Goal: Information Seeking & Learning: Learn about a topic

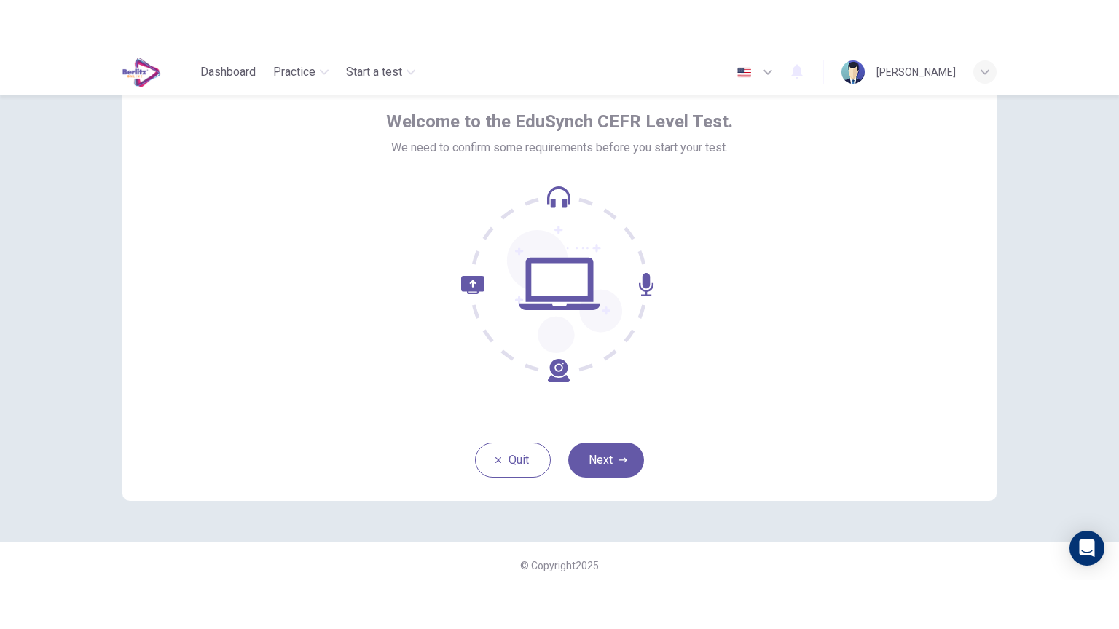
scroll to position [71, 0]
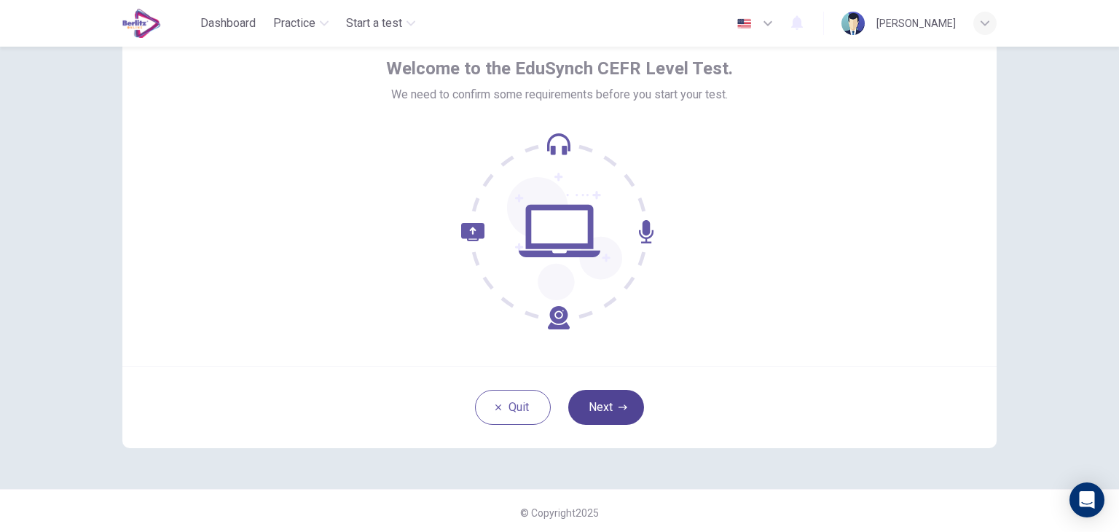
click at [601, 417] on button "Next" at bounding box center [606, 407] width 76 height 35
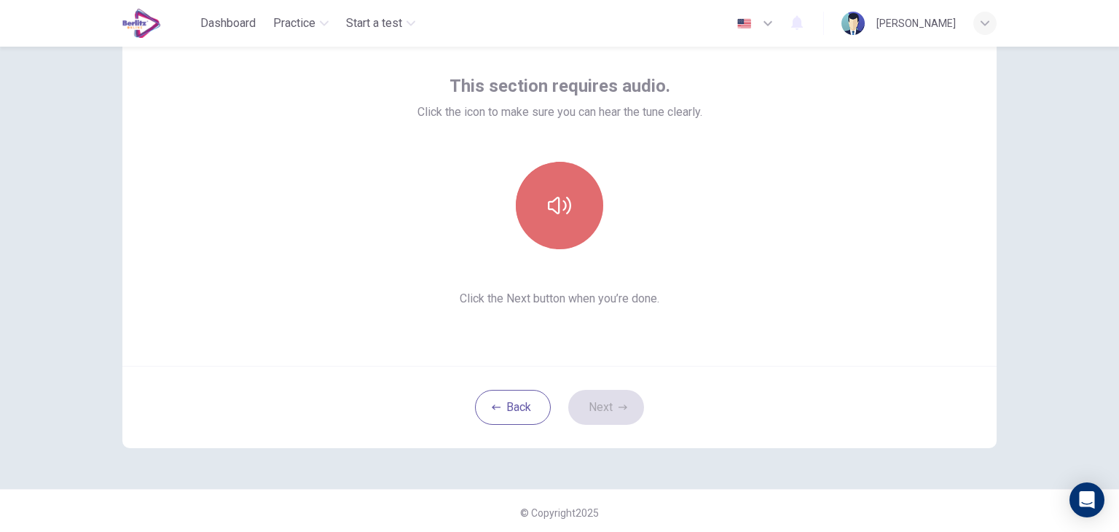
click at [552, 223] on button "button" at bounding box center [559, 205] width 87 height 87
click at [548, 210] on icon "button" at bounding box center [559, 205] width 23 height 23
click at [561, 202] on icon "button" at bounding box center [559, 205] width 23 height 17
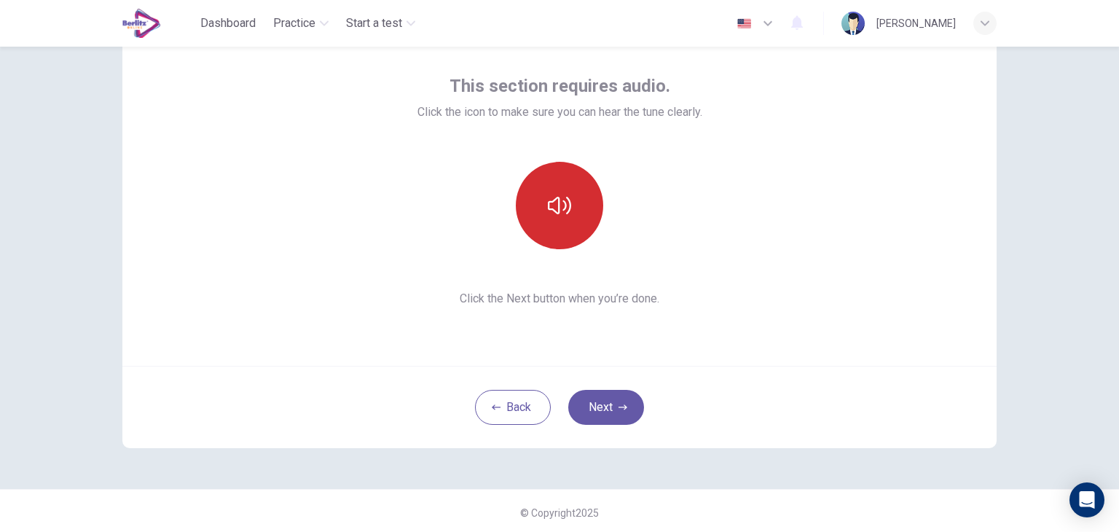
click at [561, 202] on icon "button" at bounding box center [559, 205] width 23 height 17
drag, startPoint x: 564, startPoint y: 25, endPoint x: 560, endPoint y: 189, distance: 164.6
click at [560, 189] on button "button" at bounding box center [559, 205] width 87 height 87
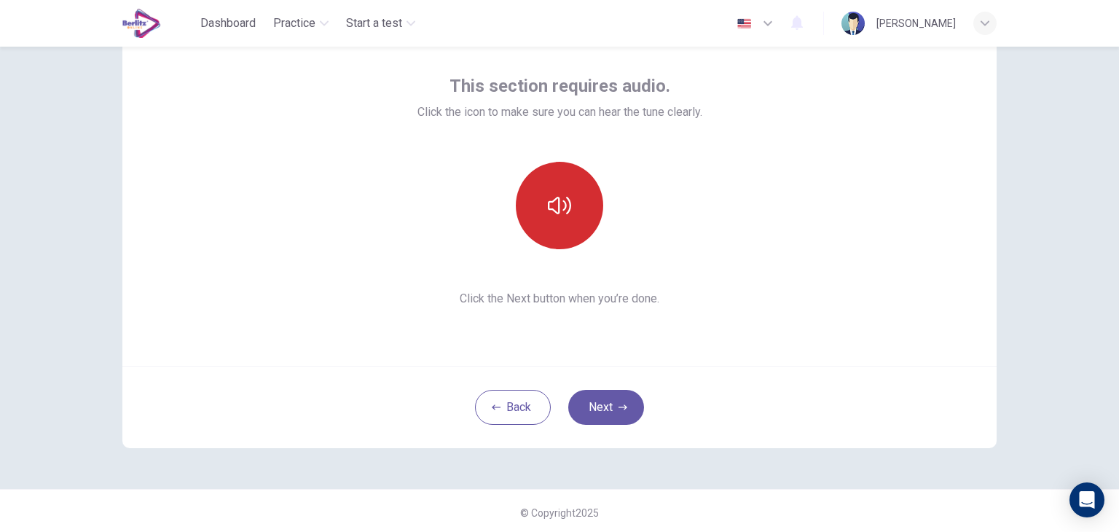
scroll to position [0, 0]
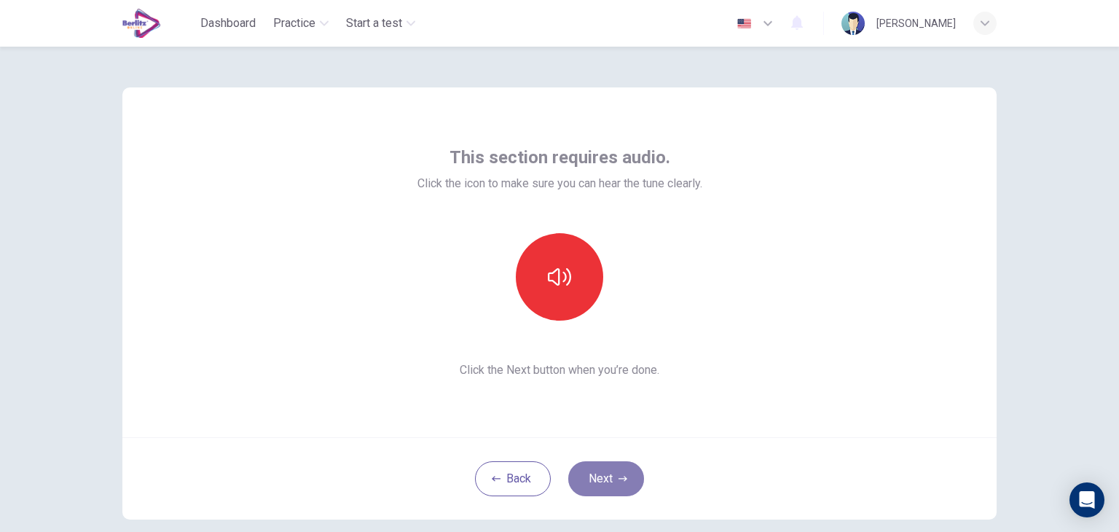
click at [602, 477] on button "Next" at bounding box center [606, 478] width 76 height 35
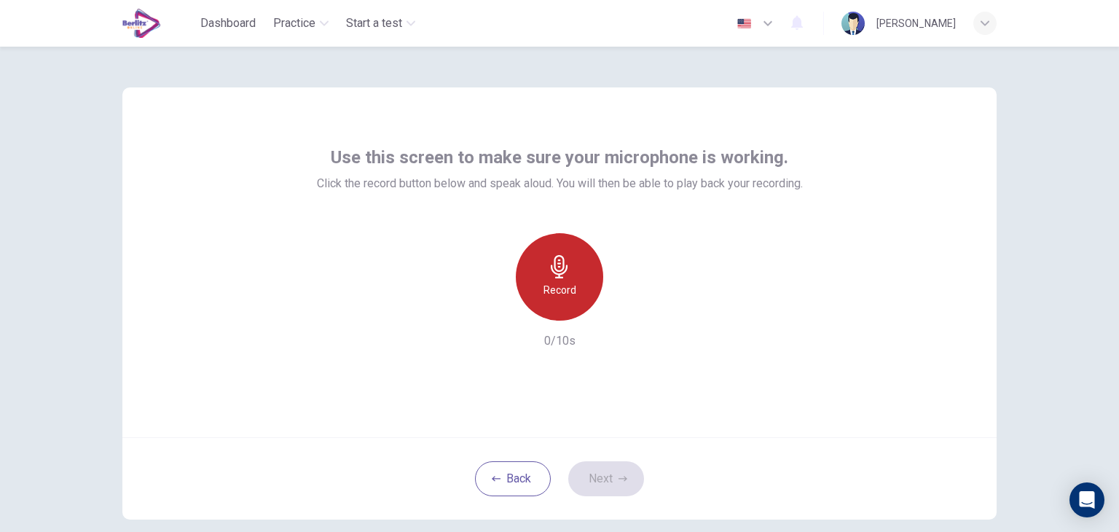
click at [568, 300] on div "Record" at bounding box center [559, 276] width 87 height 87
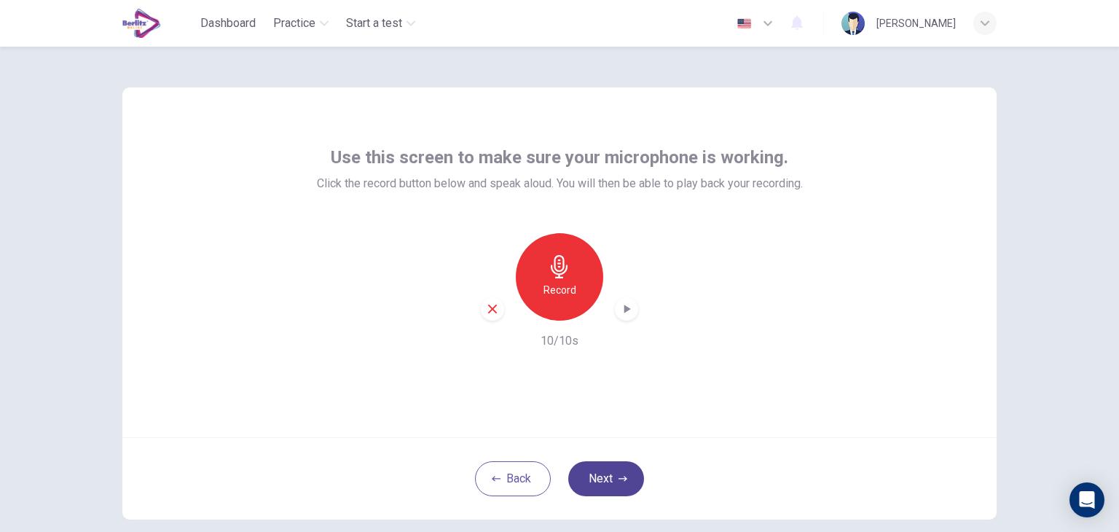
click at [608, 475] on button "Next" at bounding box center [606, 478] width 76 height 35
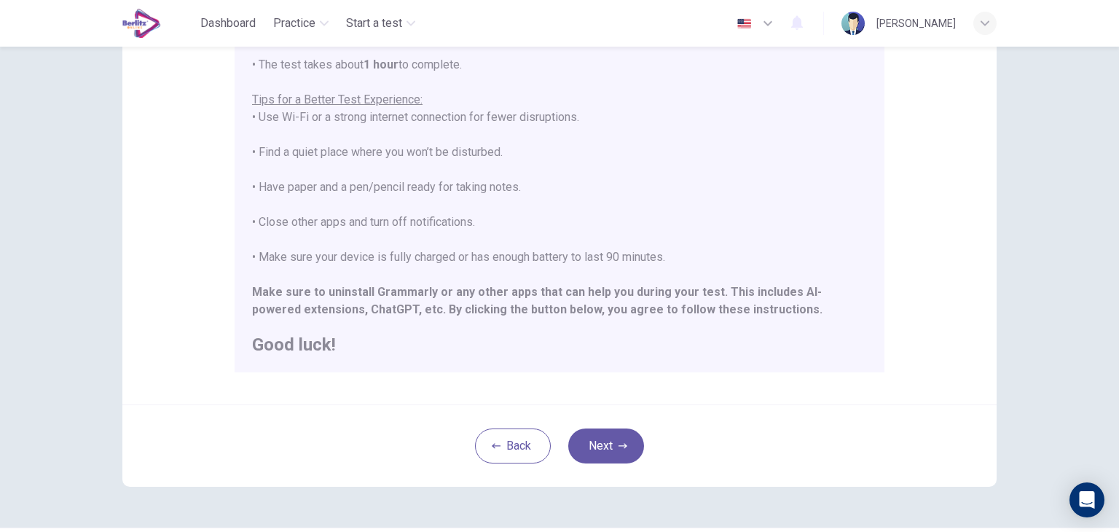
scroll to position [275, 0]
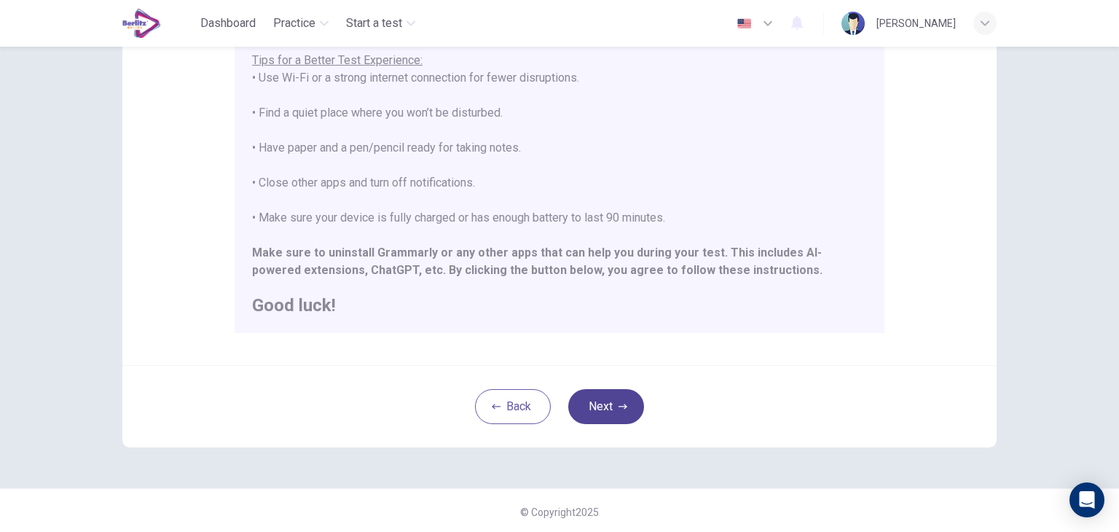
click at [597, 397] on button "Next" at bounding box center [606, 406] width 76 height 35
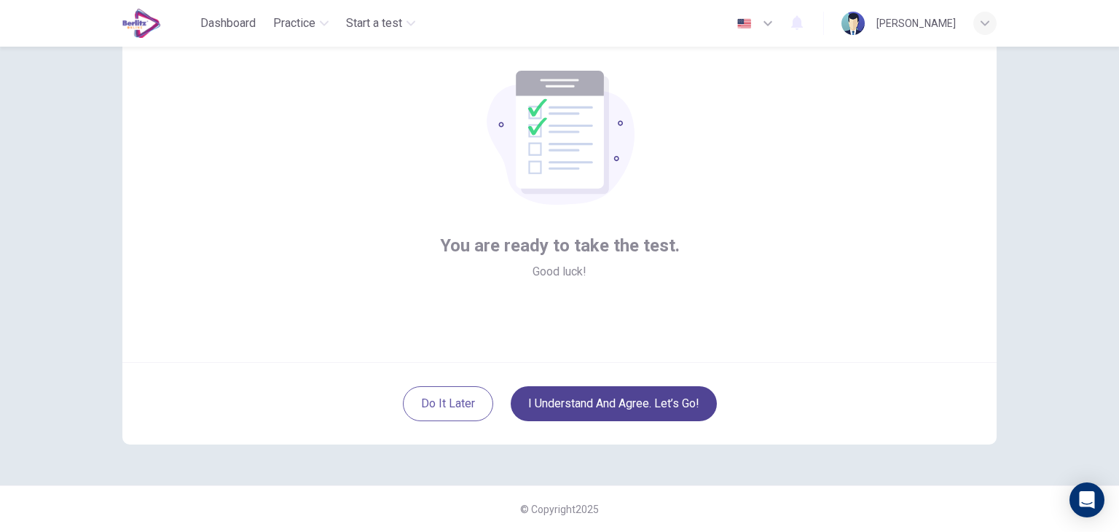
scroll to position [75, 0]
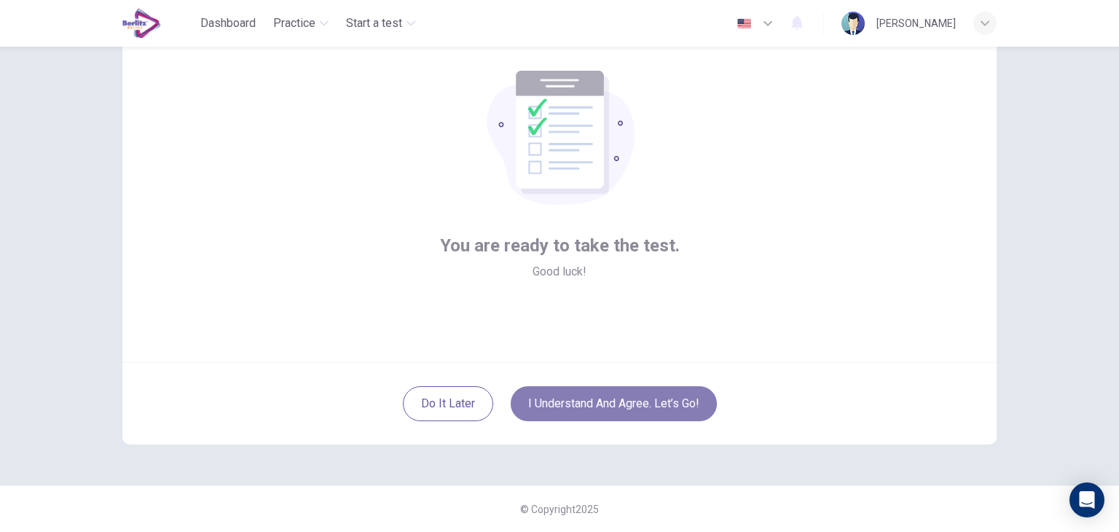
click at [604, 409] on button "I understand and agree. Let’s go!" at bounding box center [613, 403] width 206 height 35
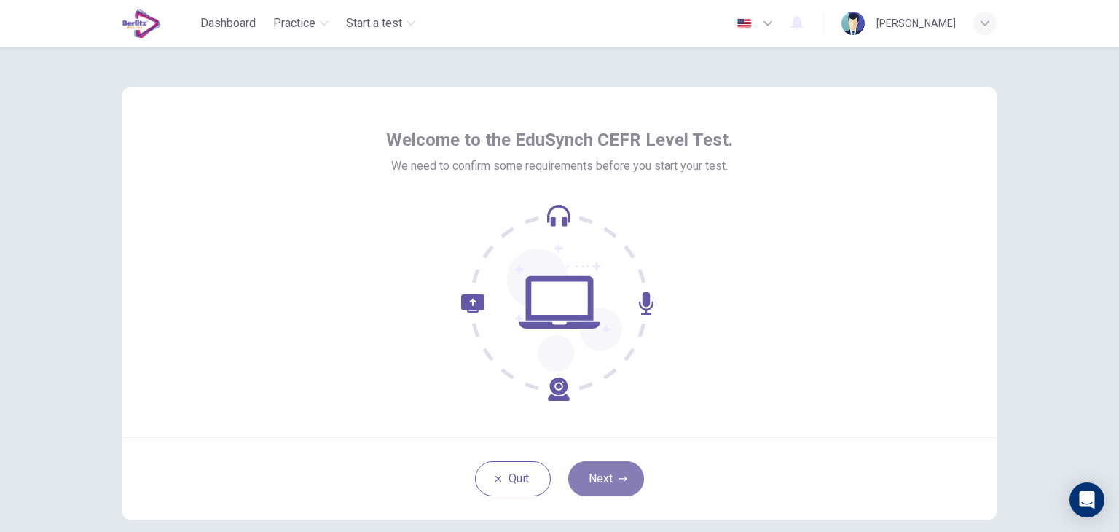
click at [608, 480] on button "Next" at bounding box center [606, 478] width 76 height 35
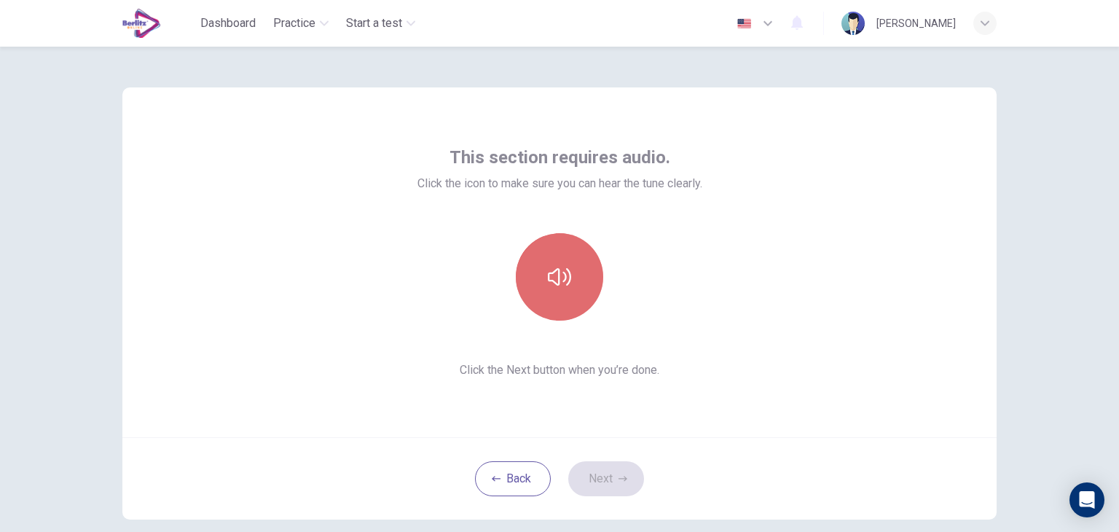
click at [561, 283] on icon "button" at bounding box center [559, 276] width 23 height 23
click at [565, 237] on button "button" at bounding box center [559, 276] width 87 height 87
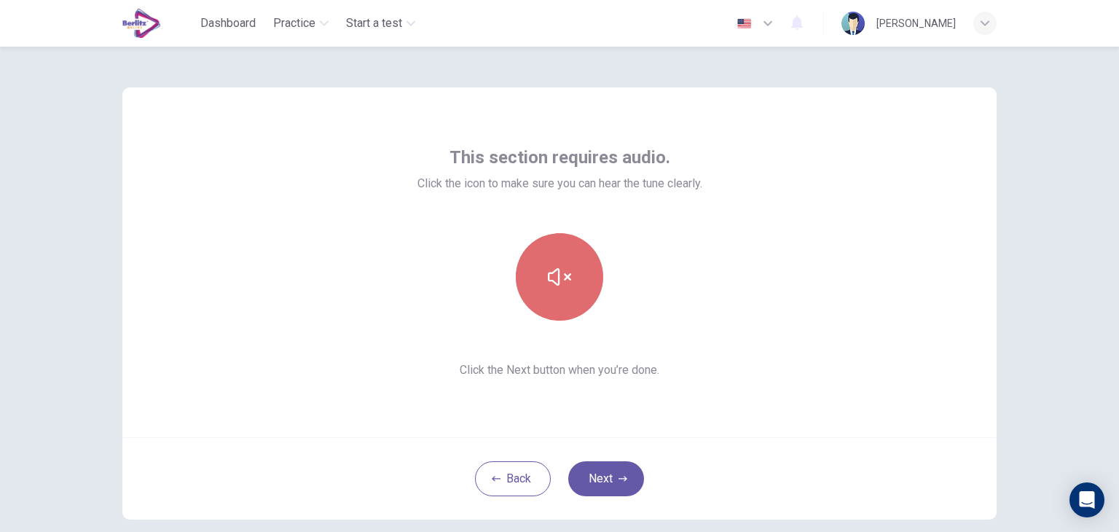
click at [565, 237] on button "button" at bounding box center [559, 276] width 87 height 87
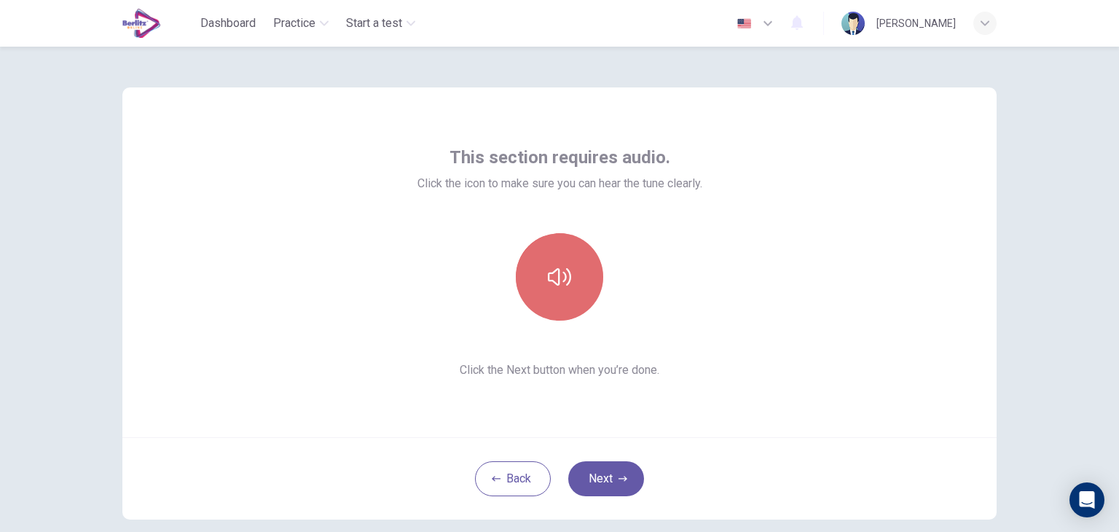
click at [565, 237] on button "button" at bounding box center [559, 276] width 87 height 87
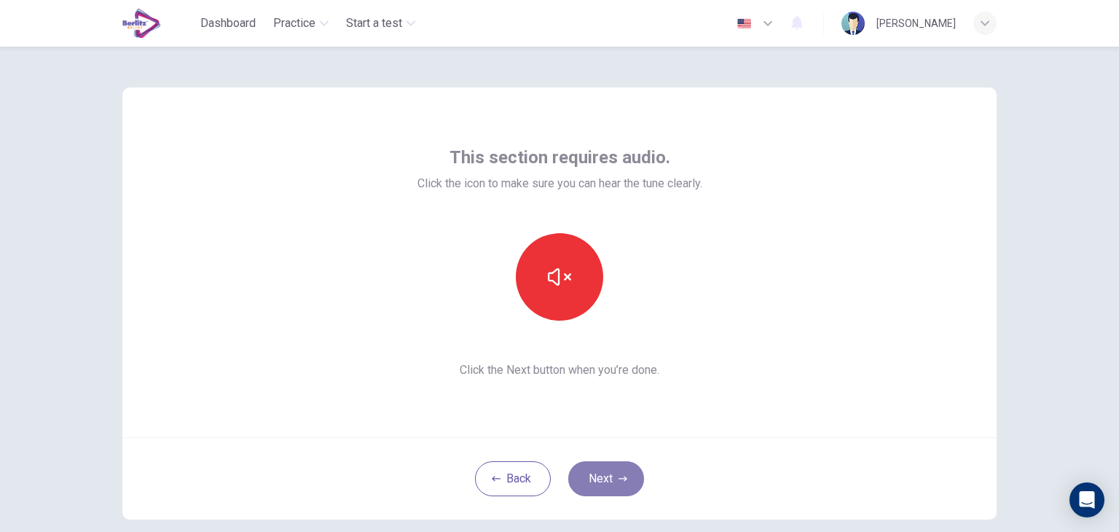
click at [602, 484] on button "Next" at bounding box center [606, 478] width 76 height 35
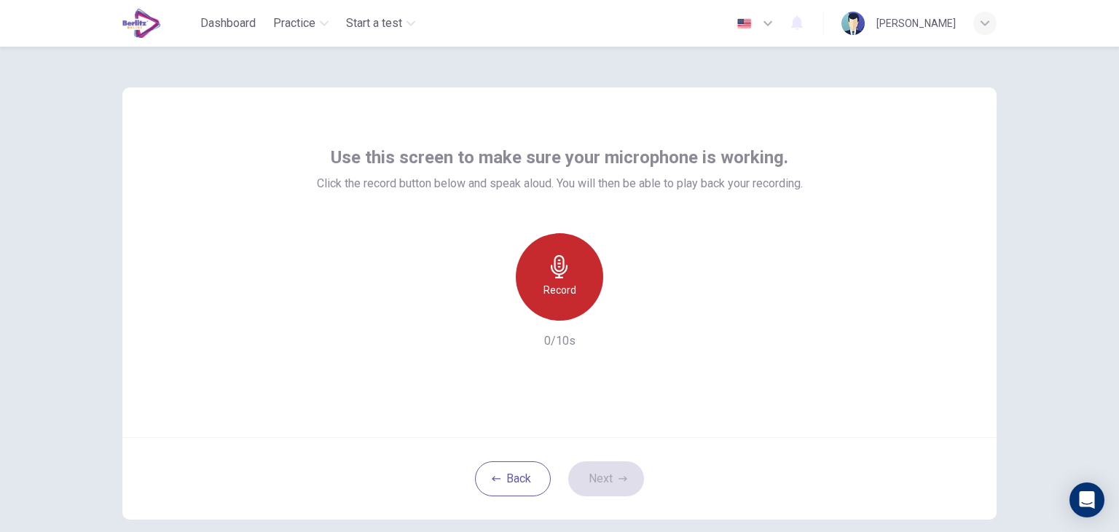
click at [543, 293] on h6 "Record" at bounding box center [559, 289] width 33 height 17
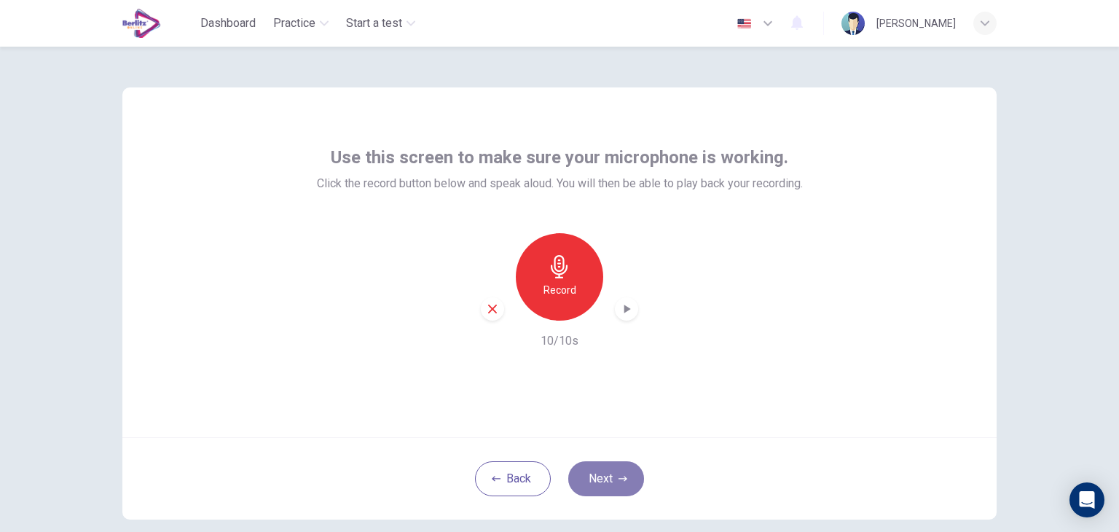
click at [612, 468] on button "Next" at bounding box center [606, 478] width 76 height 35
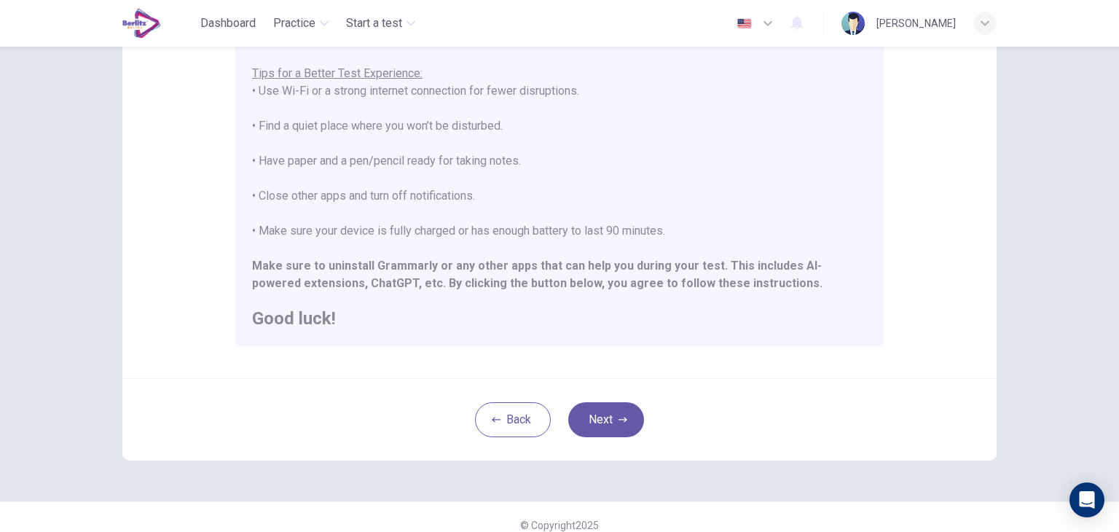
scroll to position [278, 0]
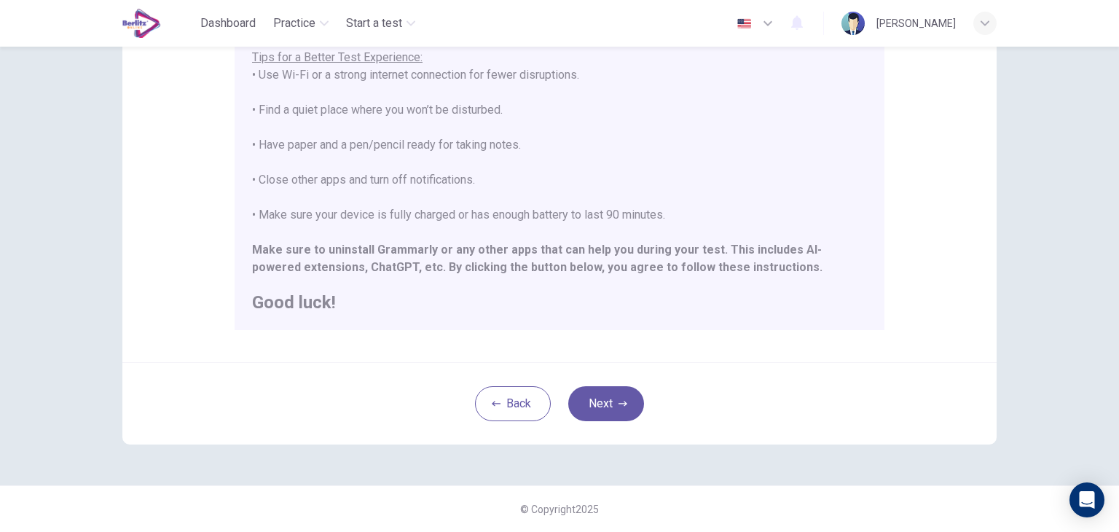
click at [626, 383] on div "Back Next" at bounding box center [559, 403] width 874 height 82
click at [612, 416] on button "Next" at bounding box center [606, 403] width 76 height 35
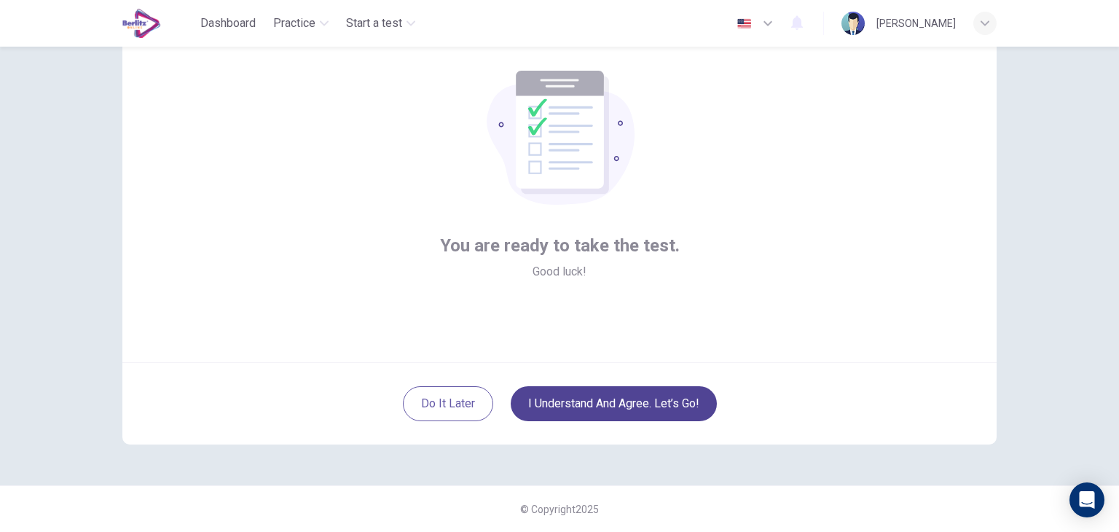
scroll to position [75, 0]
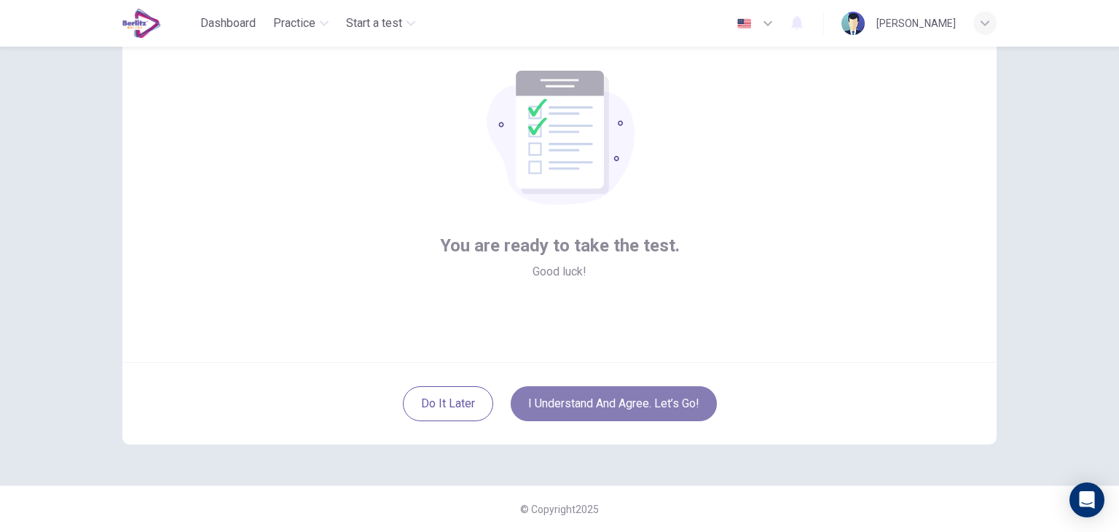
click at [613, 401] on button "I understand and agree. Let’s go!" at bounding box center [613, 403] width 206 height 35
click at [653, 414] on button "I understand and agree. Let’s go!" at bounding box center [613, 403] width 206 height 35
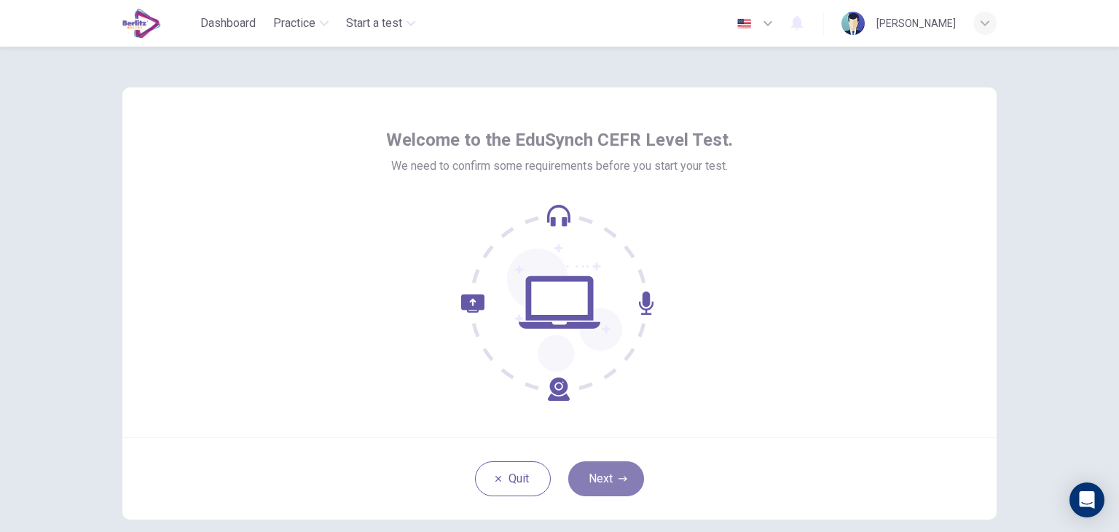
click at [612, 486] on button "Next" at bounding box center [606, 478] width 76 height 35
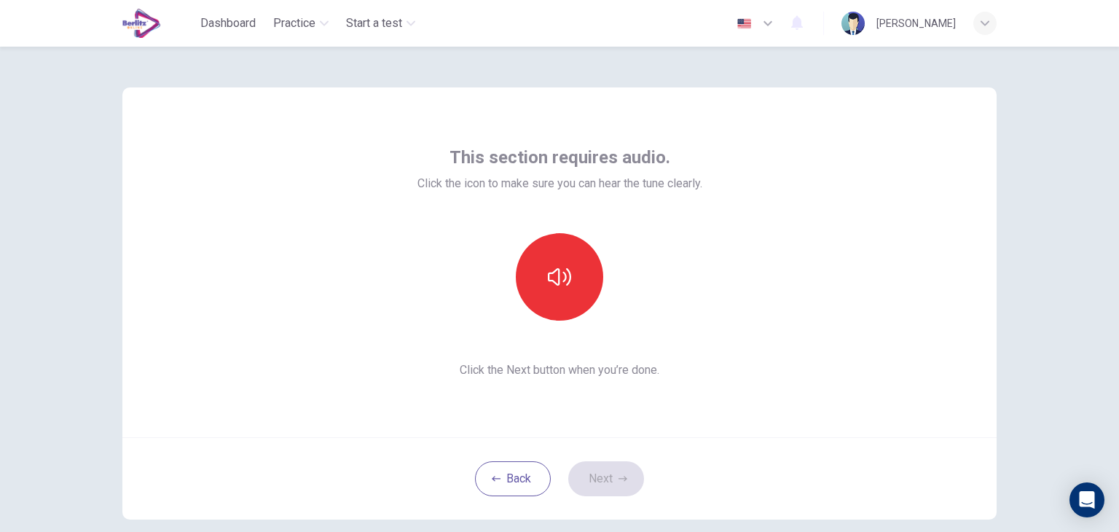
click at [605, 474] on div "Back Next" at bounding box center [559, 478] width 874 height 82
click at [543, 270] on button "button" at bounding box center [559, 276] width 87 height 87
click at [609, 477] on button "Next" at bounding box center [606, 478] width 76 height 35
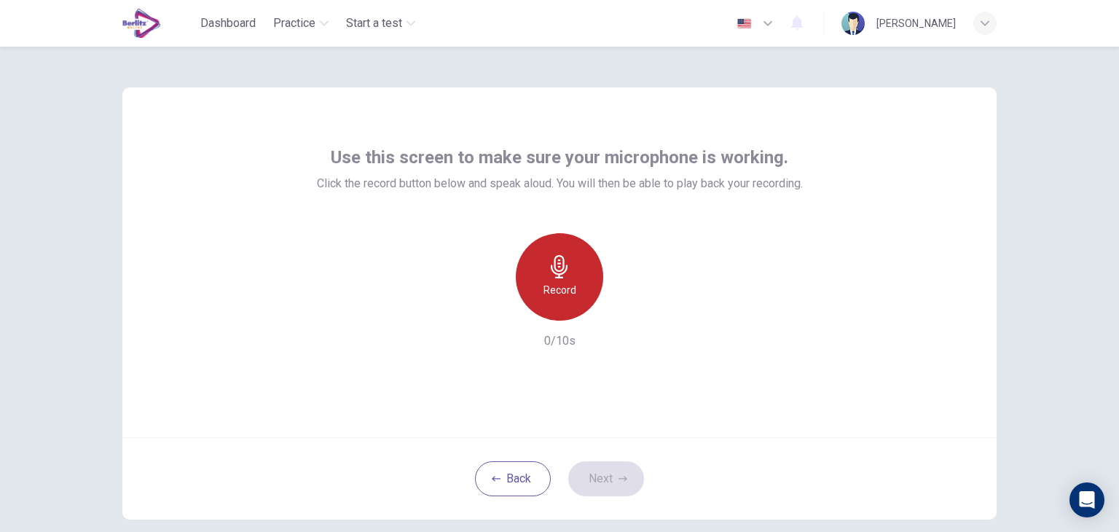
click at [553, 272] on icon "button" at bounding box center [559, 266] width 23 height 23
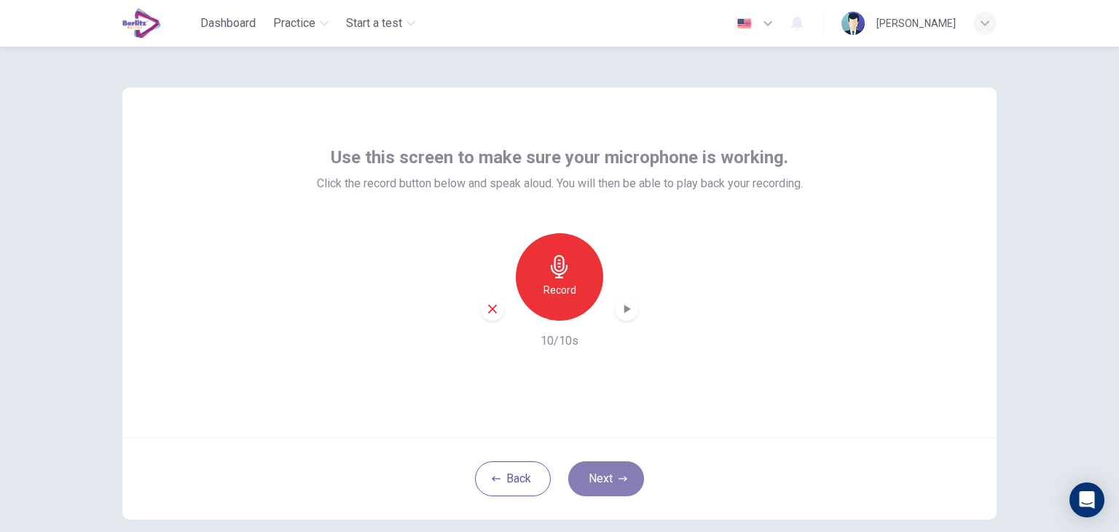
click at [610, 487] on button "Next" at bounding box center [606, 478] width 76 height 35
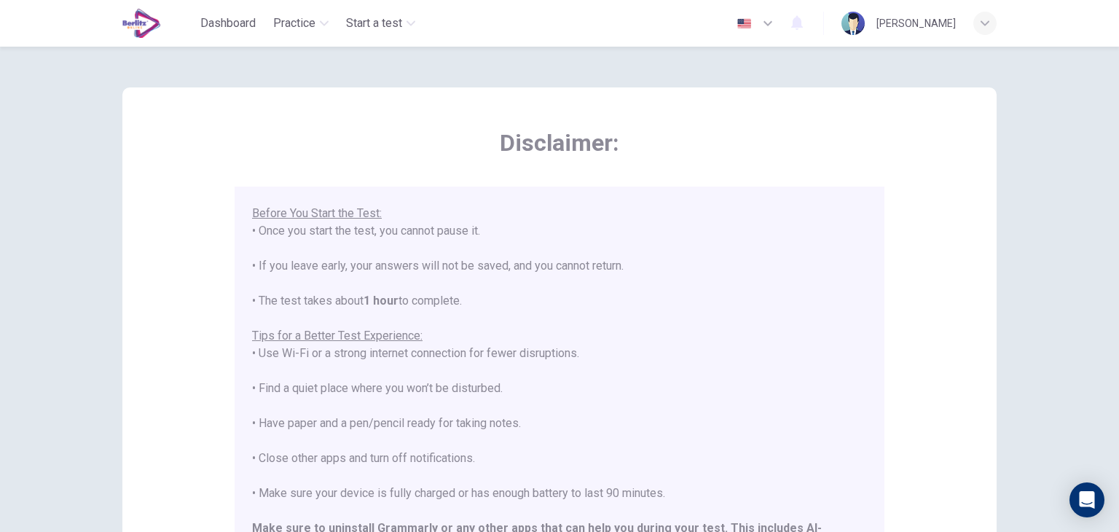
scroll to position [278, 0]
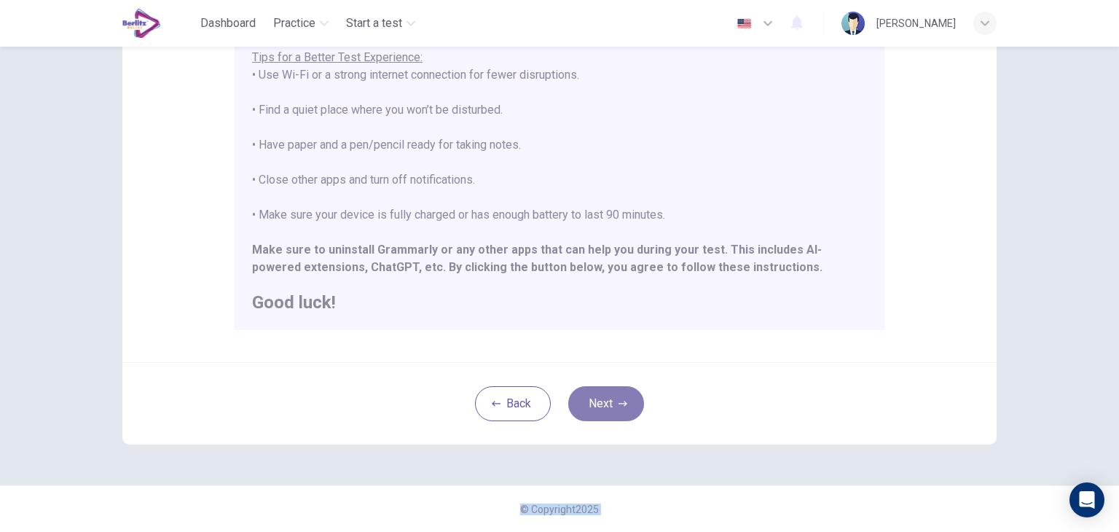
click at [599, 403] on button "Next" at bounding box center [606, 403] width 76 height 35
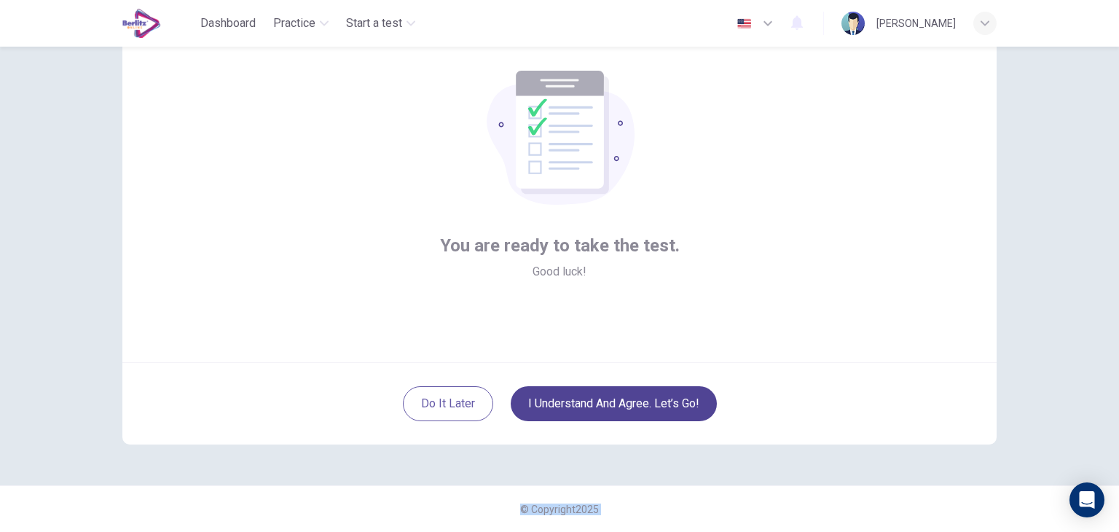
scroll to position [75, 0]
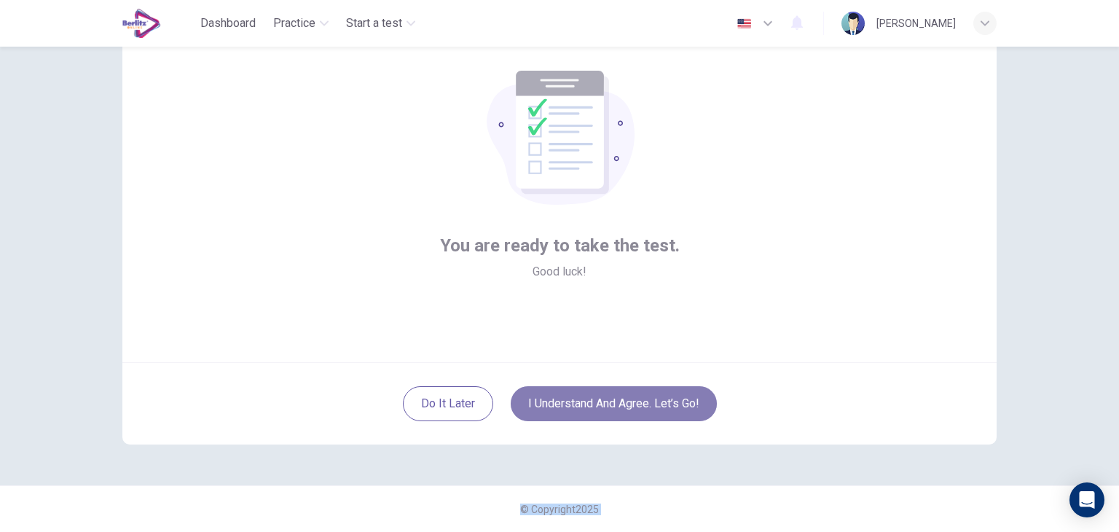
click at [610, 406] on button "I understand and agree. Let’s go!" at bounding box center [613, 403] width 206 height 35
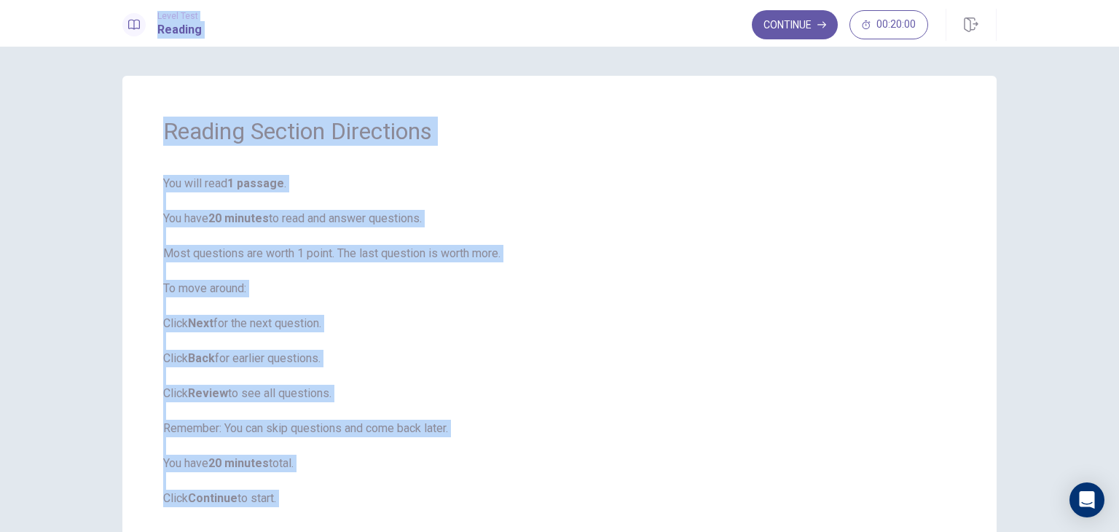
click at [628, 300] on span "You will read 1 passage . You have 20 minutes to read and answer questions. Mos…" at bounding box center [559, 341] width 792 height 332
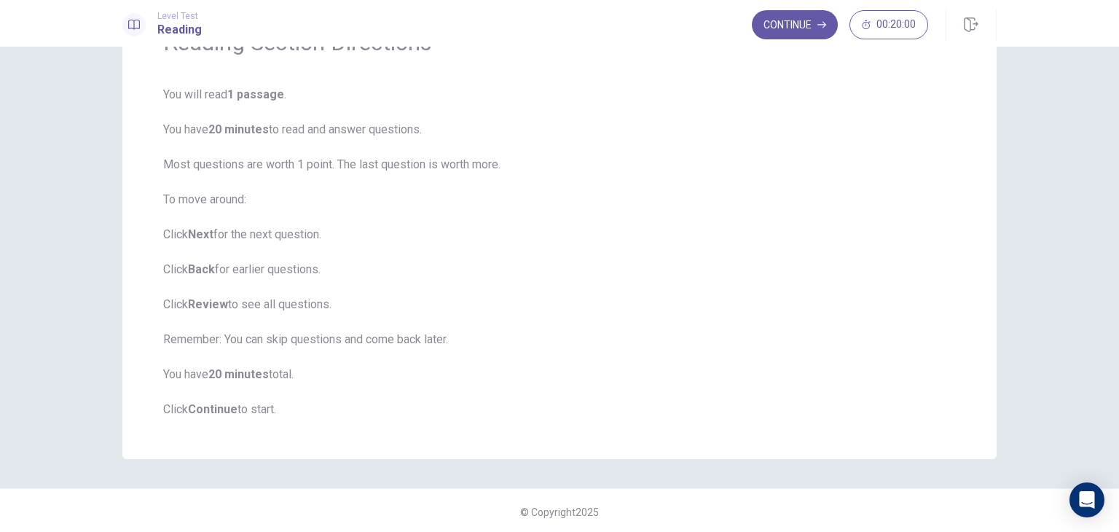
scroll to position [92, 0]
click at [784, 33] on button "Continue" at bounding box center [795, 24] width 86 height 29
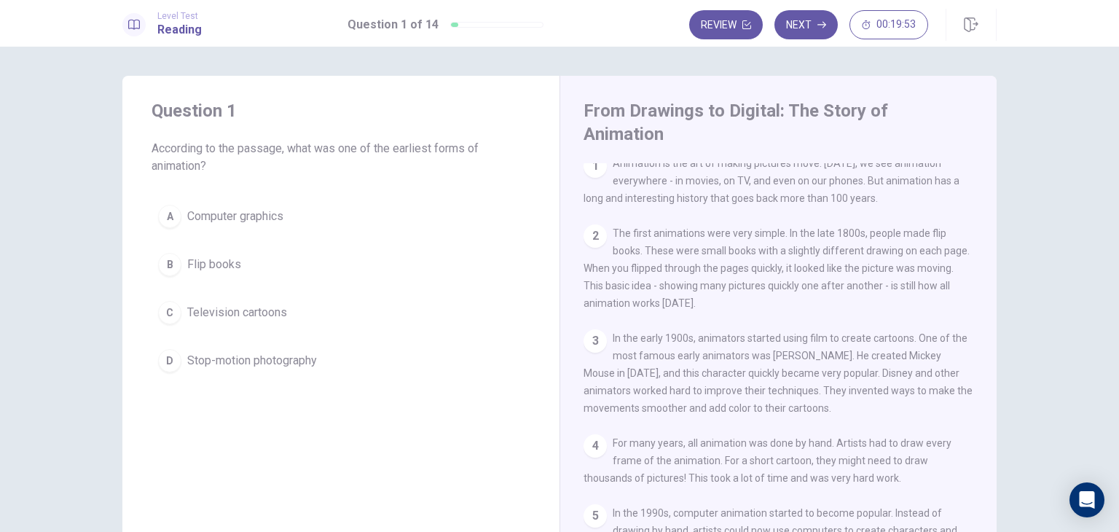
scroll to position [0, 0]
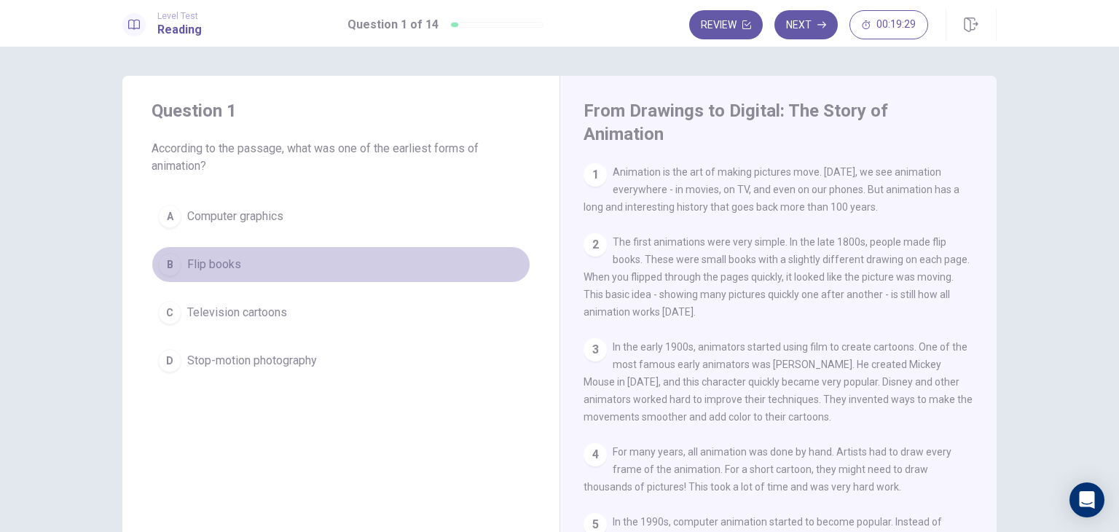
click at [170, 267] on div "B" at bounding box center [169, 264] width 23 height 23
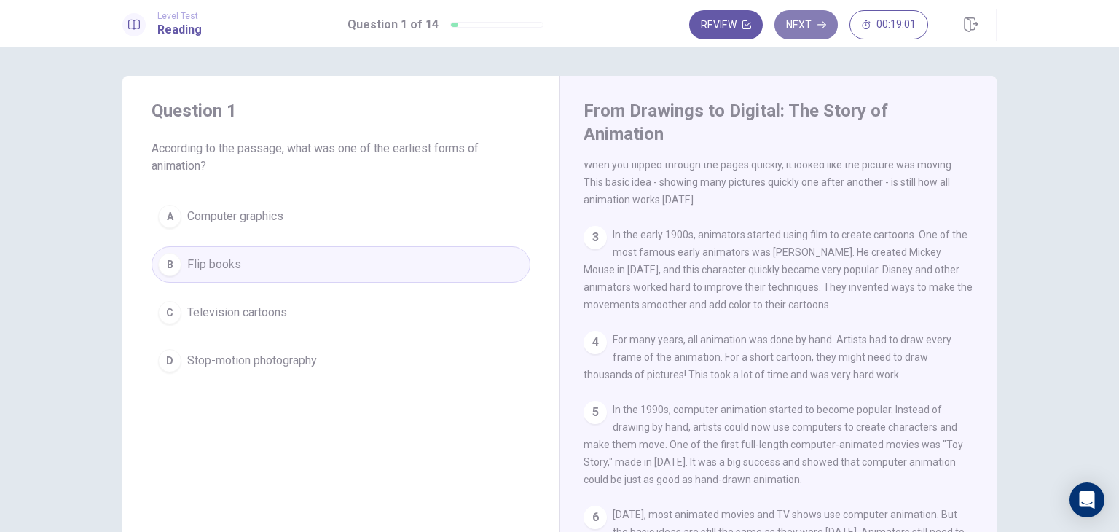
click at [796, 15] on button "Next" at bounding box center [805, 24] width 63 height 29
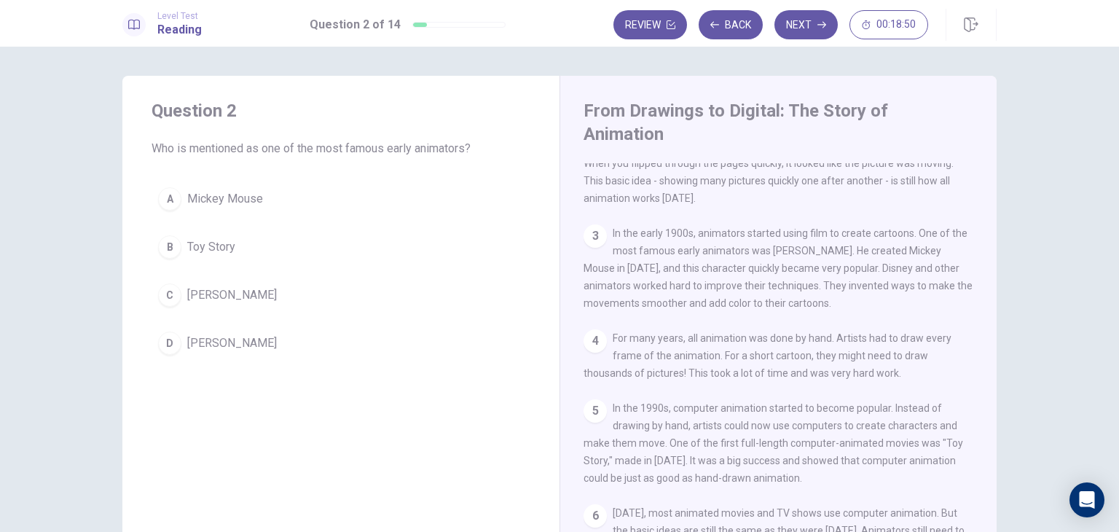
scroll to position [116, 0]
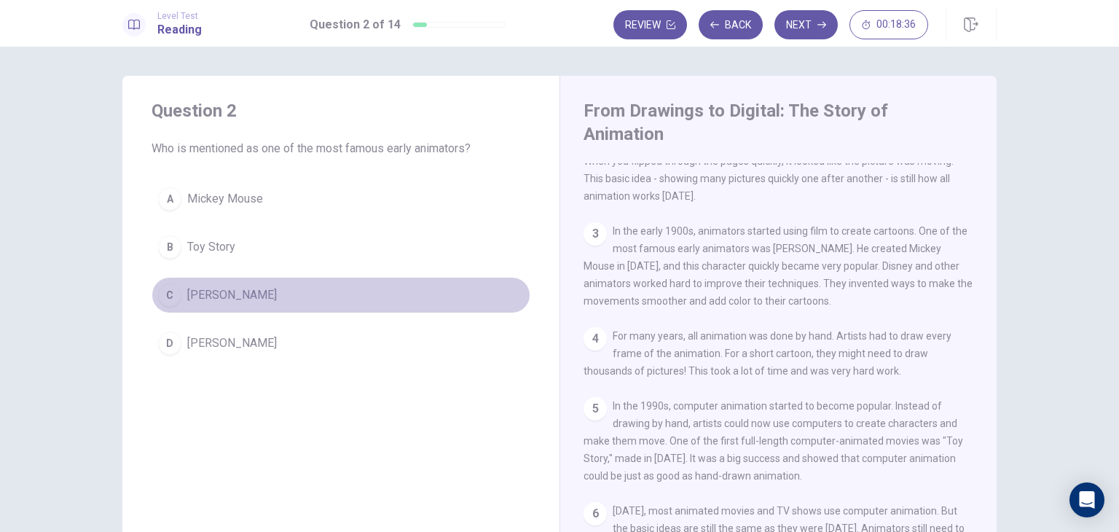
click at [226, 289] on span "[PERSON_NAME]" at bounding box center [232, 294] width 90 height 17
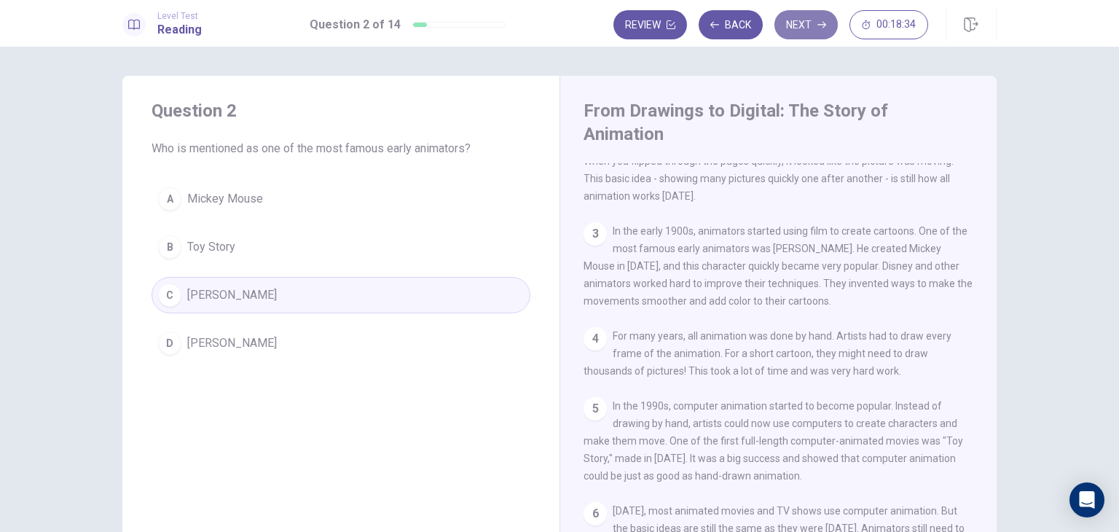
click at [786, 27] on button "Next" at bounding box center [805, 24] width 63 height 29
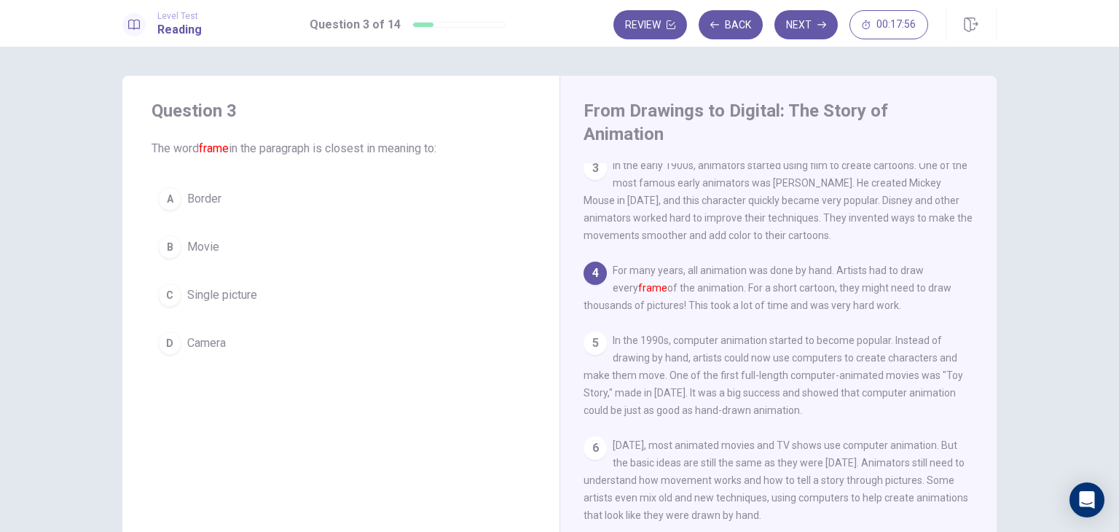
scroll to position [184, 0]
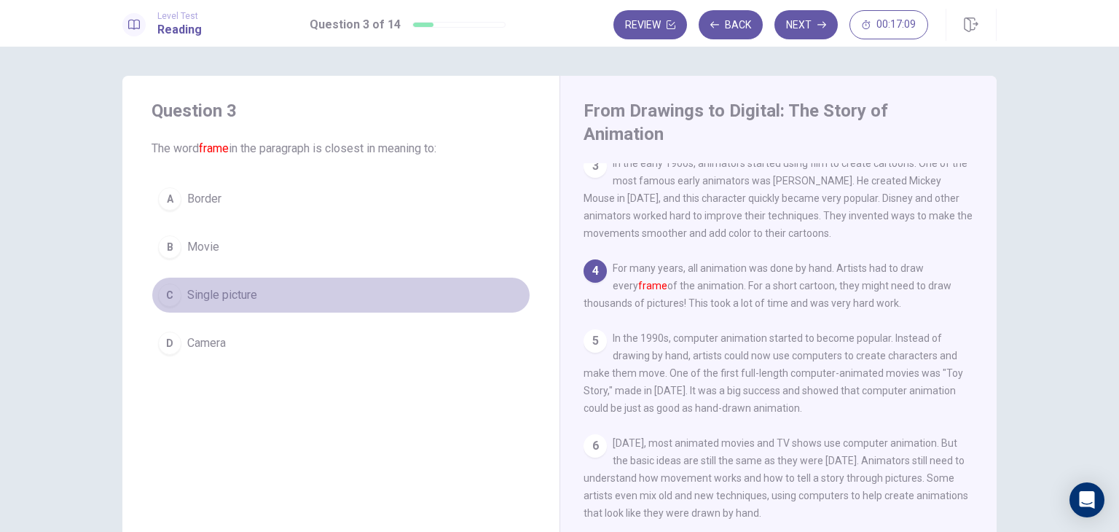
click at [208, 298] on span "Single picture" at bounding box center [222, 294] width 70 height 17
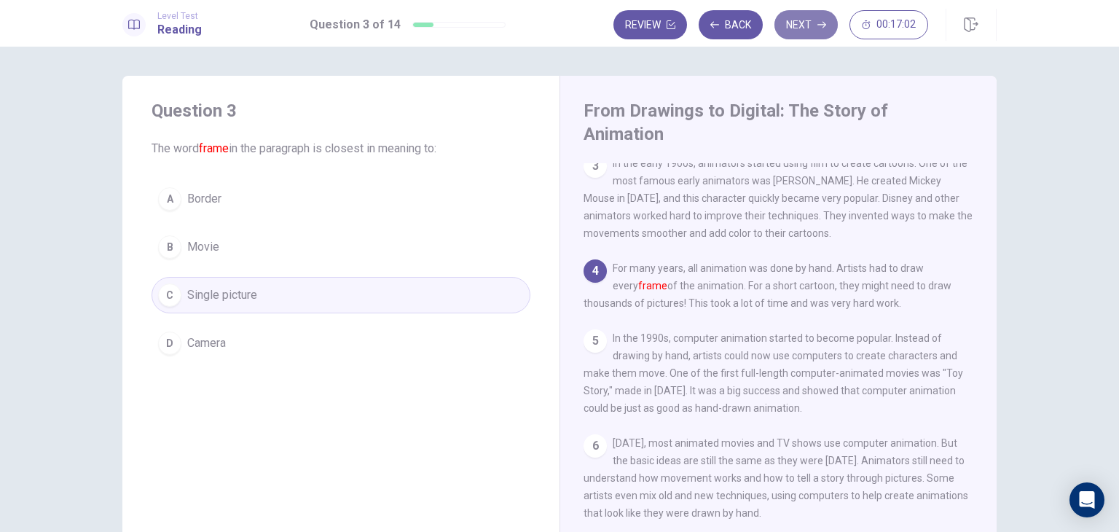
click at [785, 28] on button "Next" at bounding box center [805, 24] width 63 height 29
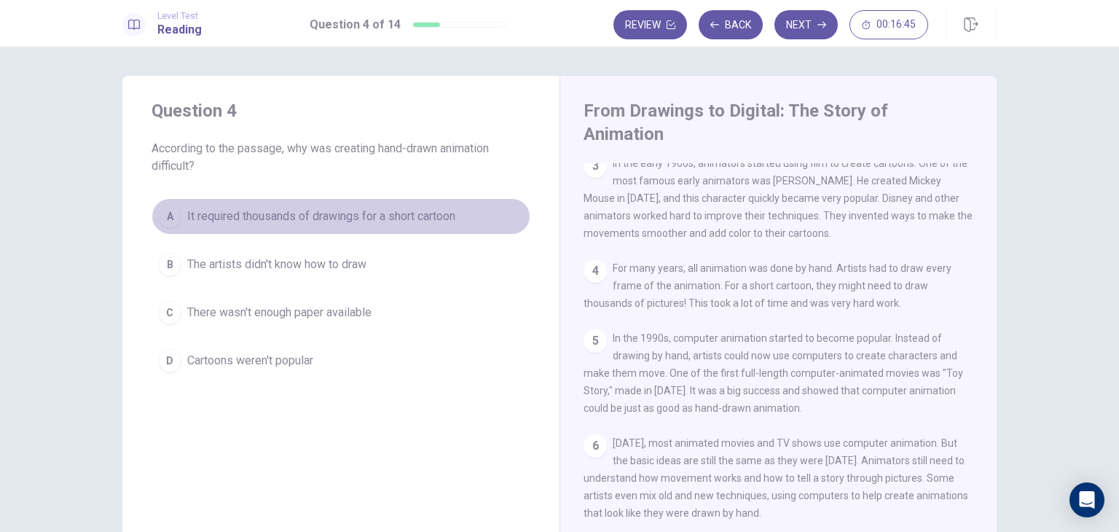
click at [285, 211] on span "It required thousands of drawings for a short cartoon" at bounding box center [321, 216] width 268 height 17
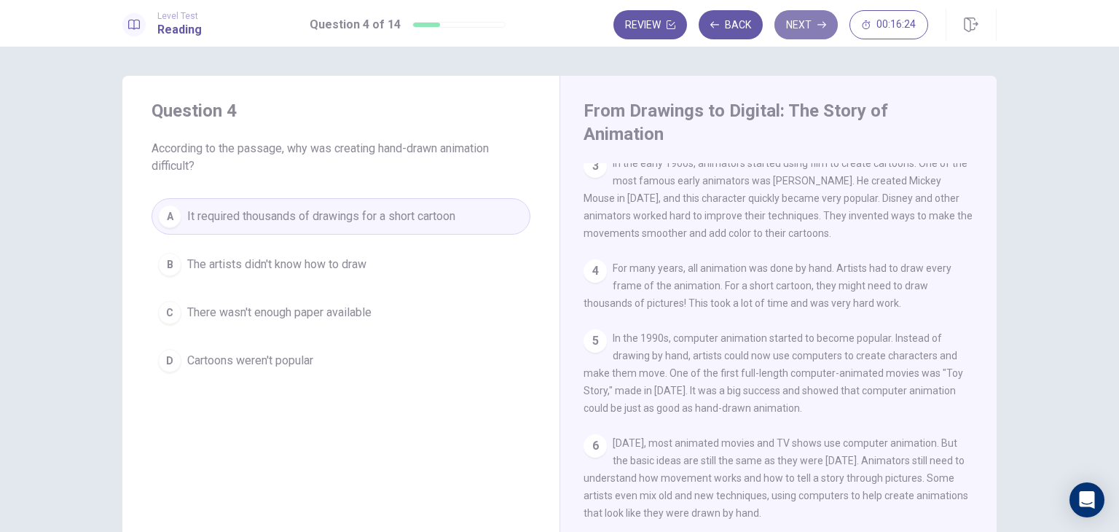
click at [818, 30] on button "Next" at bounding box center [805, 24] width 63 height 29
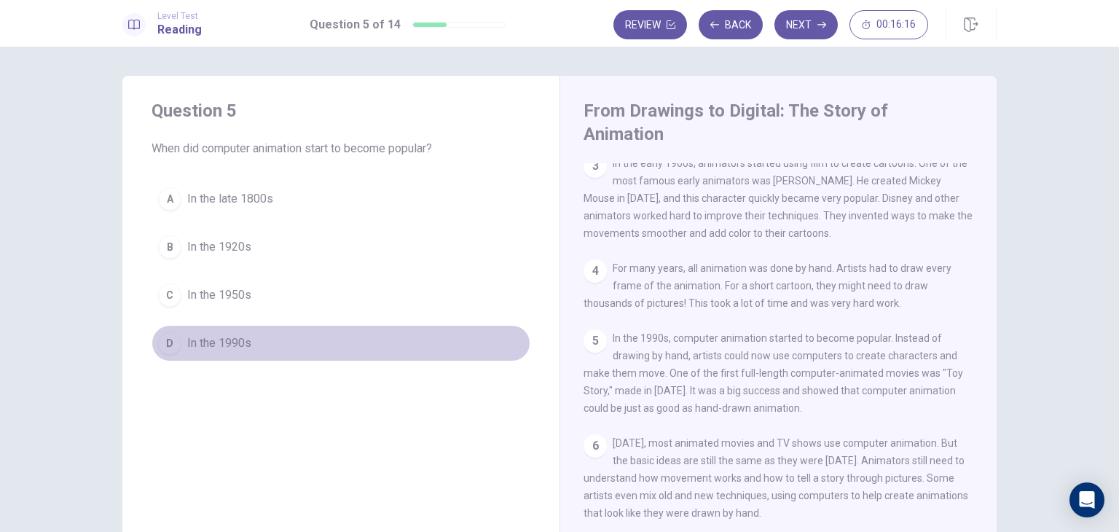
click at [231, 335] on span "In the 1990s" at bounding box center [219, 342] width 64 height 17
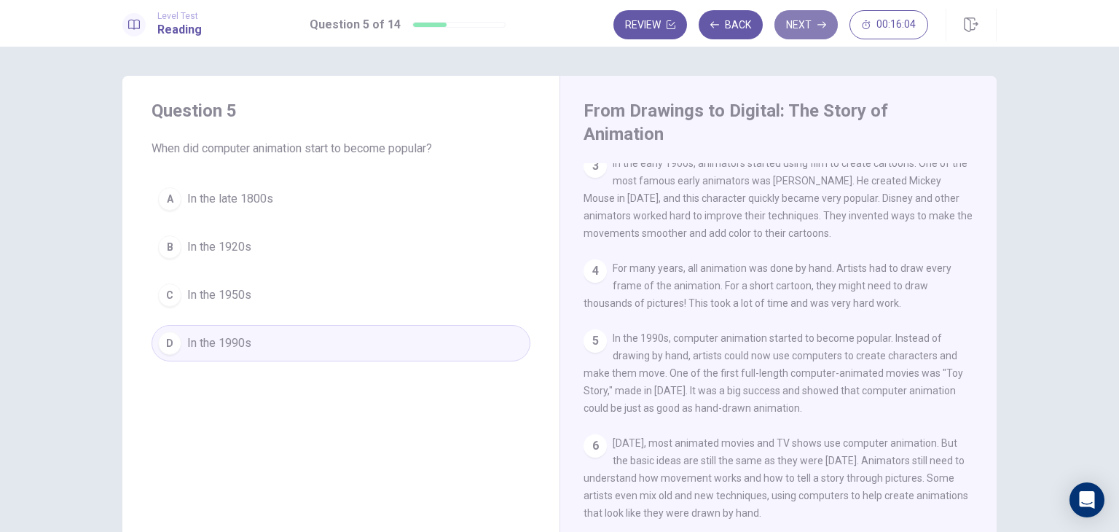
click at [801, 19] on button "Next" at bounding box center [805, 24] width 63 height 29
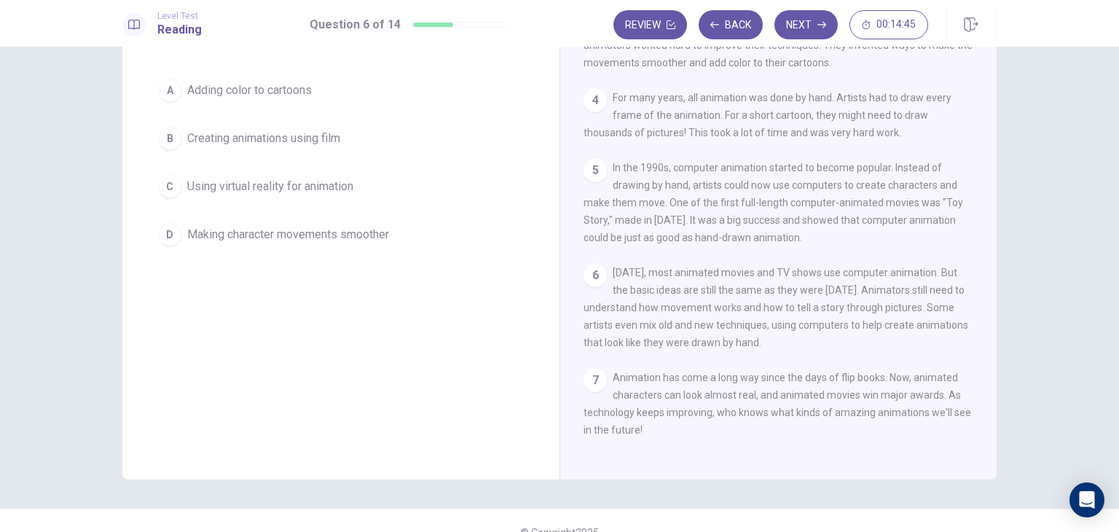
scroll to position [0, 0]
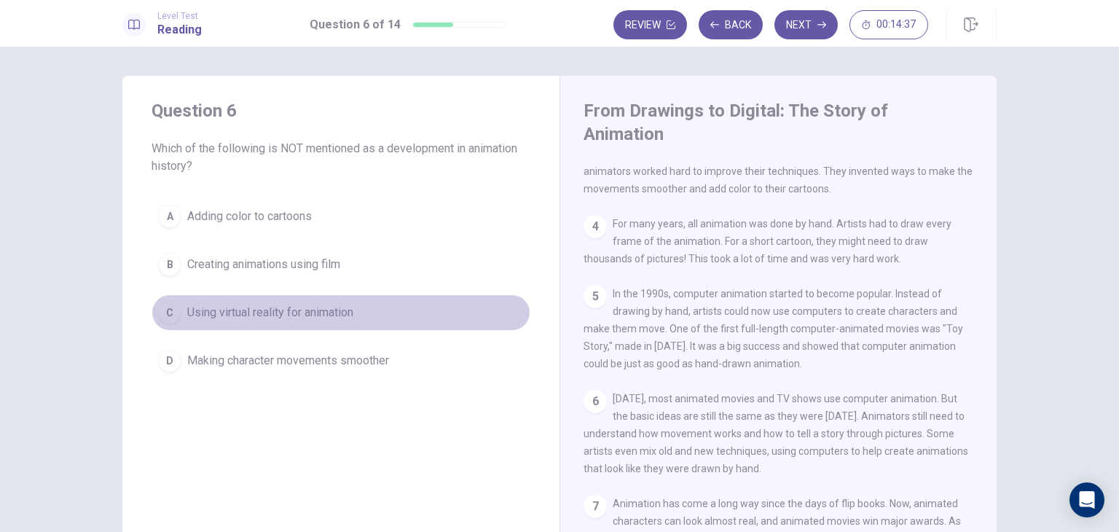
click at [280, 304] on span "Using virtual reality for animation" at bounding box center [270, 312] width 166 height 17
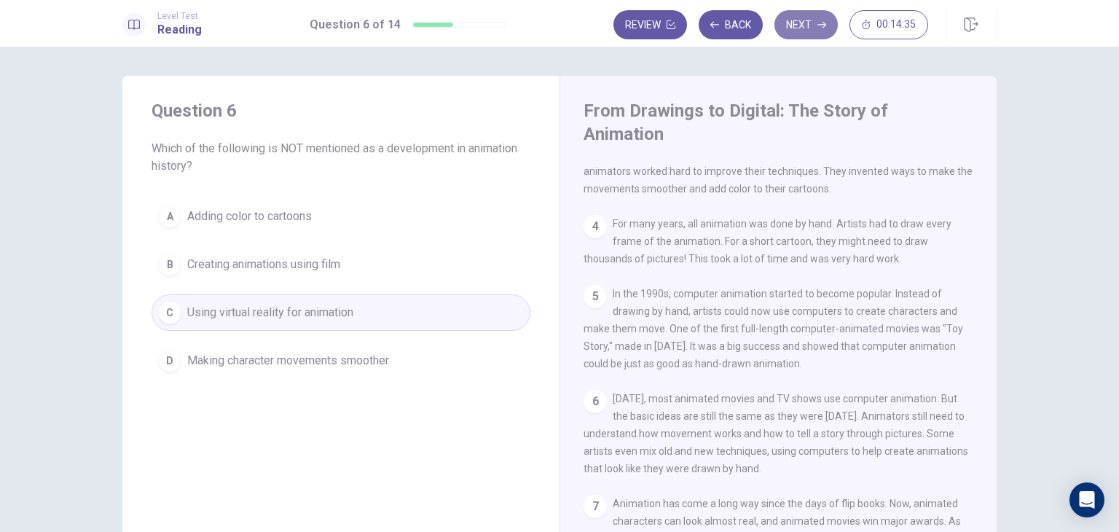
click at [800, 22] on button "Next" at bounding box center [805, 24] width 63 height 29
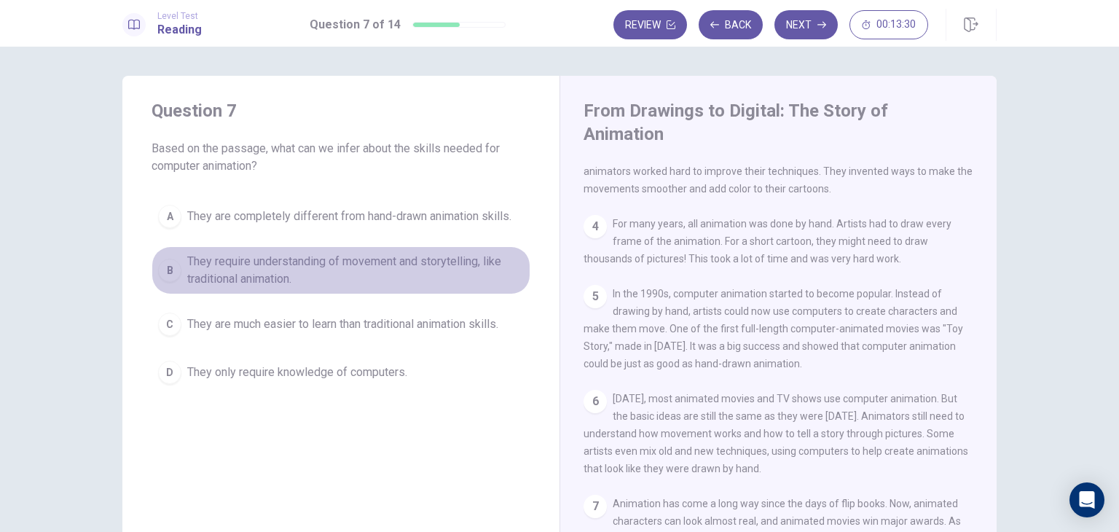
click at [309, 268] on span "They require understanding of movement and storytelling, like traditional anima…" at bounding box center [355, 270] width 336 height 35
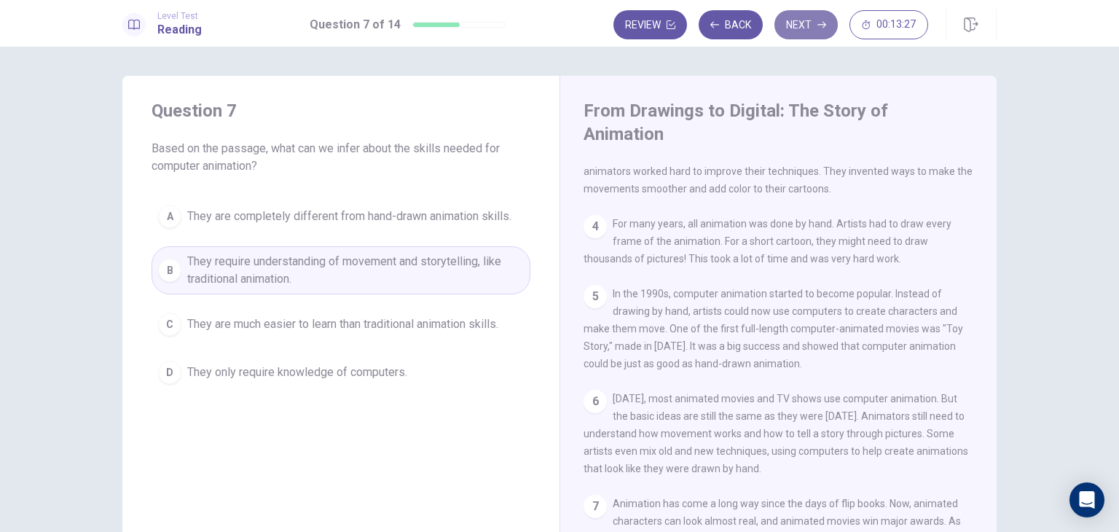
click at [804, 21] on button "Next" at bounding box center [805, 24] width 63 height 29
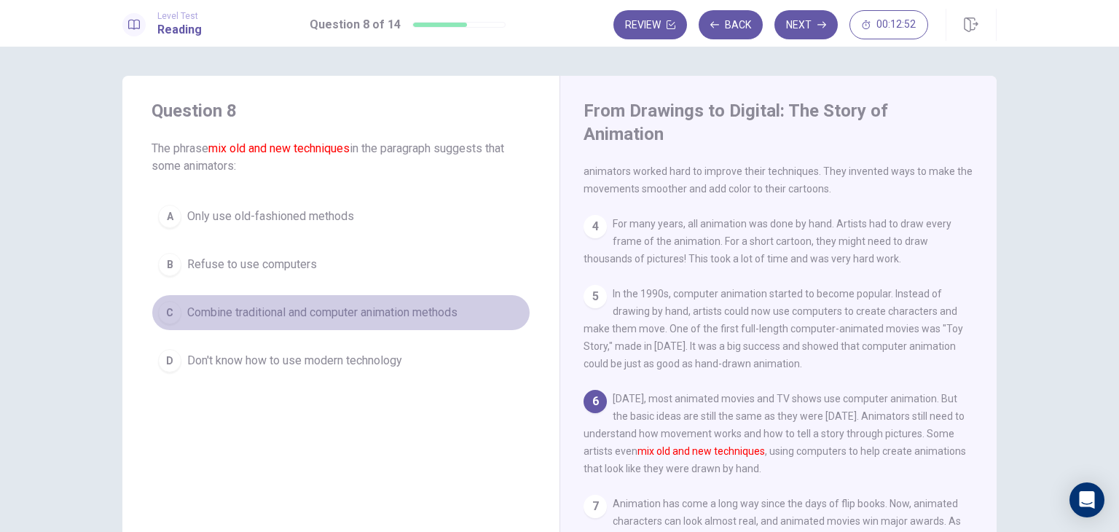
click at [267, 314] on span "Combine traditional and computer animation methods" at bounding box center [322, 312] width 270 height 17
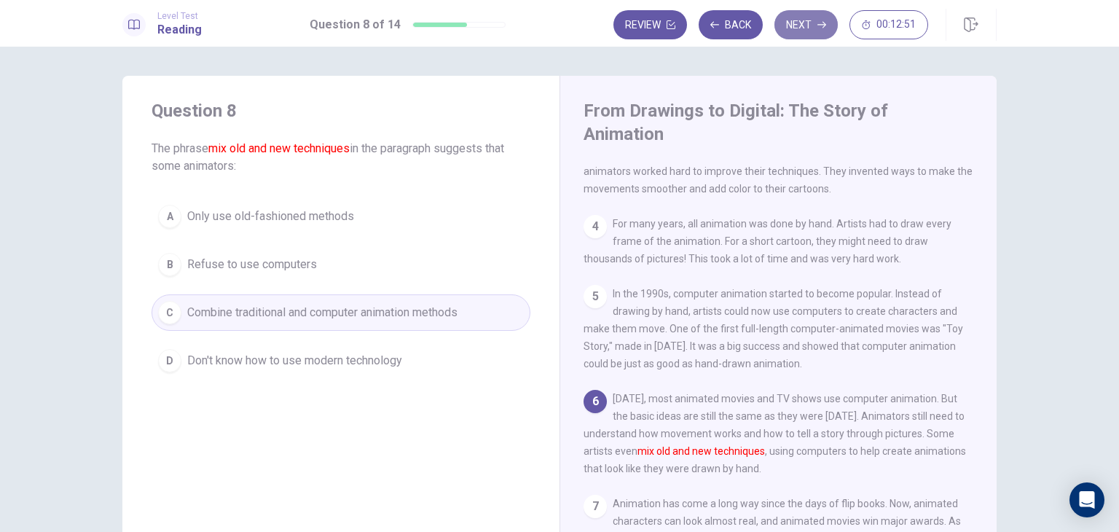
click at [817, 22] on icon "button" at bounding box center [821, 24] width 9 height 9
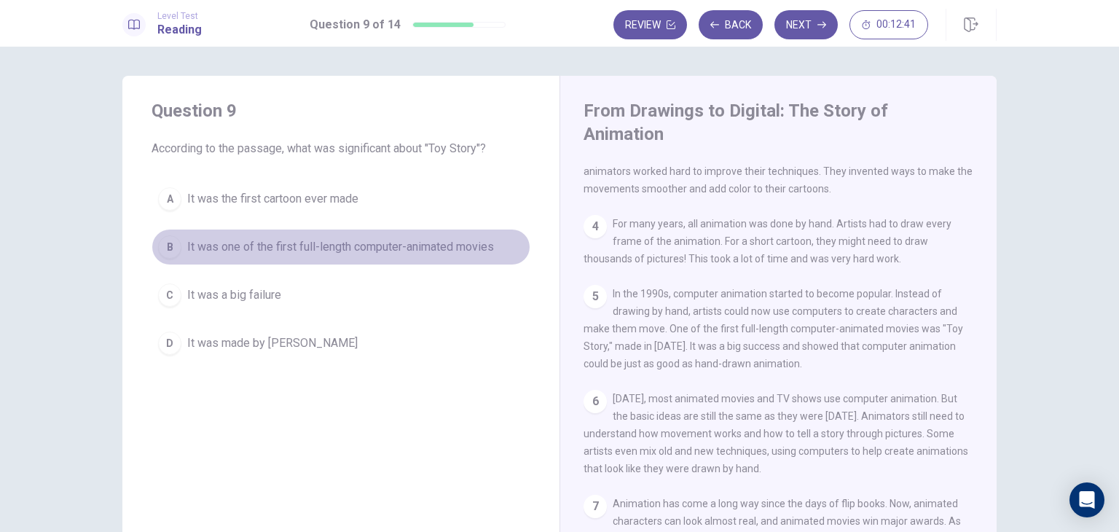
click at [390, 249] on span "It was one of the first full-length computer-animated movies" at bounding box center [340, 246] width 307 height 17
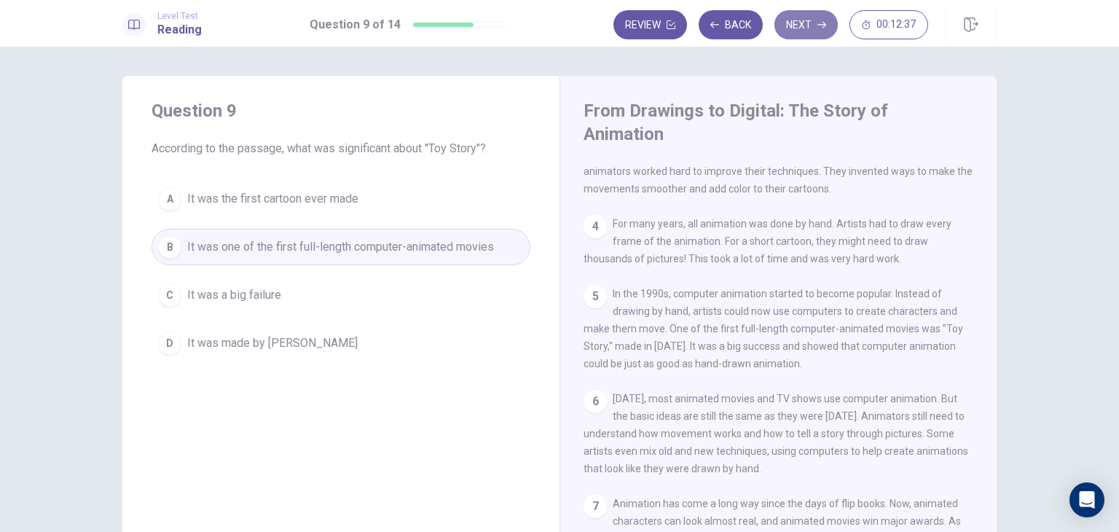
click at [805, 20] on button "Next" at bounding box center [805, 24] width 63 height 29
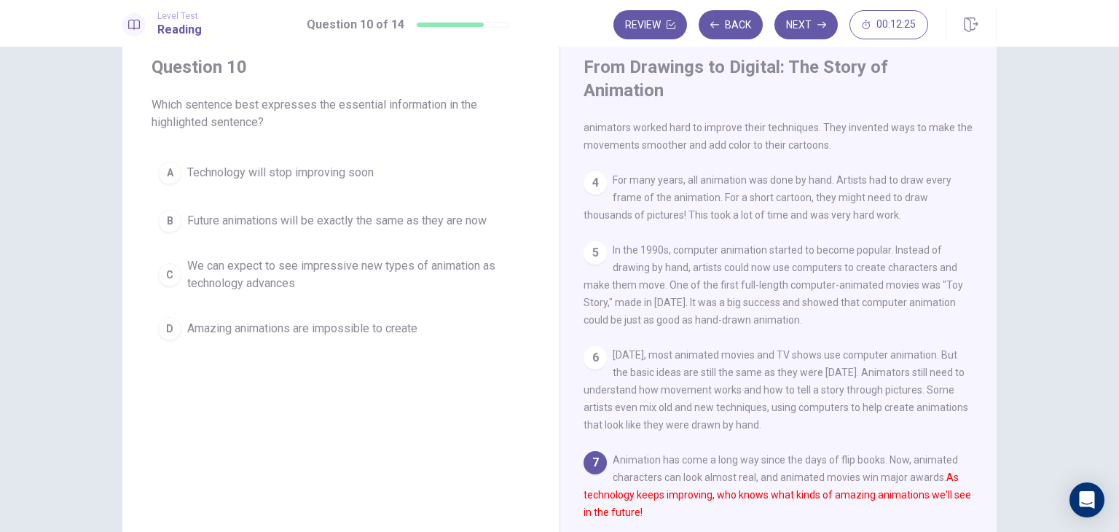
scroll to position [44, 0]
click at [355, 277] on span "We can expect to see impressive new types of animation as technology advances" at bounding box center [355, 273] width 336 height 35
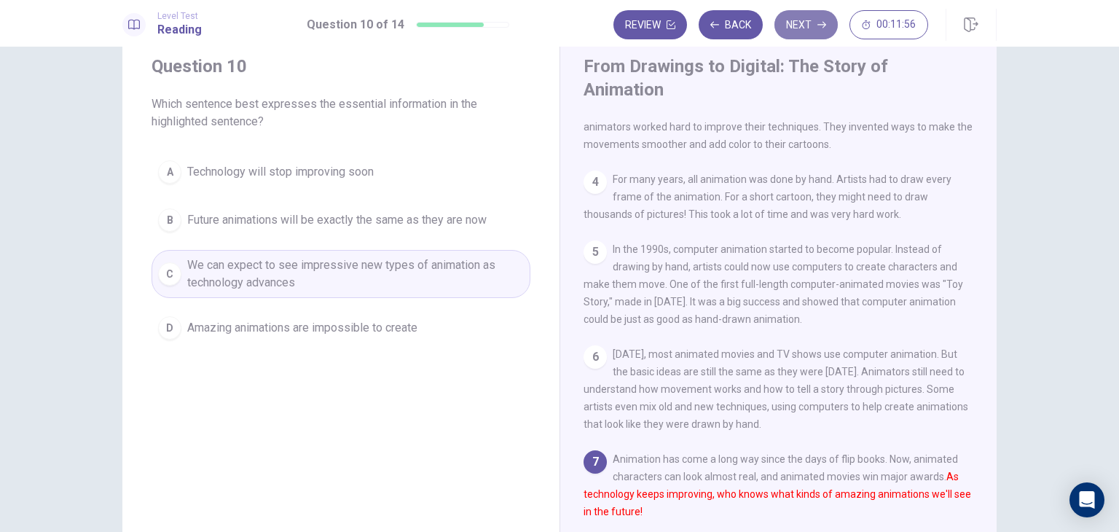
click at [814, 33] on button "Next" at bounding box center [805, 24] width 63 height 29
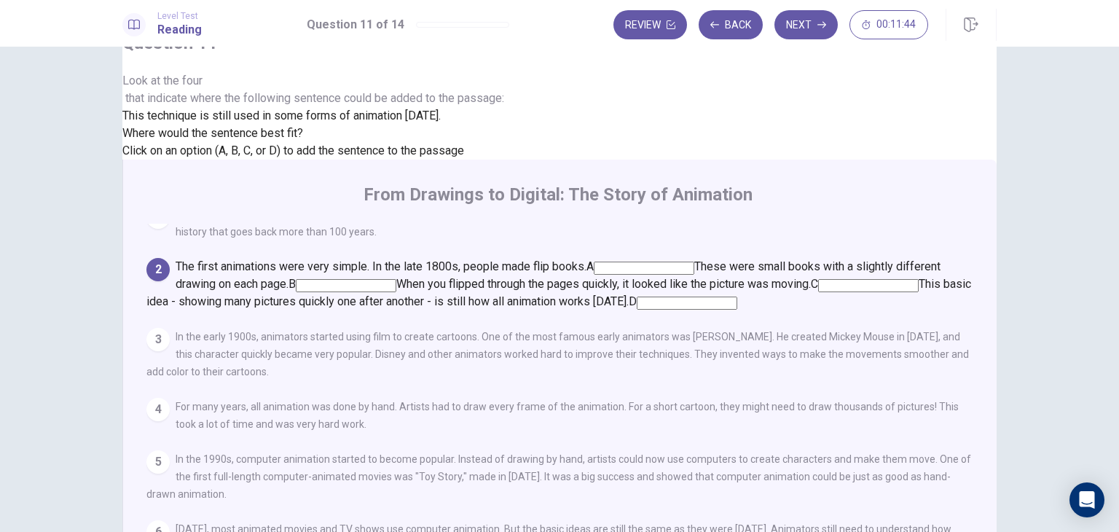
scroll to position [90, 0]
click at [262, 122] on span "This technique is still used in some forms of animation [DATE]." at bounding box center [281, 116] width 318 height 14
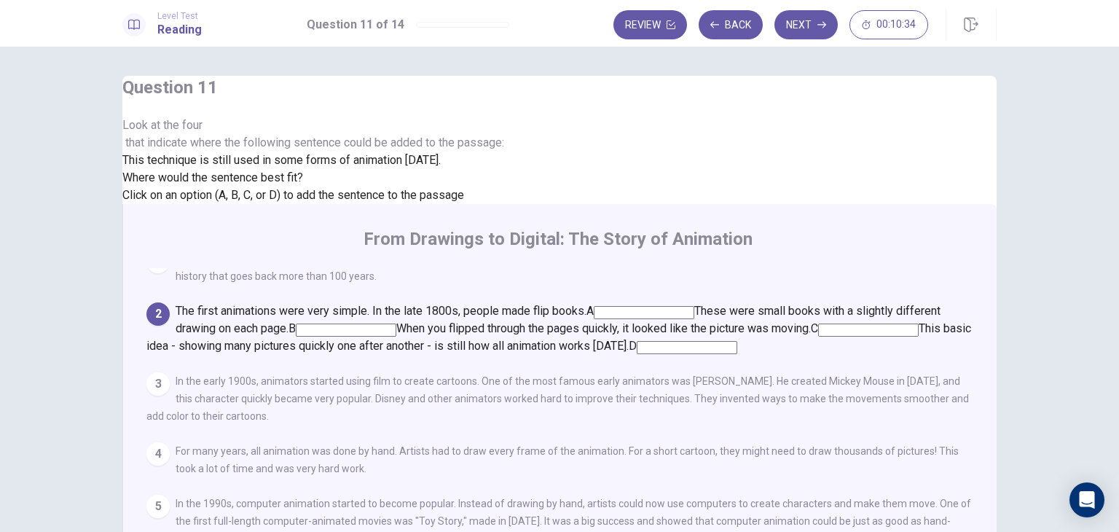
scroll to position [32, 0]
click at [818, 323] on input at bounding box center [868, 329] width 100 height 13
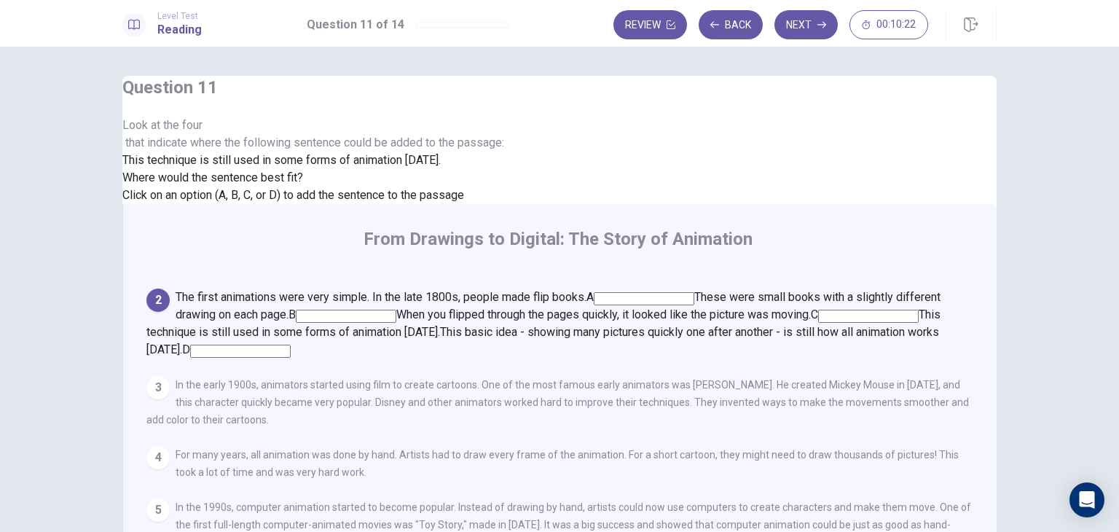
click at [655, 292] on input at bounding box center [643, 298] width 100 height 13
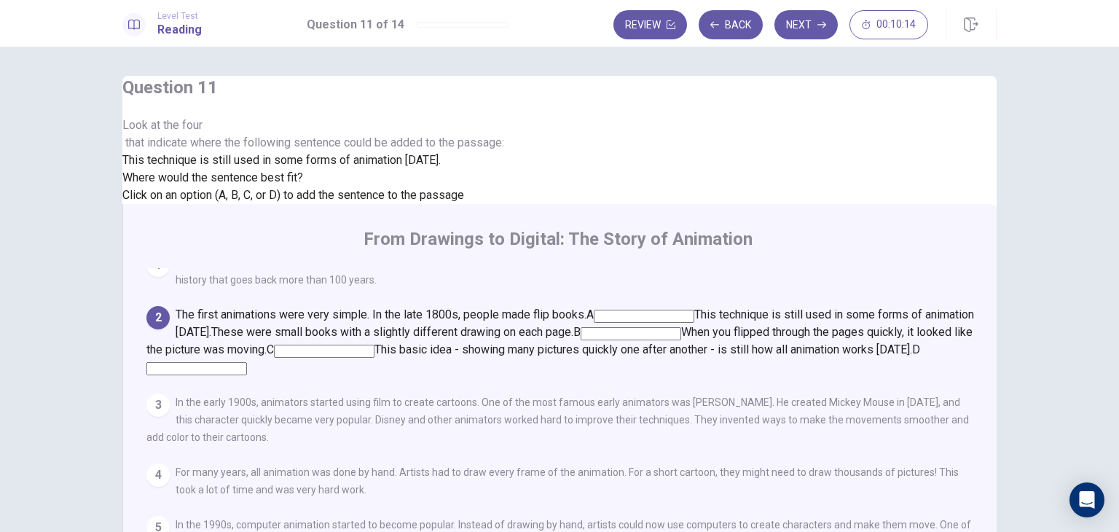
scroll to position [0, 0]
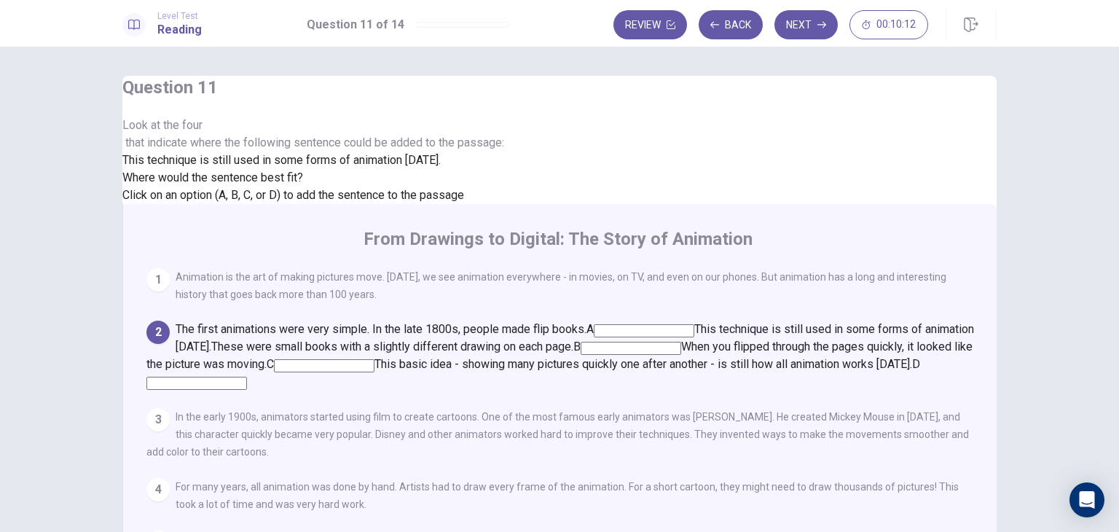
click at [681, 342] on input at bounding box center [630, 348] width 100 height 13
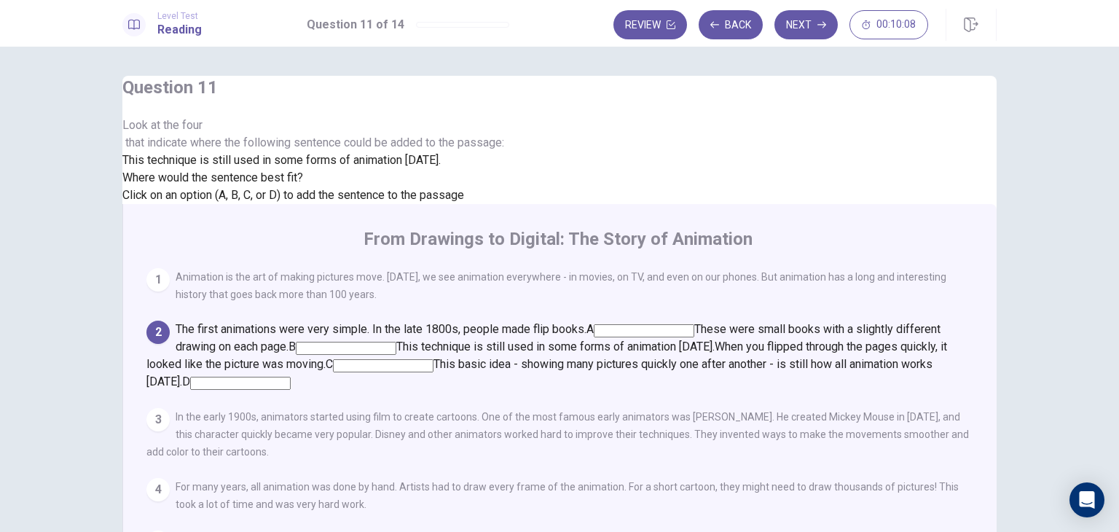
click at [433, 359] on input at bounding box center [383, 365] width 100 height 13
click at [291, 376] on input at bounding box center [240, 382] width 100 height 13
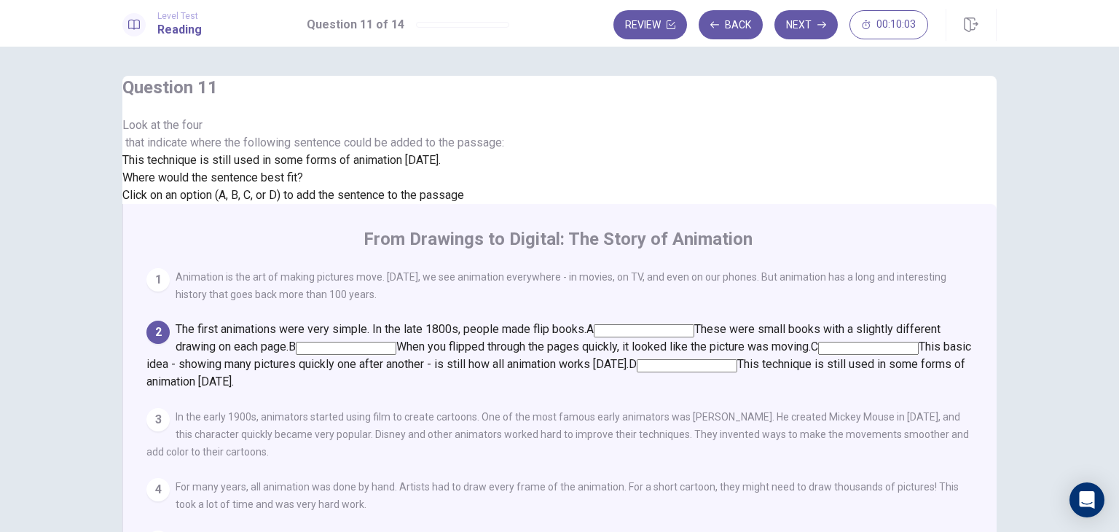
click at [818, 342] on input at bounding box center [868, 348] width 100 height 13
click at [246, 134] on div at bounding box center [313, 134] width 382 height 0
click at [818, 342] on input at bounding box center [868, 348] width 100 height 13
click at [650, 324] on input at bounding box center [643, 330] width 100 height 13
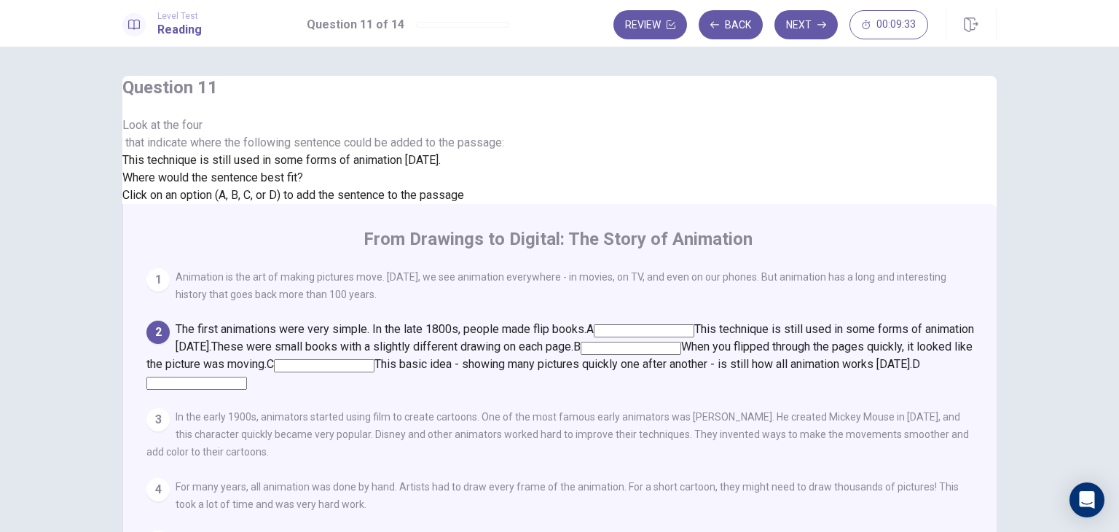
click at [374, 359] on input at bounding box center [324, 365] width 100 height 13
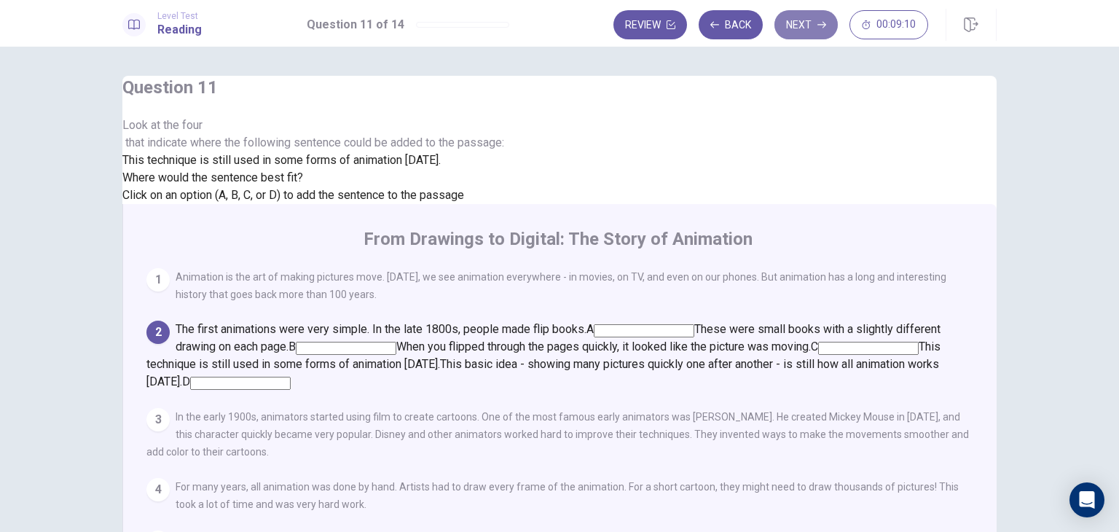
click at [805, 23] on button "Next" at bounding box center [805, 24] width 63 height 29
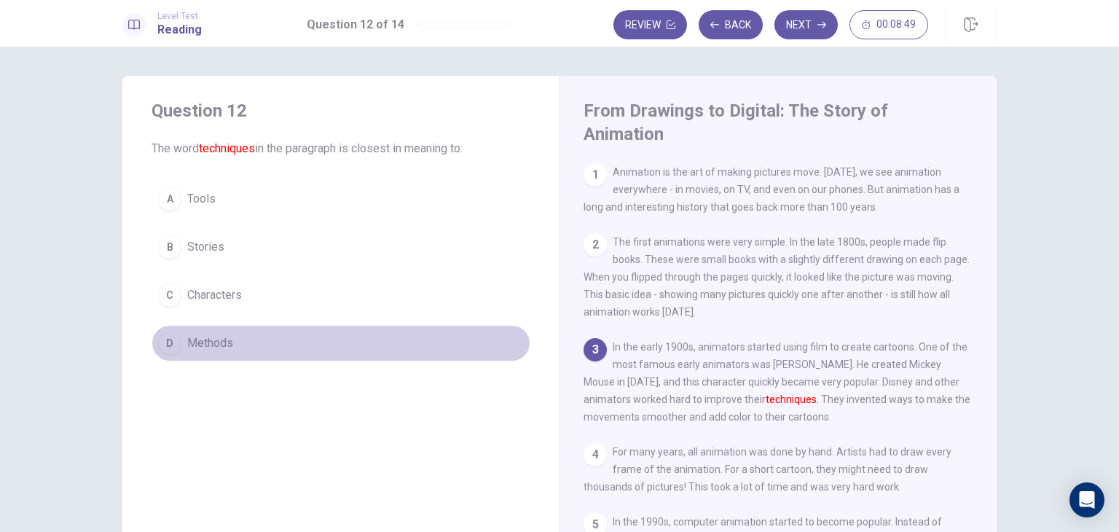
click at [202, 342] on span "Methods" at bounding box center [210, 342] width 46 height 17
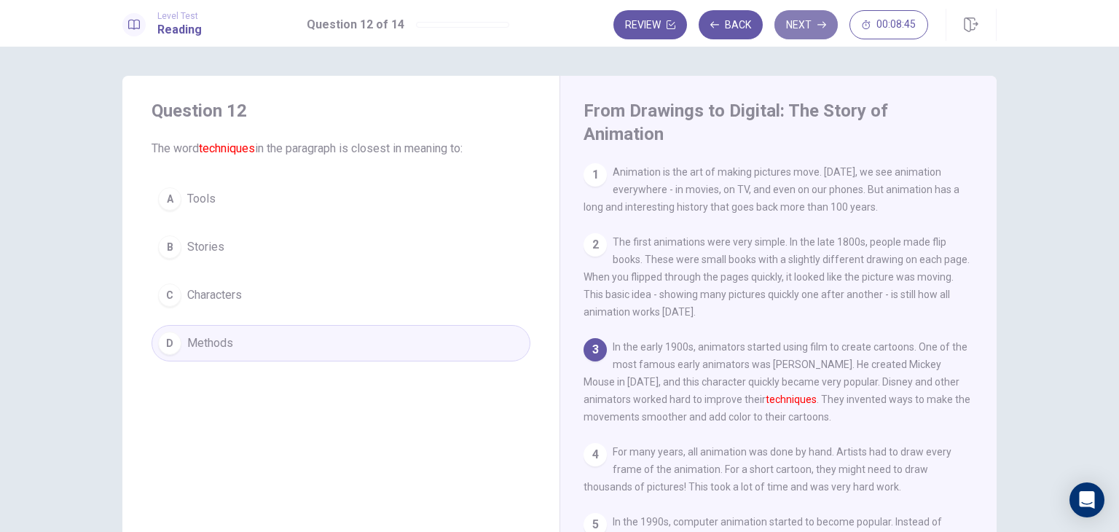
click at [792, 16] on button "Next" at bounding box center [805, 24] width 63 height 29
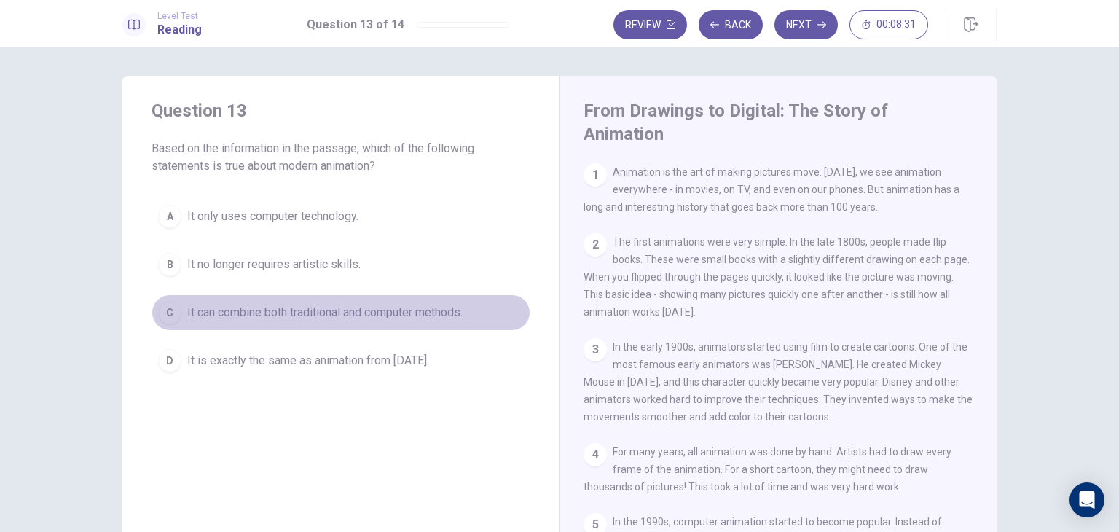
click at [279, 314] on span "It can combine both traditional and computer methods." at bounding box center [324, 312] width 275 height 17
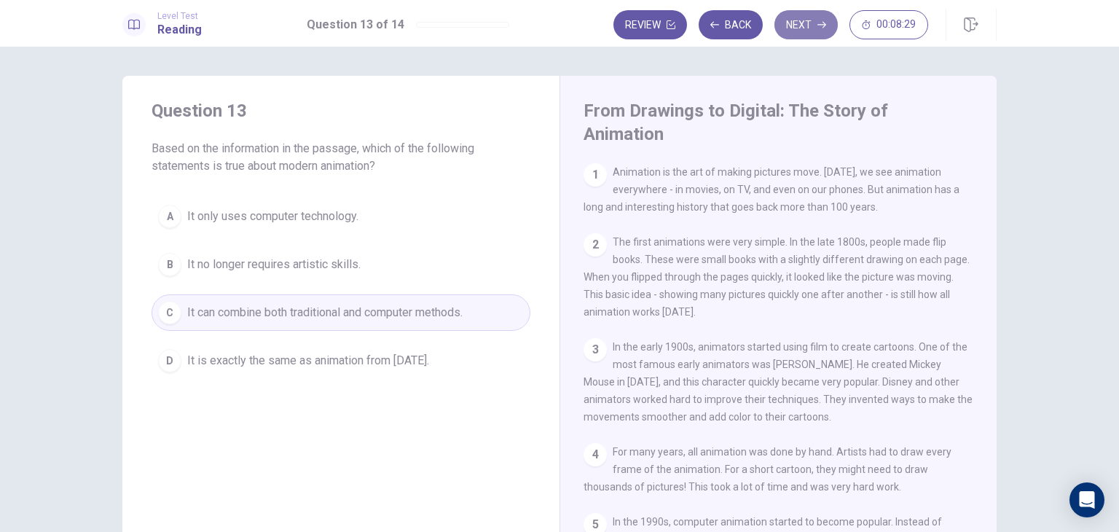
click at [823, 18] on button "Next" at bounding box center [805, 24] width 63 height 29
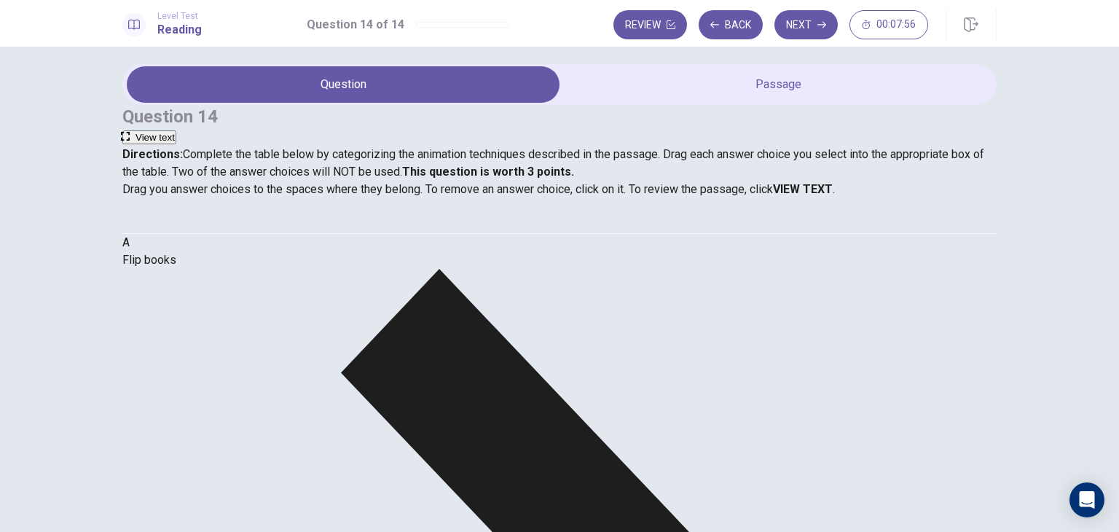
scroll to position [13, 0]
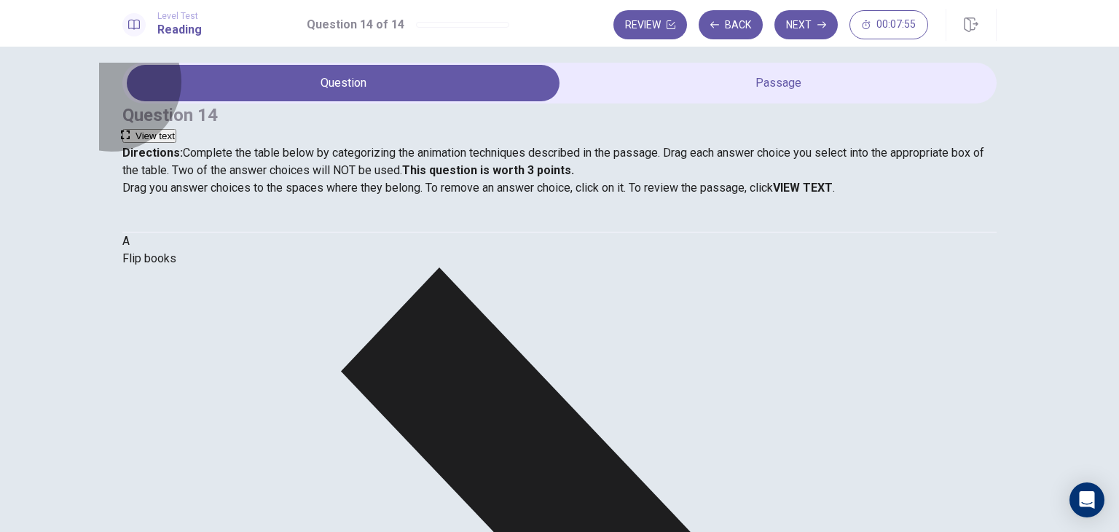
click at [176, 129] on button "View text" at bounding box center [149, 136] width 54 height 14
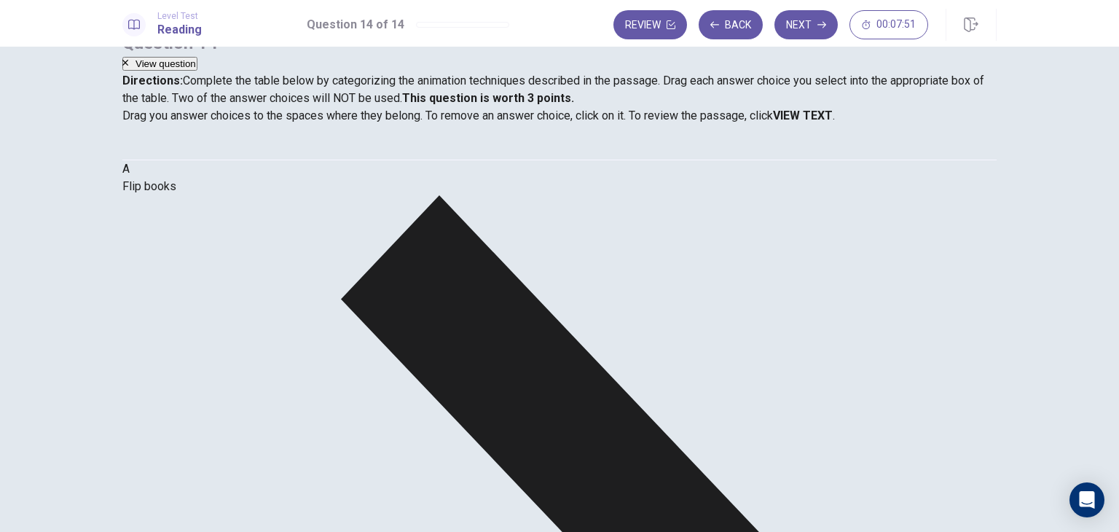
scroll to position [0, 0]
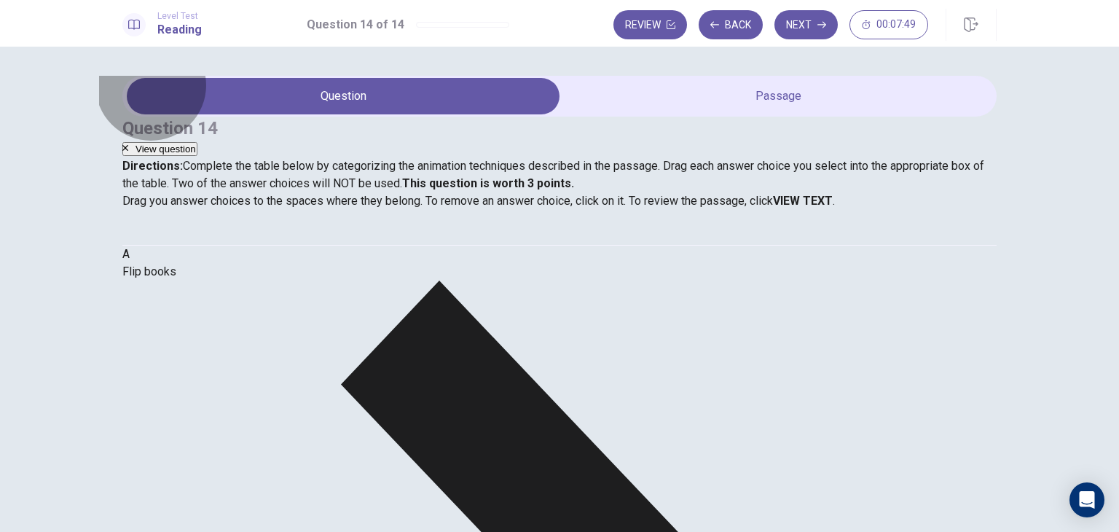
click at [196, 143] on span "View question" at bounding box center [165, 148] width 60 height 11
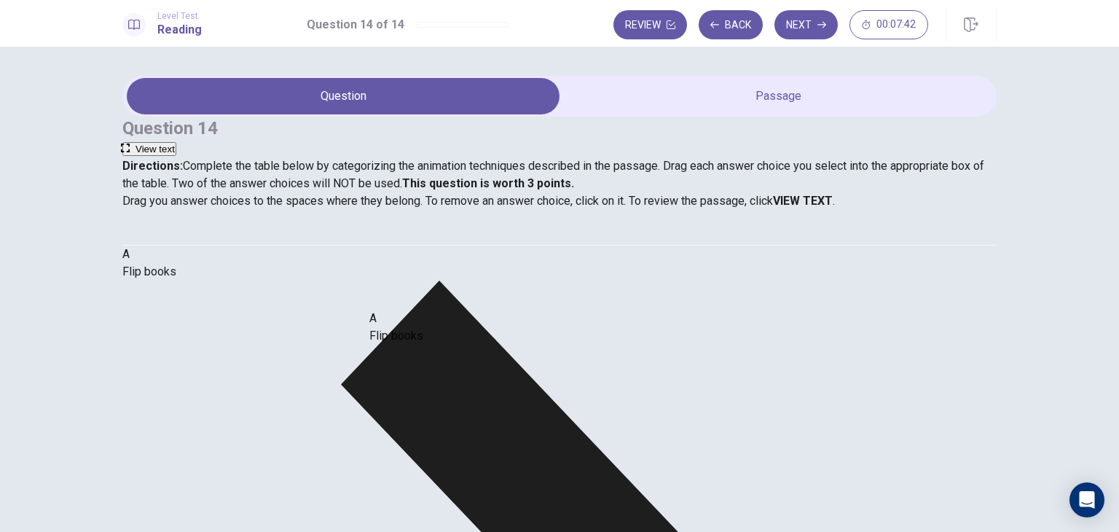
drag, startPoint x: 213, startPoint y: 336, endPoint x: 449, endPoint y: 334, distance: 236.0
click at [175, 143] on span "View text" at bounding box center [154, 148] width 39 height 11
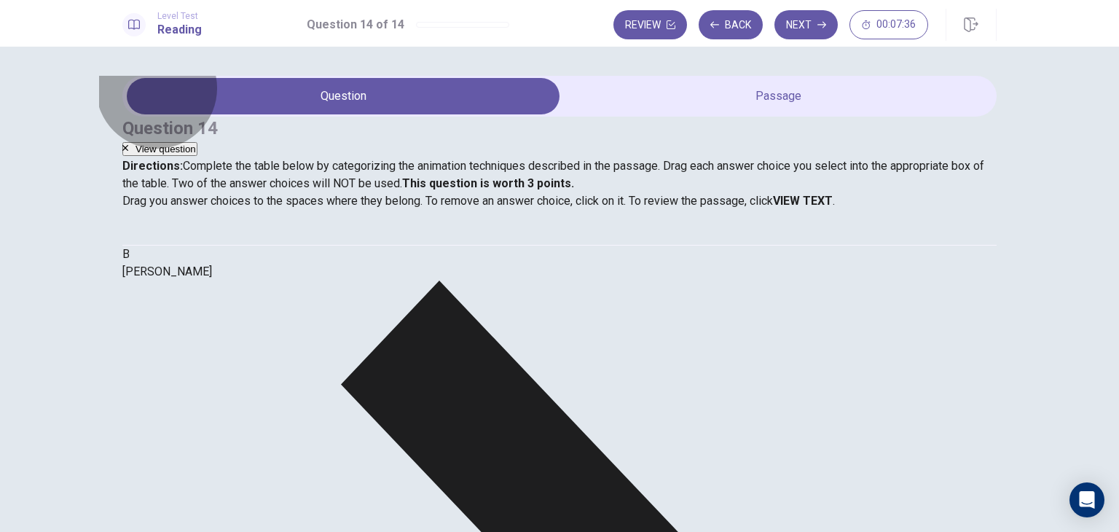
click at [196, 143] on span "View question" at bounding box center [165, 148] width 60 height 11
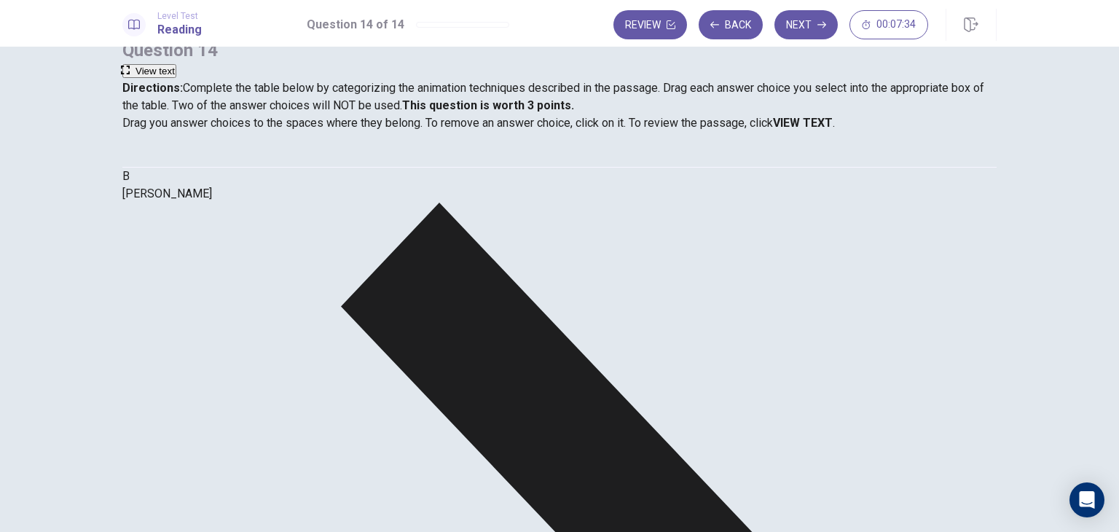
scroll to position [79, 0]
drag, startPoint x: 242, startPoint y: 254, endPoint x: 486, endPoint y: 264, distance: 244.1
drag, startPoint x: 266, startPoint y: 255, endPoint x: 765, endPoint y: 275, distance: 499.2
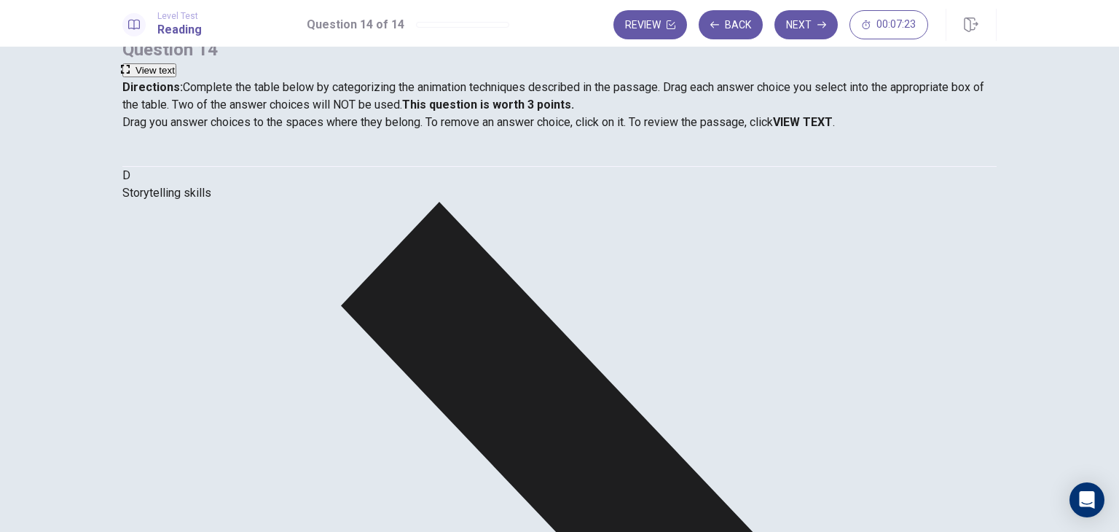
drag, startPoint x: 265, startPoint y: 309, endPoint x: 478, endPoint y: 378, distance: 223.4
drag, startPoint x: 253, startPoint y: 306, endPoint x: 810, endPoint y: 320, distance: 556.5
drag, startPoint x: 274, startPoint y: 310, endPoint x: 780, endPoint y: 389, distance: 512.2
drag, startPoint x: 256, startPoint y: 297, endPoint x: 852, endPoint y: 386, distance: 602.3
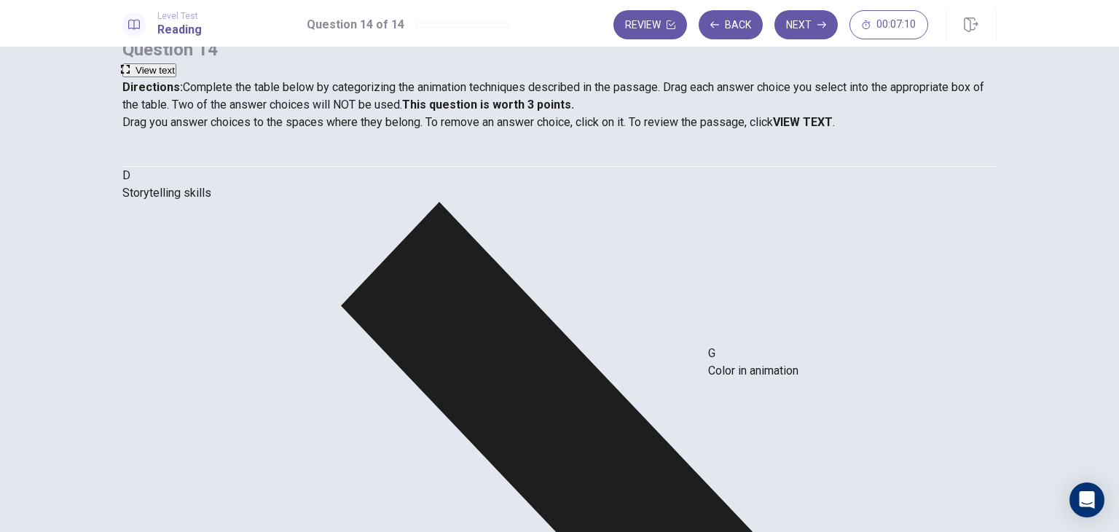
drag, startPoint x: 240, startPoint y: 320, endPoint x: 806, endPoint y: 397, distance: 571.1
drag, startPoint x: 241, startPoint y: 309, endPoint x: 824, endPoint y: 371, distance: 586.6
drag, startPoint x: 284, startPoint y: 312, endPoint x: 523, endPoint y: 449, distance: 275.7
drag, startPoint x: 219, startPoint y: 251, endPoint x: 783, endPoint y: 382, distance: 578.7
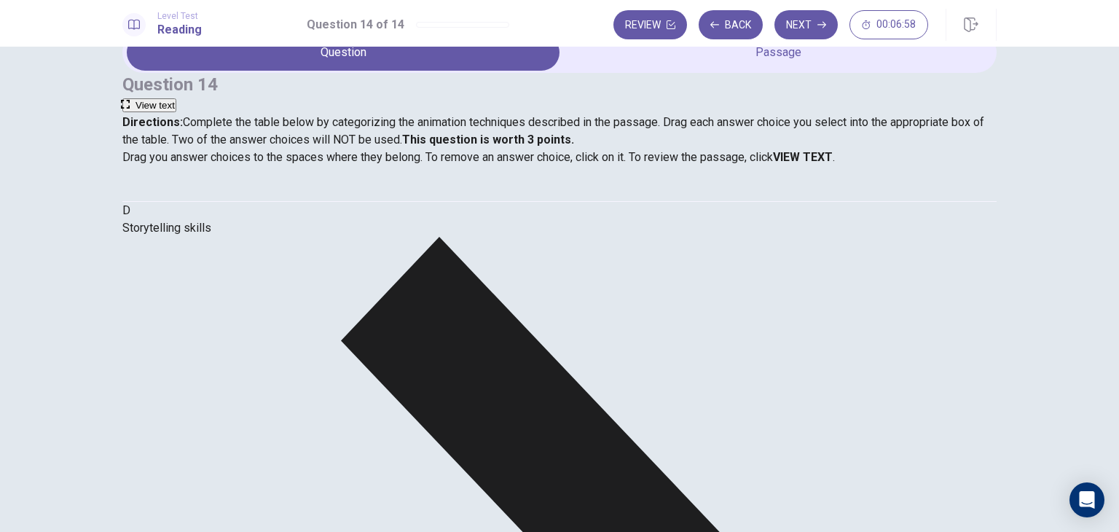
scroll to position [44, 0]
drag, startPoint x: 469, startPoint y: 296, endPoint x: 800, endPoint y: 479, distance: 378.1
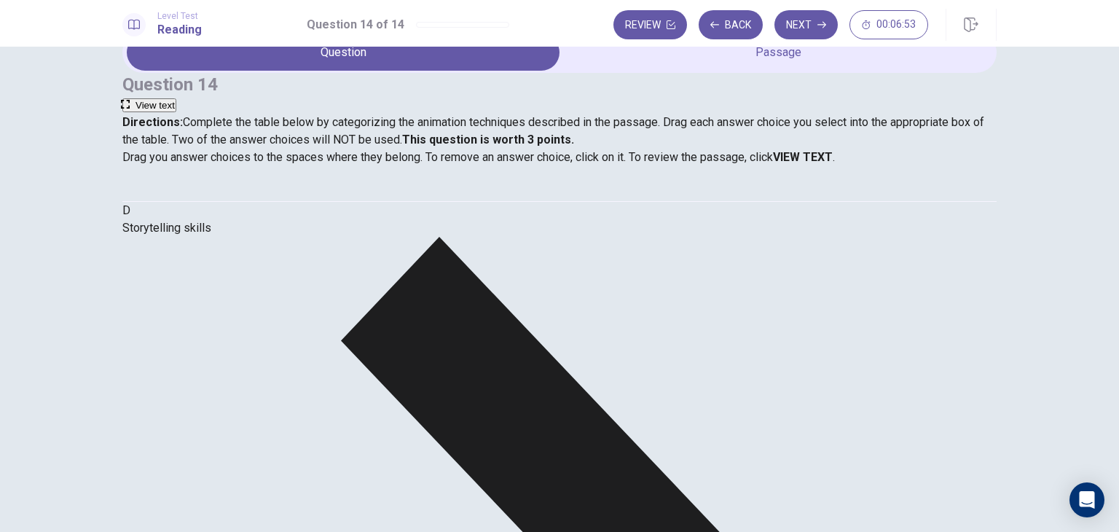
drag, startPoint x: 486, startPoint y: 353, endPoint x: 352, endPoint y: 391, distance: 139.2
drag, startPoint x: 408, startPoint y: 293, endPoint x: 242, endPoint y: 411, distance: 203.7
drag, startPoint x: 233, startPoint y: 403, endPoint x: 450, endPoint y: 304, distance: 238.5
drag, startPoint x: 258, startPoint y: 322, endPoint x: 494, endPoint y: 280, distance: 240.3
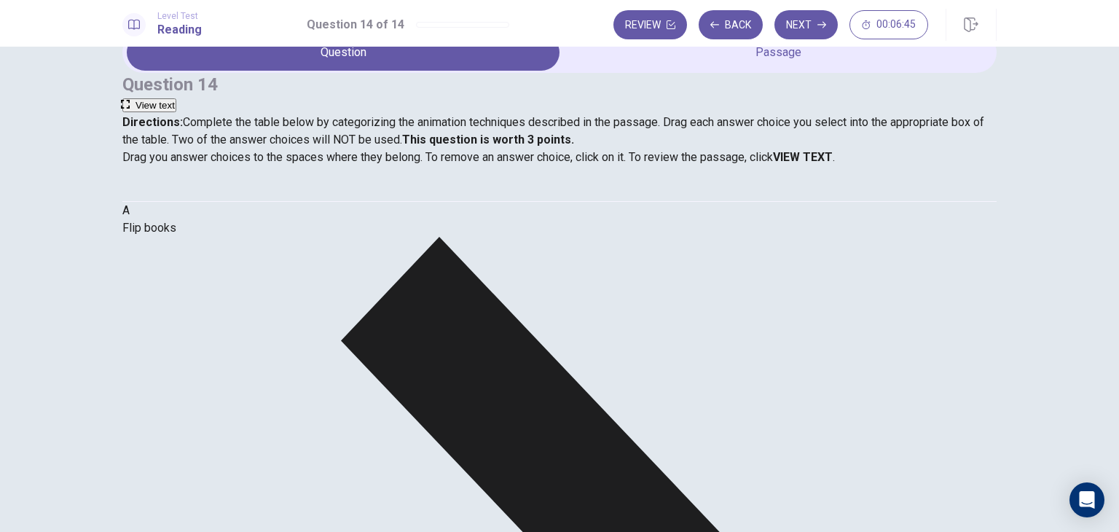
drag, startPoint x: 242, startPoint y: 301, endPoint x: 287, endPoint y: 288, distance: 46.1
drag, startPoint x: 287, startPoint y: 288, endPoint x: 463, endPoint y: 295, distance: 176.4
drag, startPoint x: 256, startPoint y: 279, endPoint x: 516, endPoint y: 312, distance: 262.1
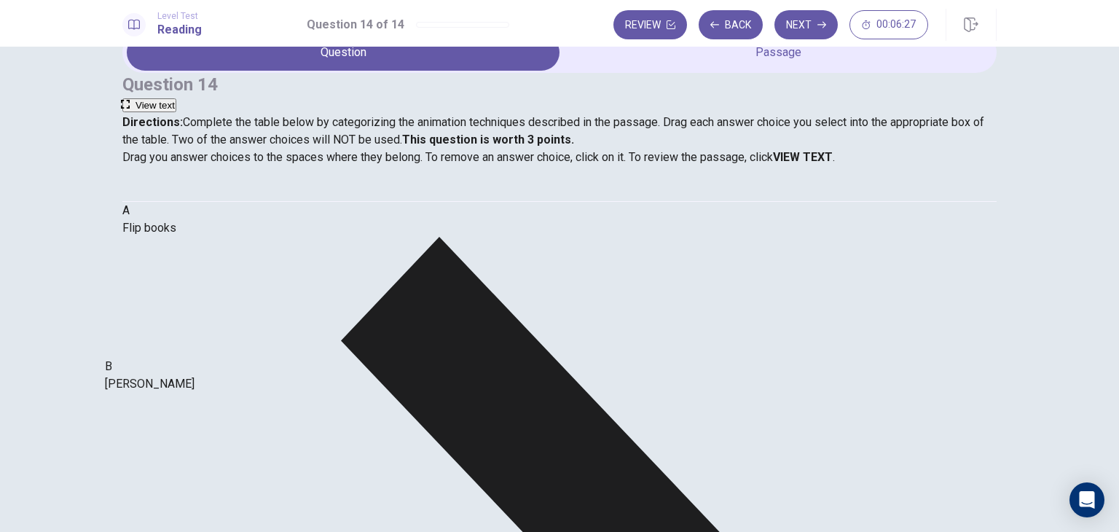
drag, startPoint x: 504, startPoint y: 310, endPoint x: 222, endPoint y: 398, distance: 295.1
drag, startPoint x: 749, startPoint y: 347, endPoint x: 318, endPoint y: 452, distance: 443.7
drag, startPoint x: 218, startPoint y: 454, endPoint x: 157, endPoint y: 461, distance: 61.6
drag, startPoint x: 447, startPoint y: 371, endPoint x: 202, endPoint y: 462, distance: 261.1
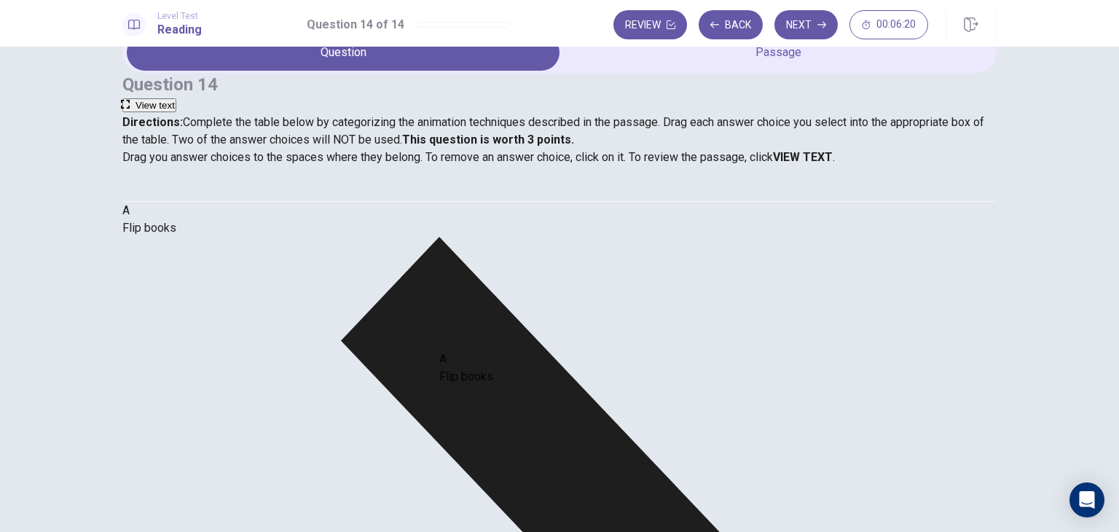
drag, startPoint x: 262, startPoint y: 301, endPoint x: 568, endPoint y: 389, distance: 318.3
drag, startPoint x: 236, startPoint y: 347, endPoint x: 837, endPoint y: 354, distance: 601.5
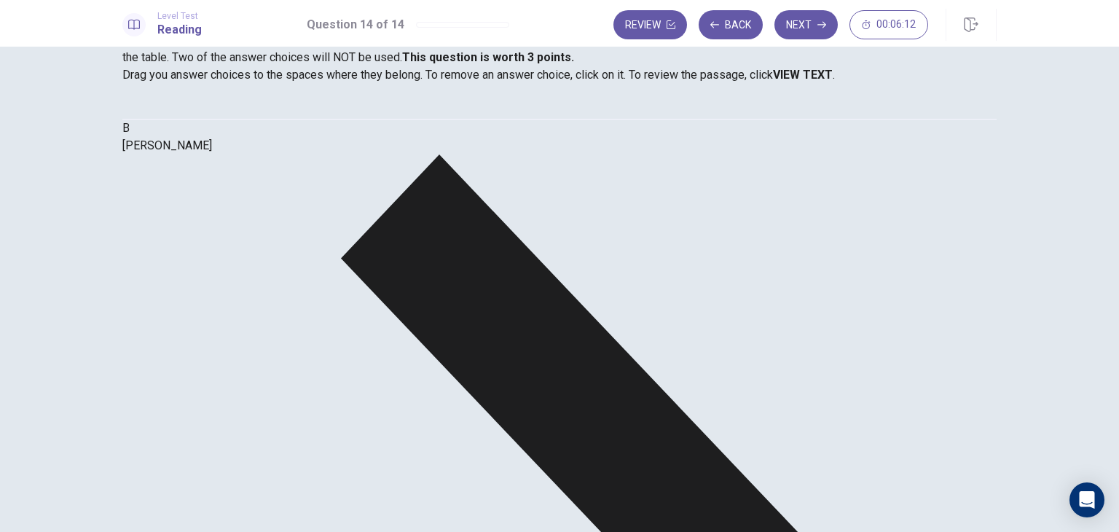
scroll to position [0, 0]
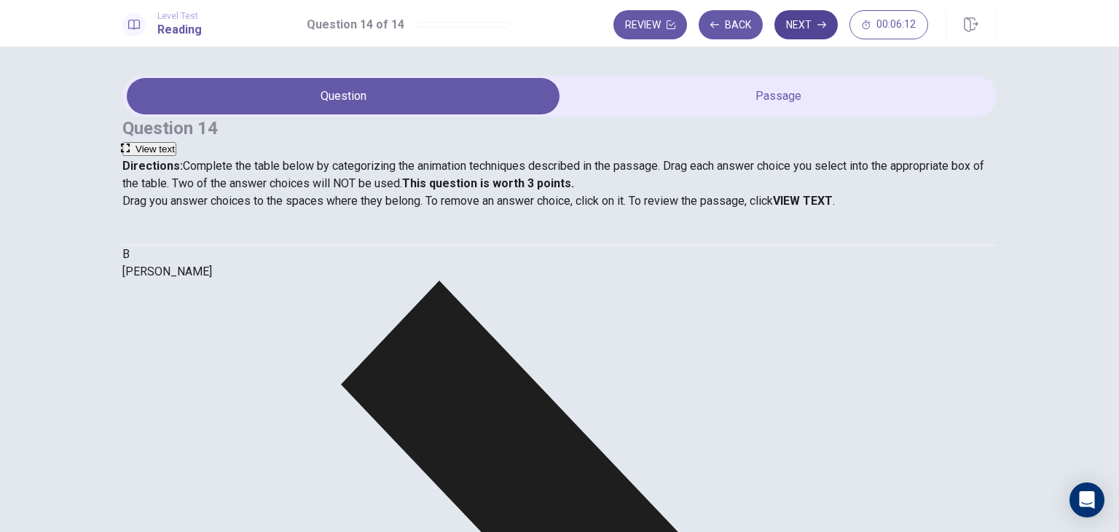
click at [807, 21] on button "Next" at bounding box center [805, 24] width 63 height 29
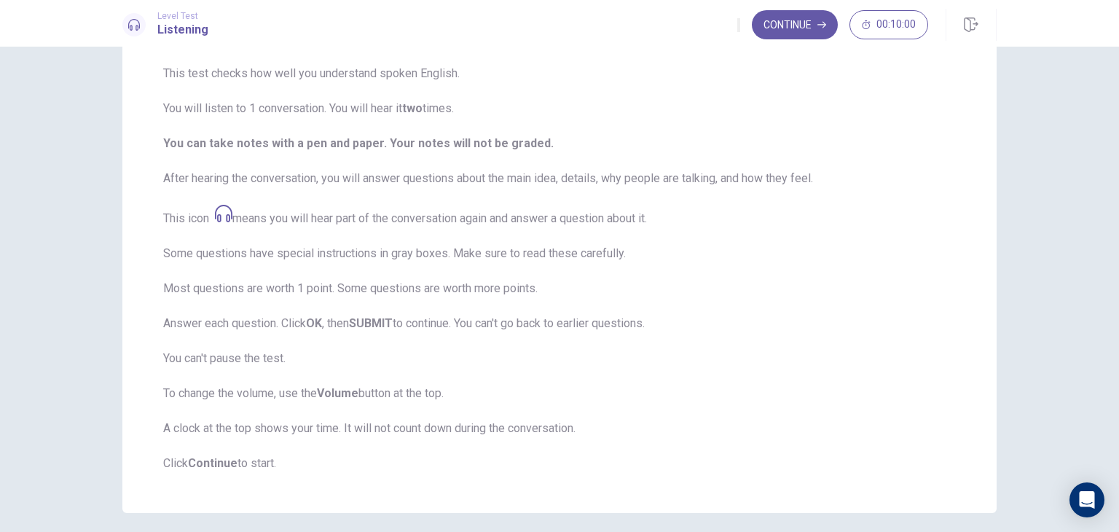
scroll to position [111, 0]
click at [275, 263] on span "This test checks how well you understand spoken English. You will listen to 1 c…" at bounding box center [559, 267] width 792 height 407
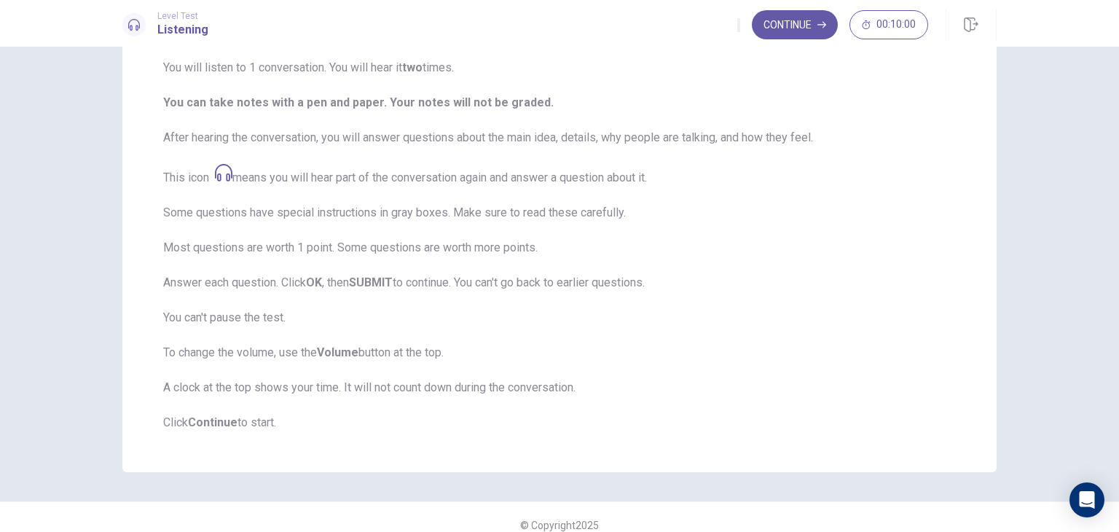
scroll to position [154, 0]
click at [216, 422] on strong "Continue" at bounding box center [213, 419] width 50 height 14
click at [798, 9] on div "Continue 00:10:00" at bounding box center [866, 25] width 259 height 32
click at [801, 19] on button "Continue" at bounding box center [795, 24] width 86 height 29
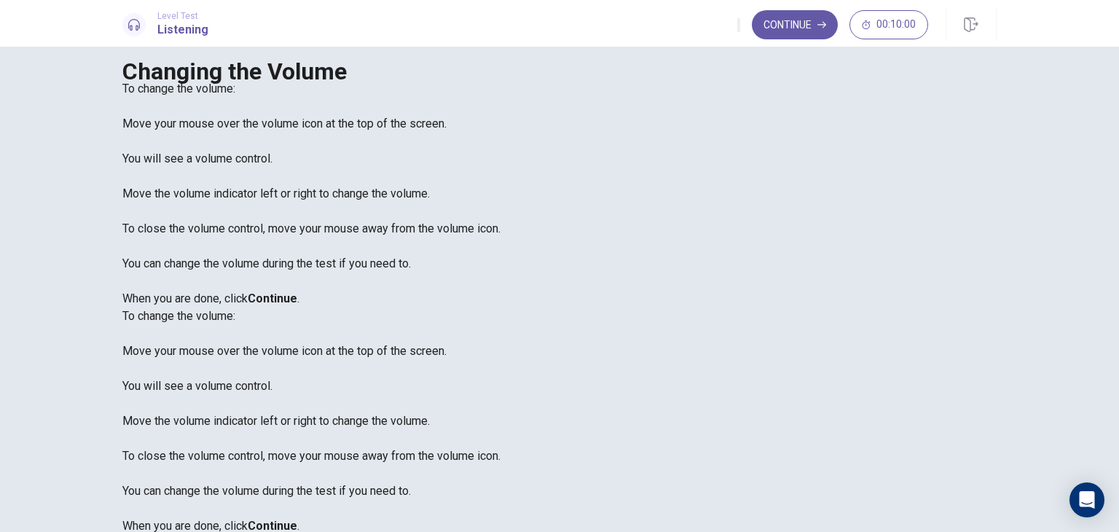
click at [775, 11] on button "Continue" at bounding box center [795, 24] width 86 height 29
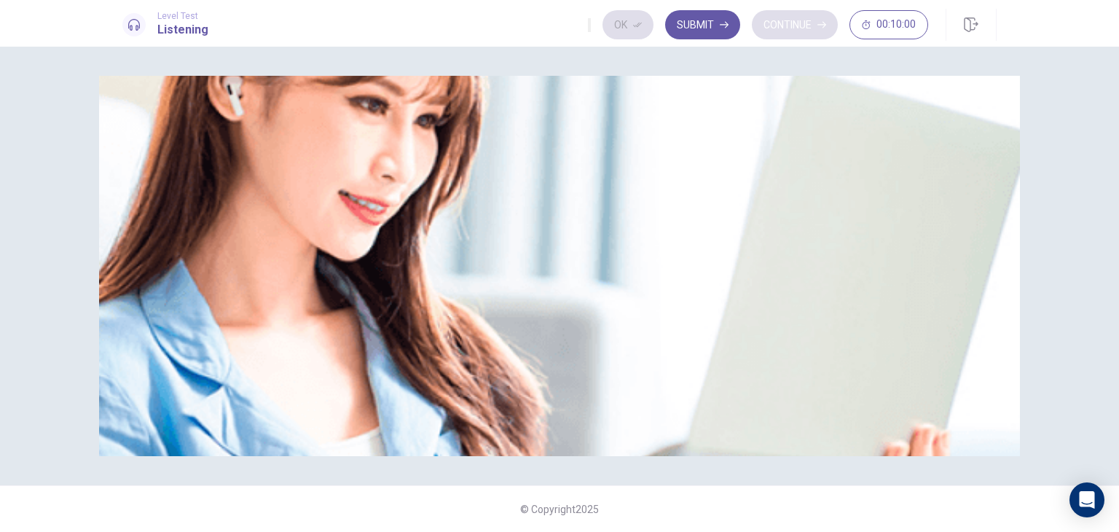
scroll to position [0, 0]
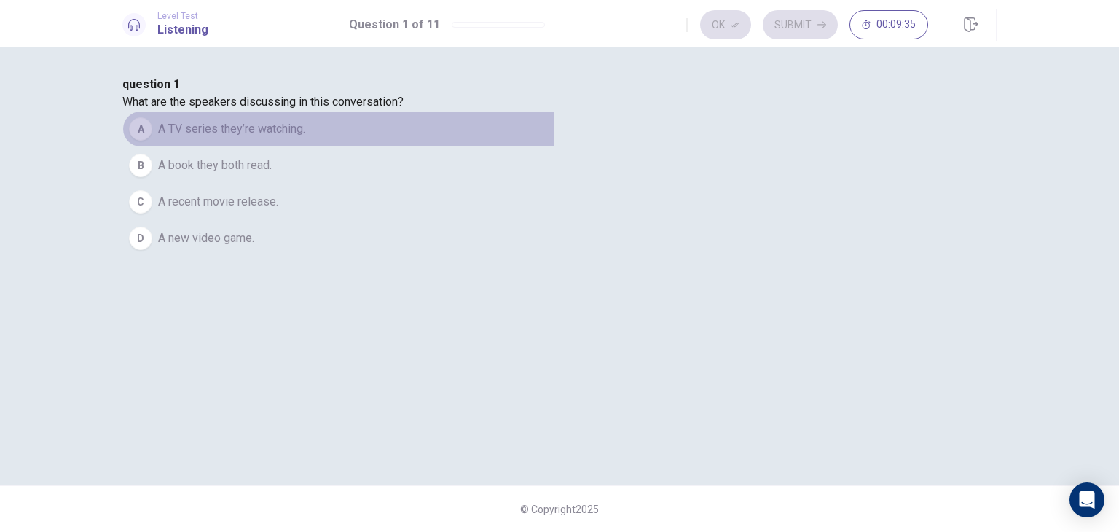
click at [305, 138] on span "A TV series they’re watching." at bounding box center [231, 128] width 147 height 17
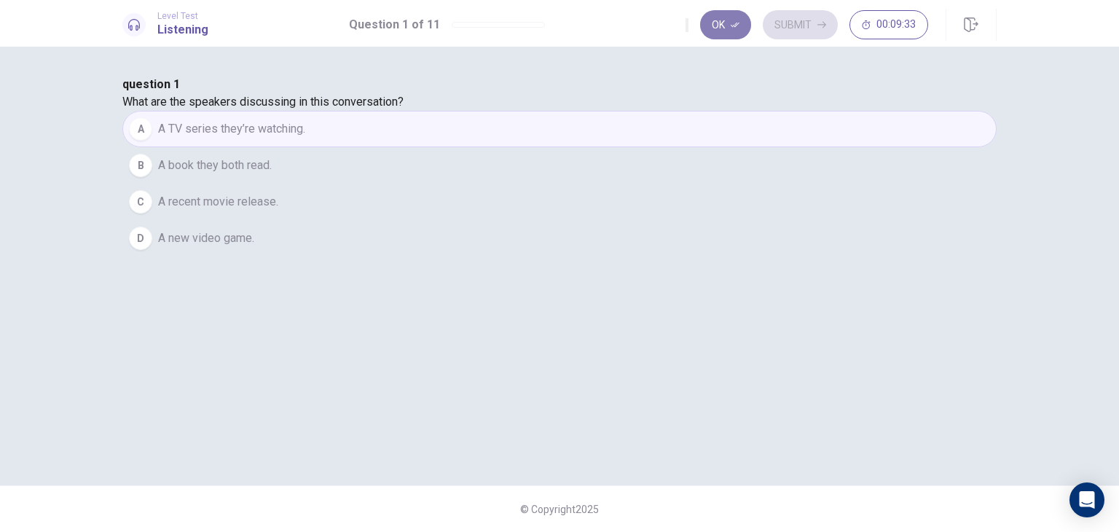
click at [734, 29] on button "Ok" at bounding box center [725, 24] width 51 height 29
click at [785, 33] on button "Submit" at bounding box center [799, 24] width 75 height 29
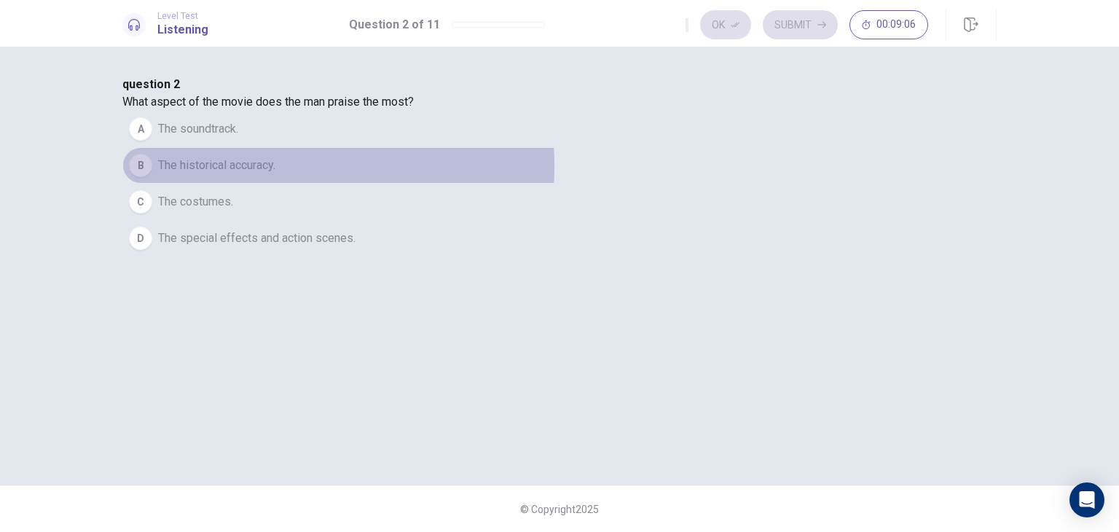
click at [275, 174] on span "The historical accuracy." at bounding box center [216, 165] width 117 height 17
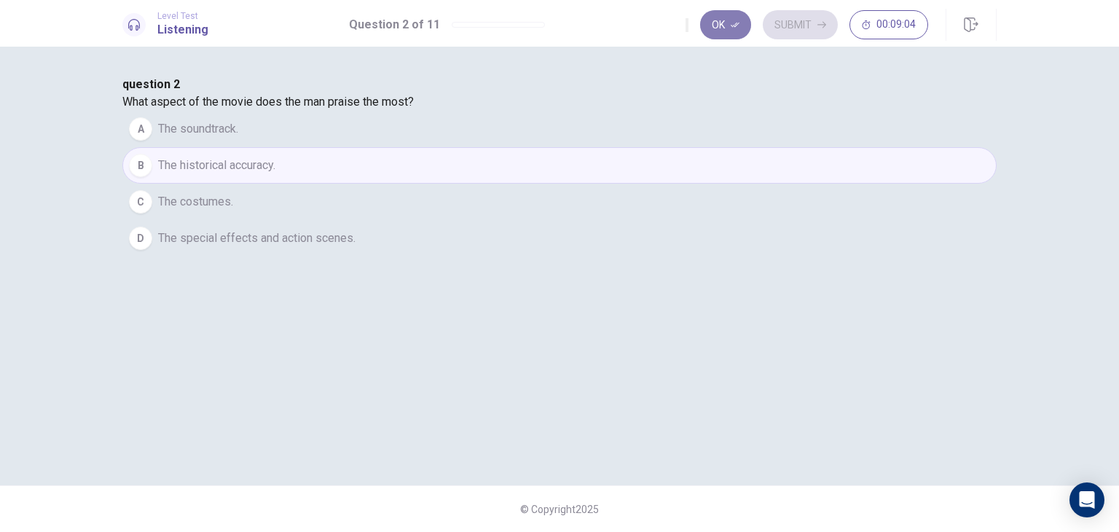
click at [734, 22] on icon "button" at bounding box center [734, 24] width 9 height 9
click at [819, 20] on icon "button" at bounding box center [821, 24] width 9 height 9
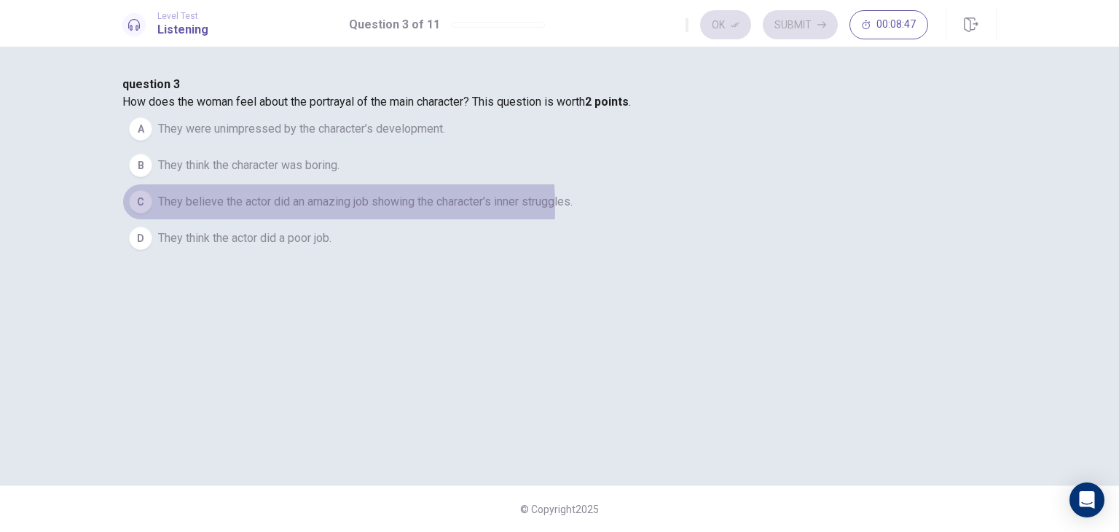
click at [479, 210] on span "They believe the actor did an amazing job showing the character’s inner struggl…" at bounding box center [365, 201] width 414 height 17
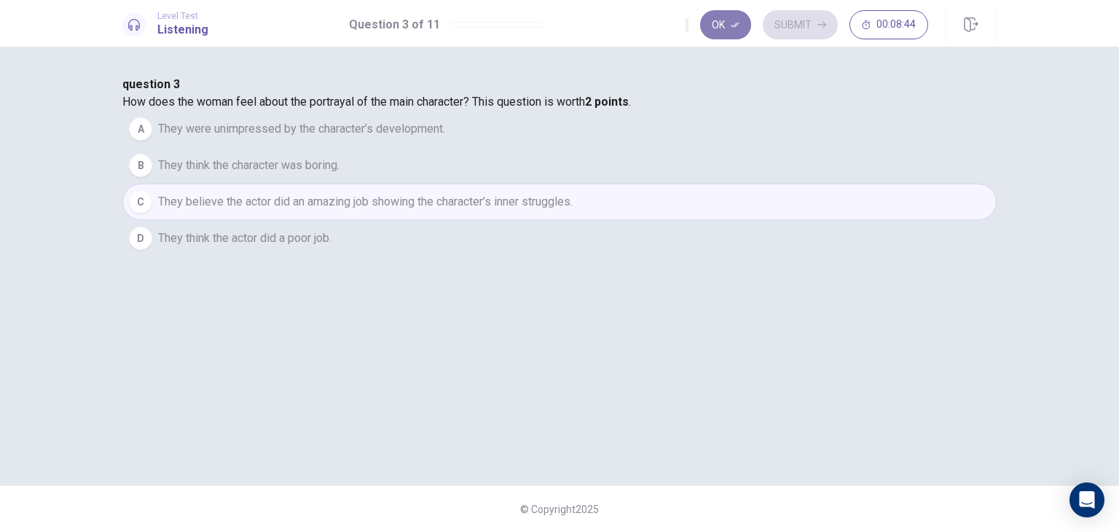
click at [725, 30] on button "Ok" at bounding box center [725, 24] width 51 height 29
click at [776, 21] on button "Submit" at bounding box center [799, 24] width 75 height 29
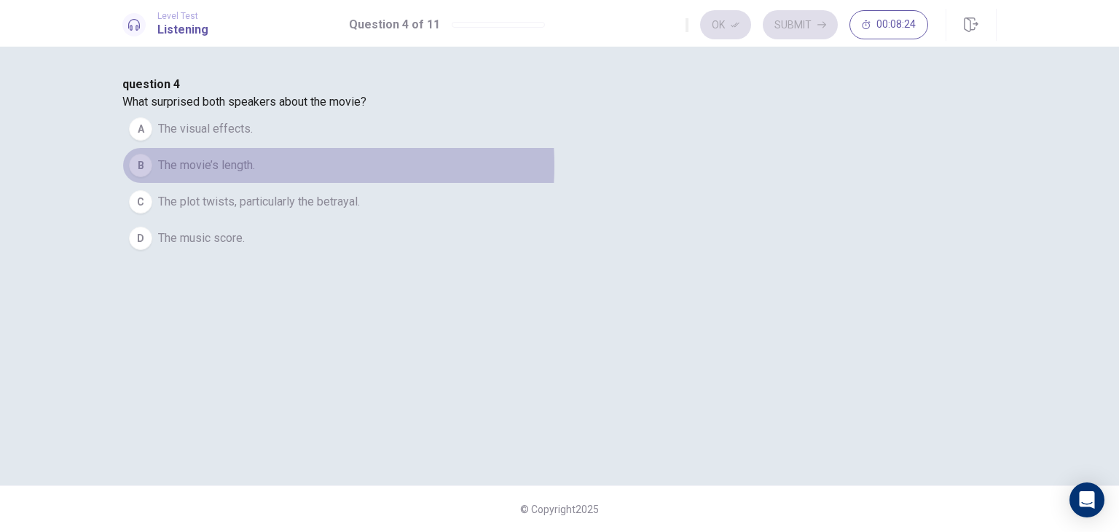
click at [255, 174] on span "The movie’s length." at bounding box center [206, 165] width 97 height 17
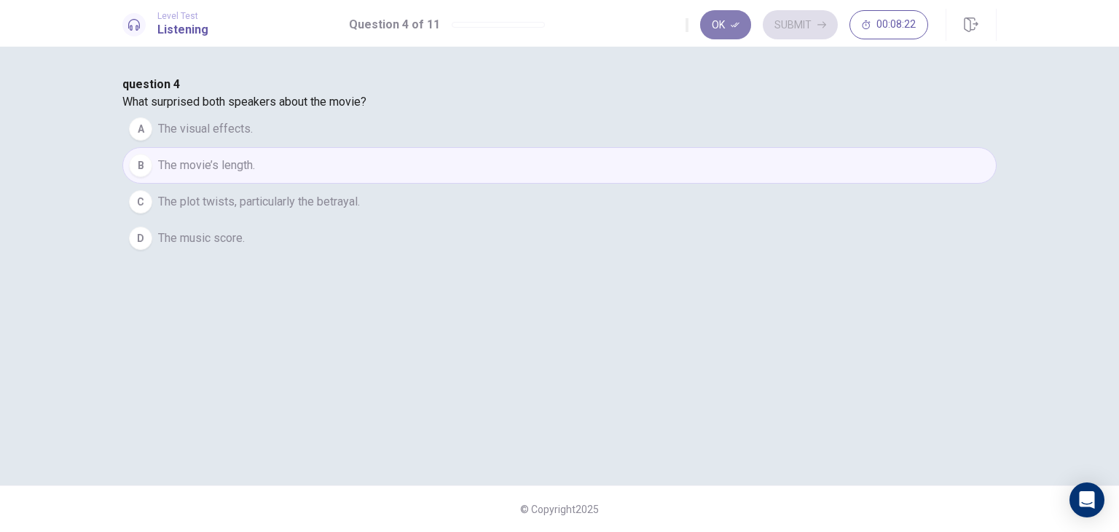
click at [734, 24] on icon "button" at bounding box center [734, 24] width 9 height 9
click at [793, 28] on button "Submit" at bounding box center [799, 24] width 75 height 29
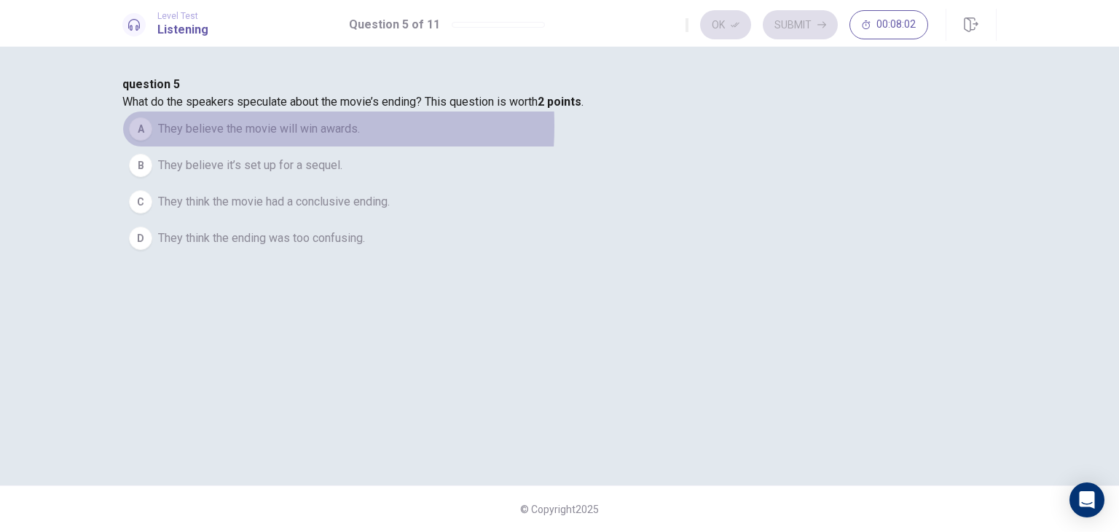
click at [360, 138] on span "They believe the movie will win awards." at bounding box center [259, 128] width 202 height 17
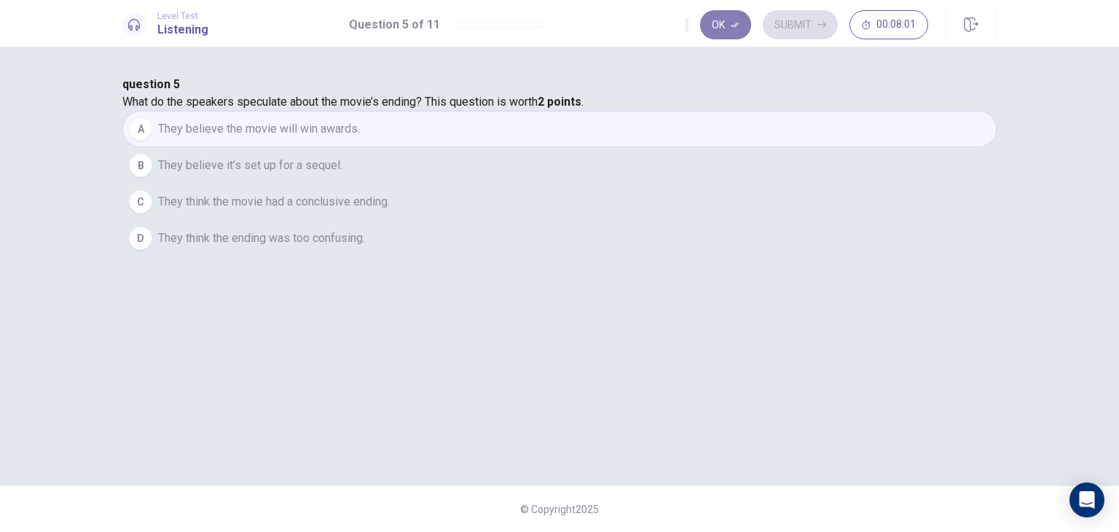
click at [722, 25] on button "Ok" at bounding box center [725, 24] width 51 height 29
click at [784, 18] on button "Submit" at bounding box center [799, 24] width 75 height 29
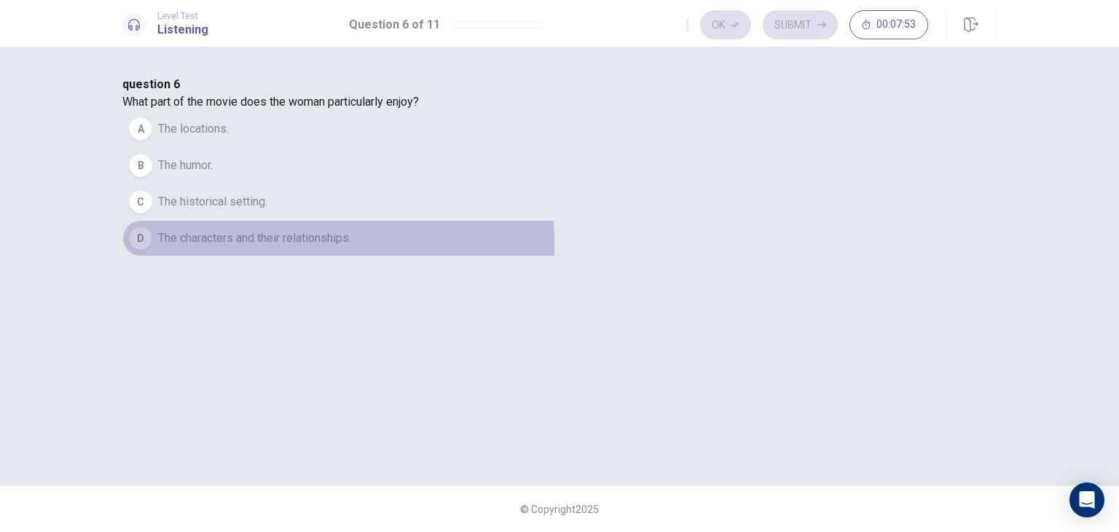
click at [351, 247] on span "The characters and their relationships." at bounding box center [254, 237] width 193 height 17
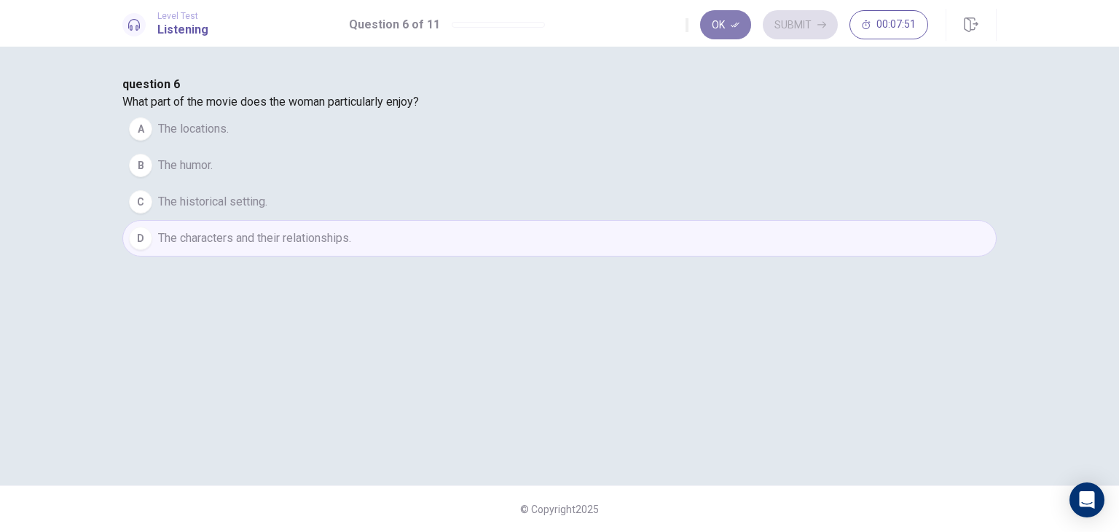
click at [719, 36] on button "Ok" at bounding box center [725, 24] width 51 height 29
click at [802, 14] on button "Submit" at bounding box center [799, 24] width 75 height 29
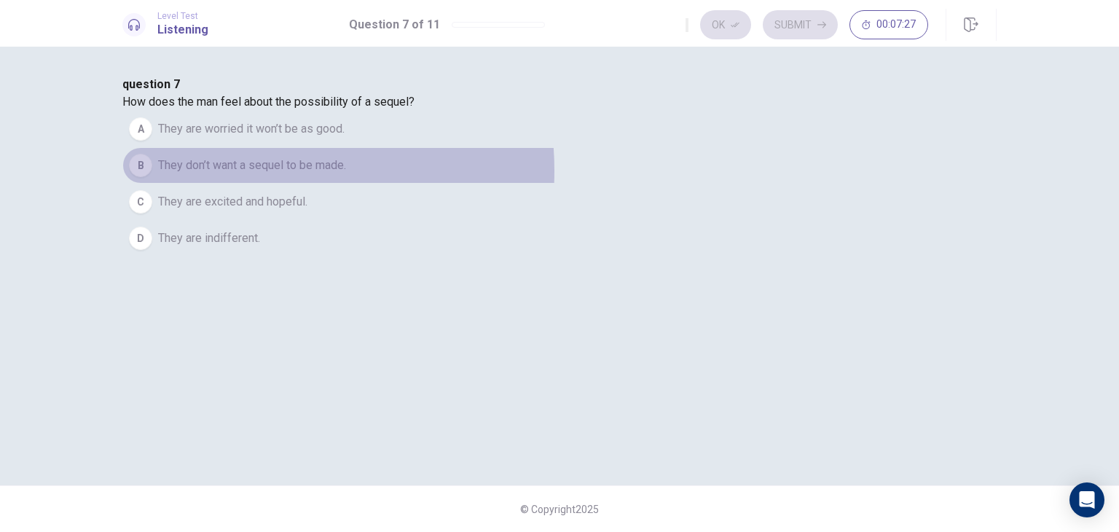
click at [346, 174] on span "They don’t want a sequel to be made." at bounding box center [252, 165] width 188 height 17
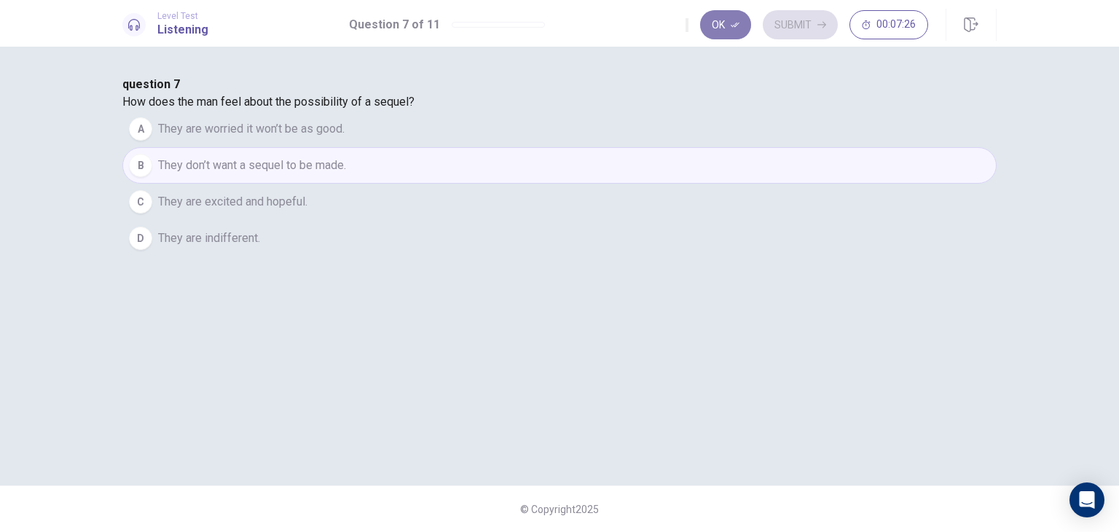
click at [713, 33] on button "Ok" at bounding box center [725, 24] width 51 height 29
click at [794, 24] on button "Submit" at bounding box center [799, 24] width 75 height 29
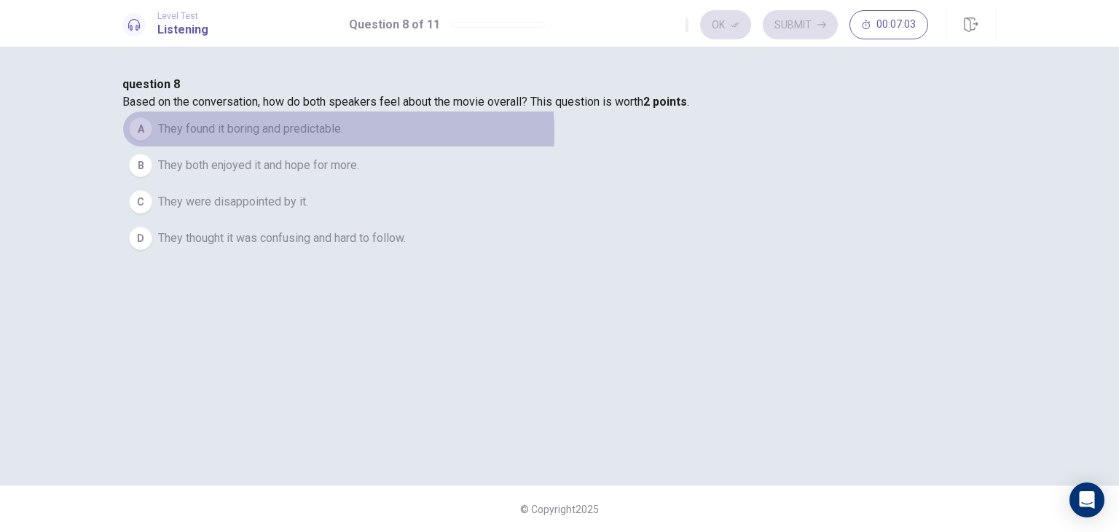
click at [343, 138] on span "They found it boring and predictable." at bounding box center [250, 128] width 185 height 17
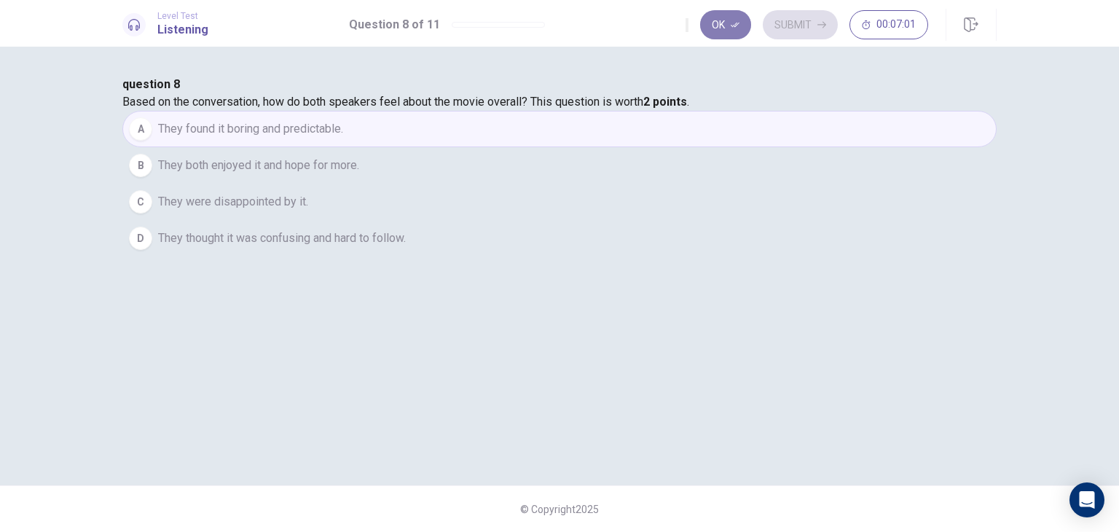
click at [717, 16] on button "Ok" at bounding box center [725, 24] width 51 height 29
drag, startPoint x: 754, startPoint y: 29, endPoint x: 773, endPoint y: 29, distance: 19.7
click at [773, 29] on div "Ok Submit 00:07:00" at bounding box center [806, 24] width 242 height 29
click at [773, 29] on button "Submit" at bounding box center [799, 24] width 75 height 29
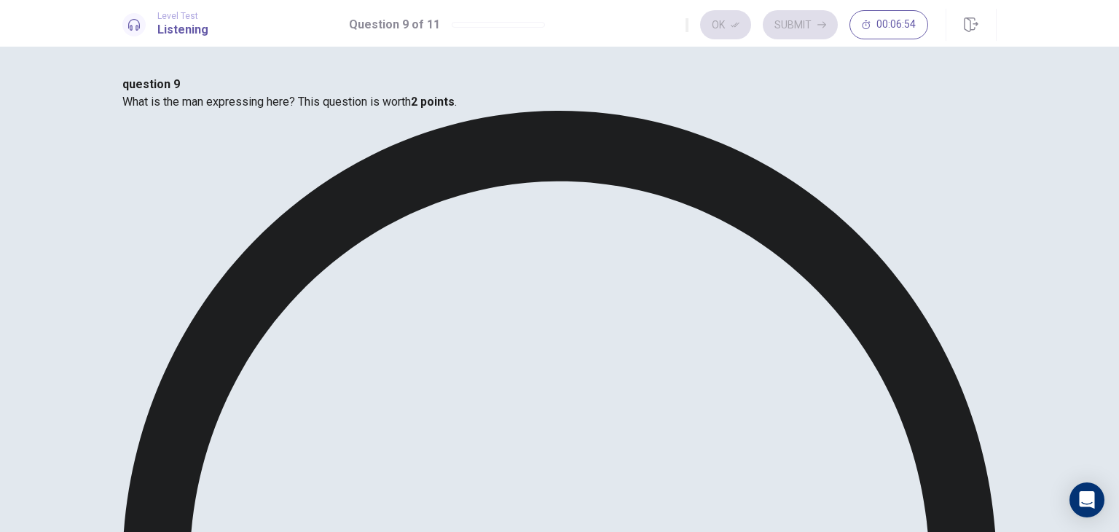
click at [740, 15] on button "Ok" at bounding box center [725, 24] width 51 height 29
click at [816, 16] on button "Submit" at bounding box center [799, 24] width 75 height 29
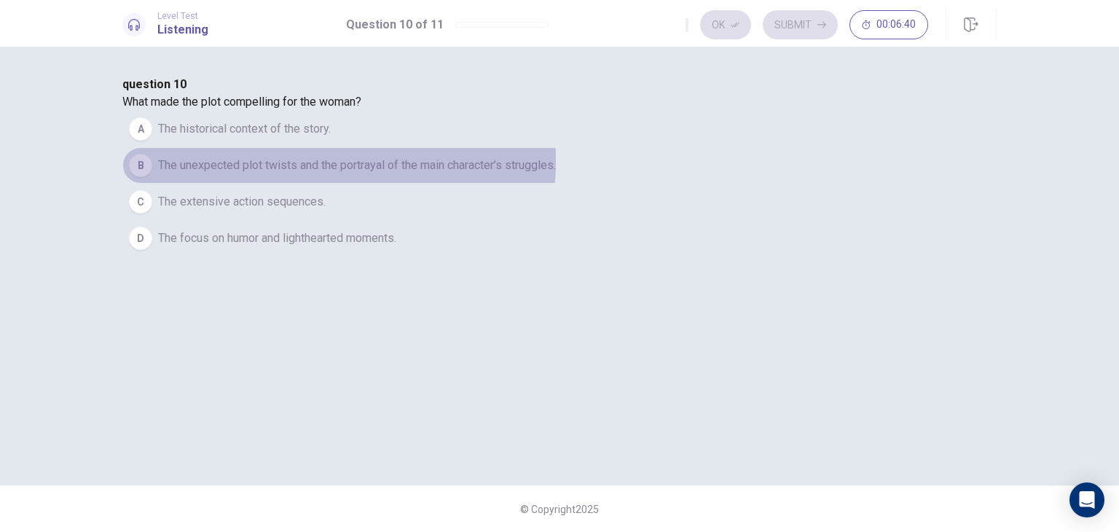
click at [489, 174] on span "The unexpected plot twists and the portrayal of the main character’s struggles." at bounding box center [357, 165] width 398 height 17
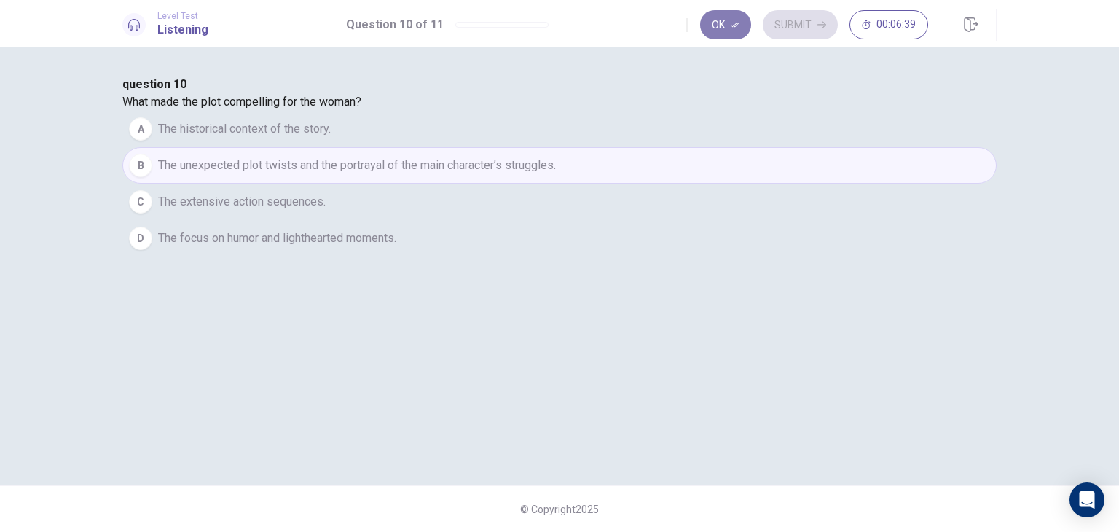
click at [717, 33] on button "Ok" at bounding box center [725, 24] width 51 height 29
click at [784, 43] on div "Level Test Listening Question 10 of 11 Ok Submit 00:06:38" at bounding box center [559, 23] width 1119 height 47
click at [809, 25] on button "Submit" at bounding box center [799, 24] width 75 height 29
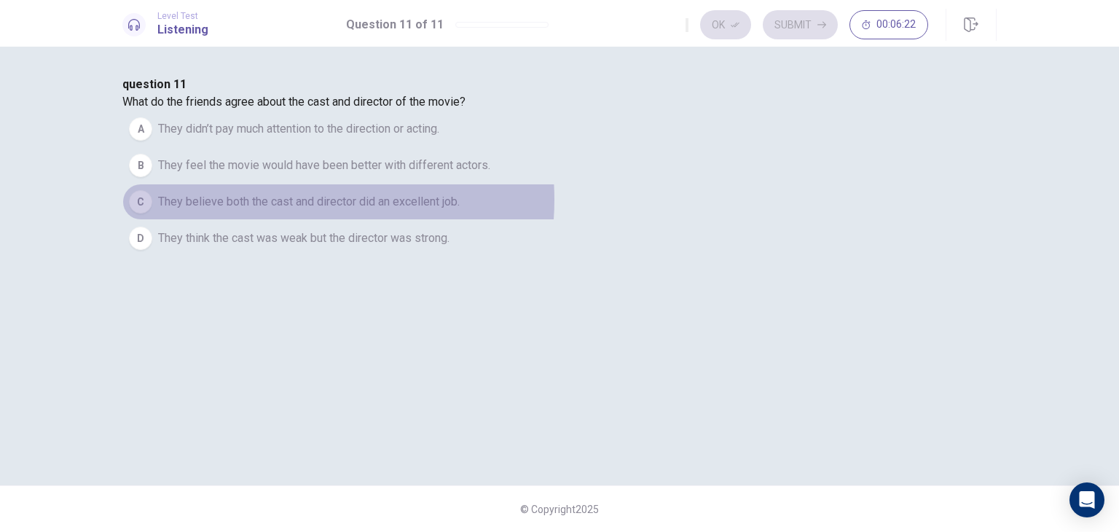
click at [460, 210] on span "They believe both the cast and director did an excellent job." at bounding box center [308, 201] width 301 height 17
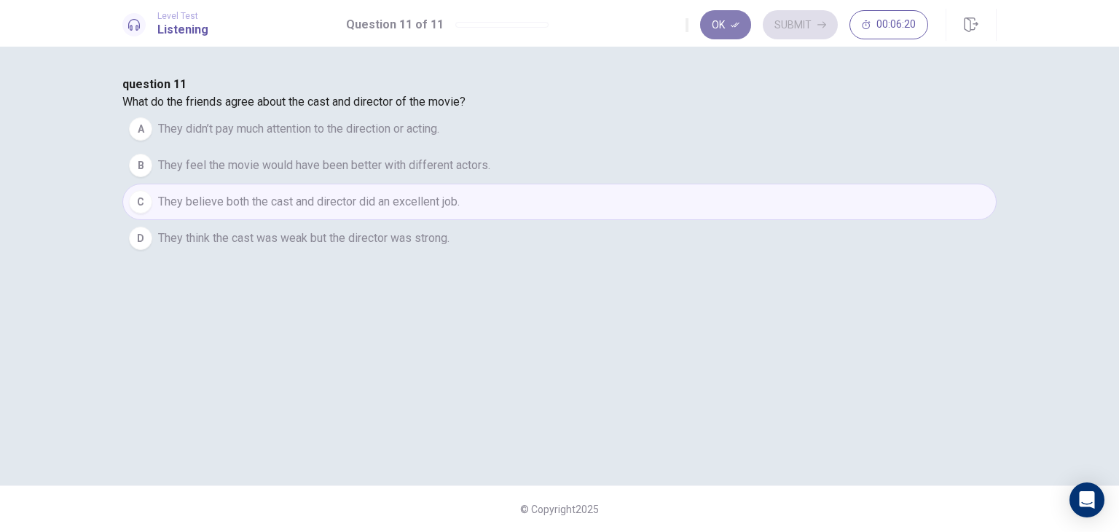
click at [748, 20] on button "Ok" at bounding box center [725, 24] width 51 height 29
click at [784, 18] on button "Submit" at bounding box center [799, 24] width 75 height 29
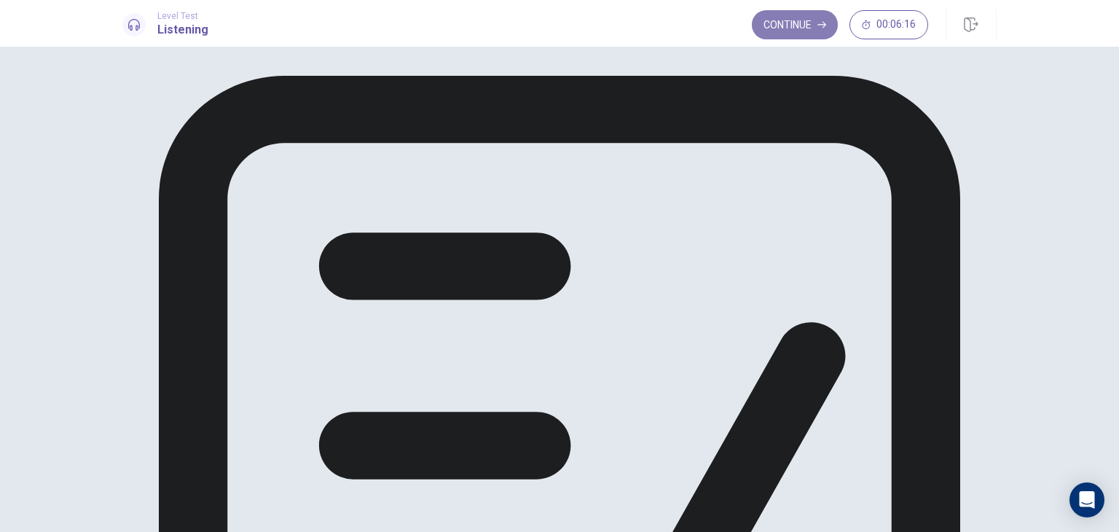
click at [792, 22] on button "Continue" at bounding box center [795, 24] width 86 height 29
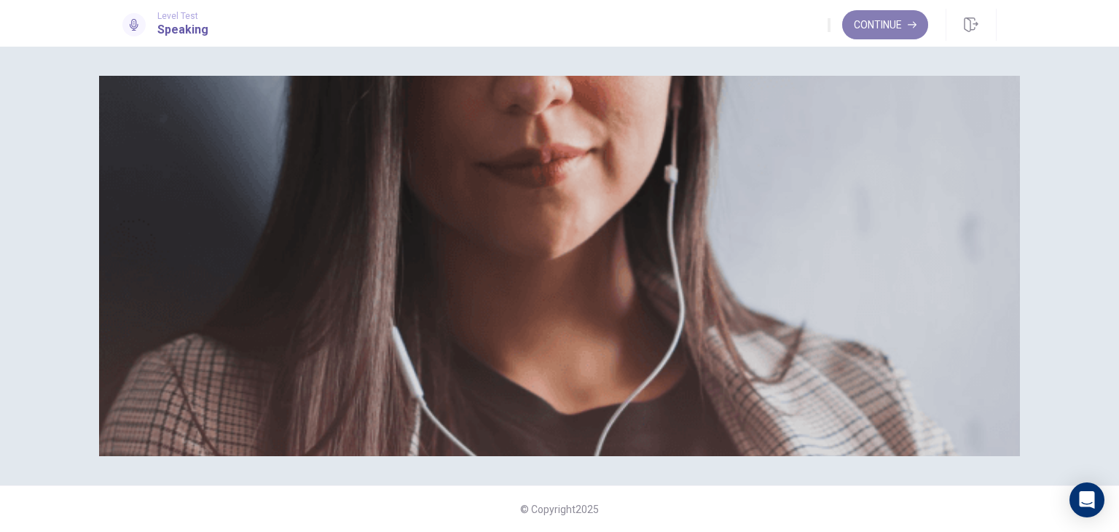
click at [880, 24] on button "Continue" at bounding box center [885, 24] width 86 height 29
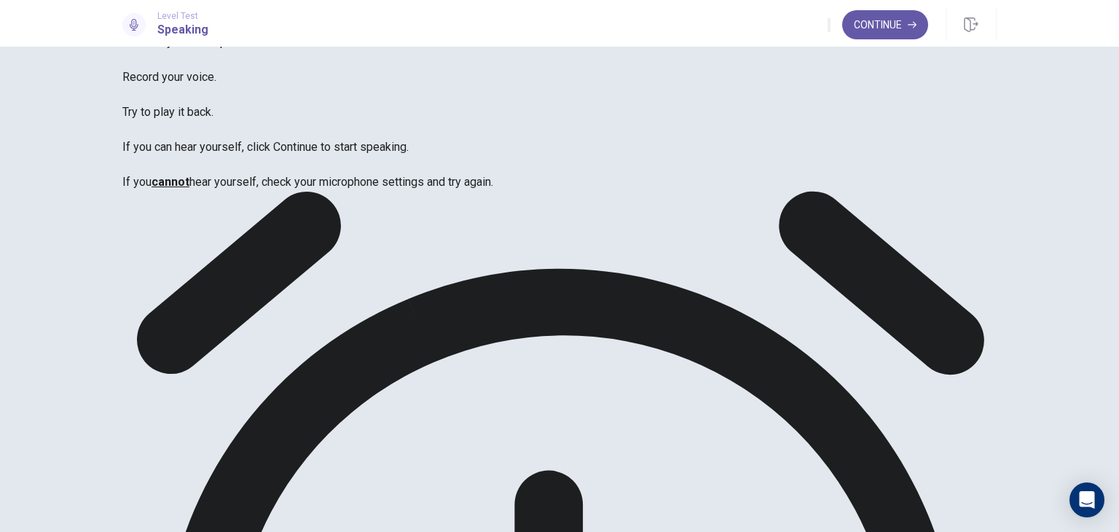
scroll to position [66, 0]
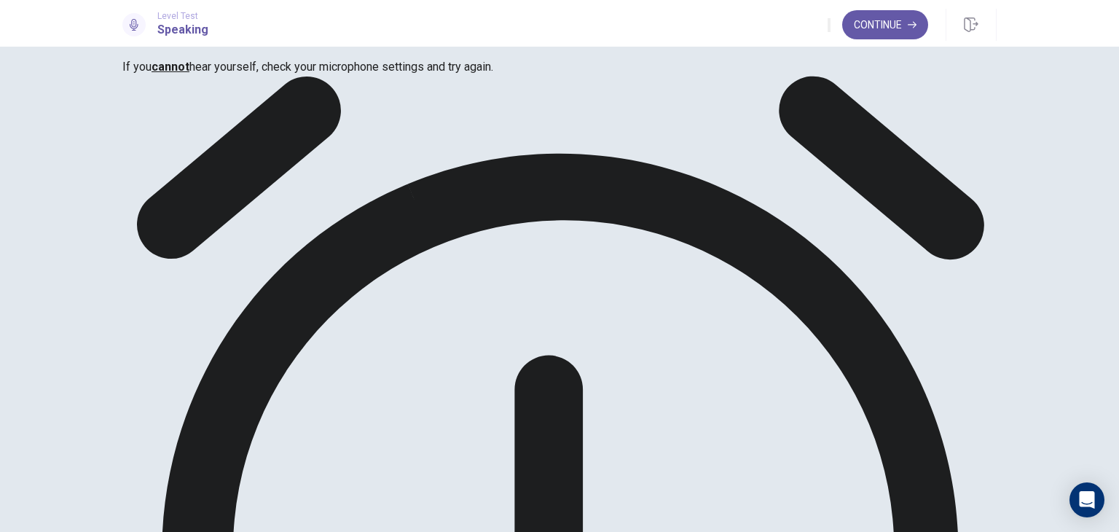
scroll to position [255, 0]
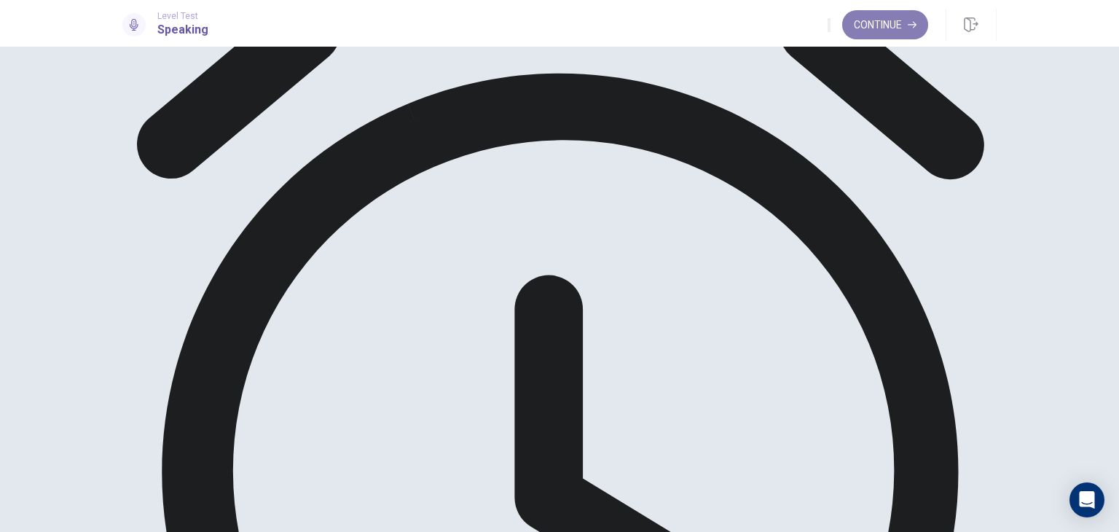
click at [881, 24] on button "Continue" at bounding box center [885, 24] width 86 height 29
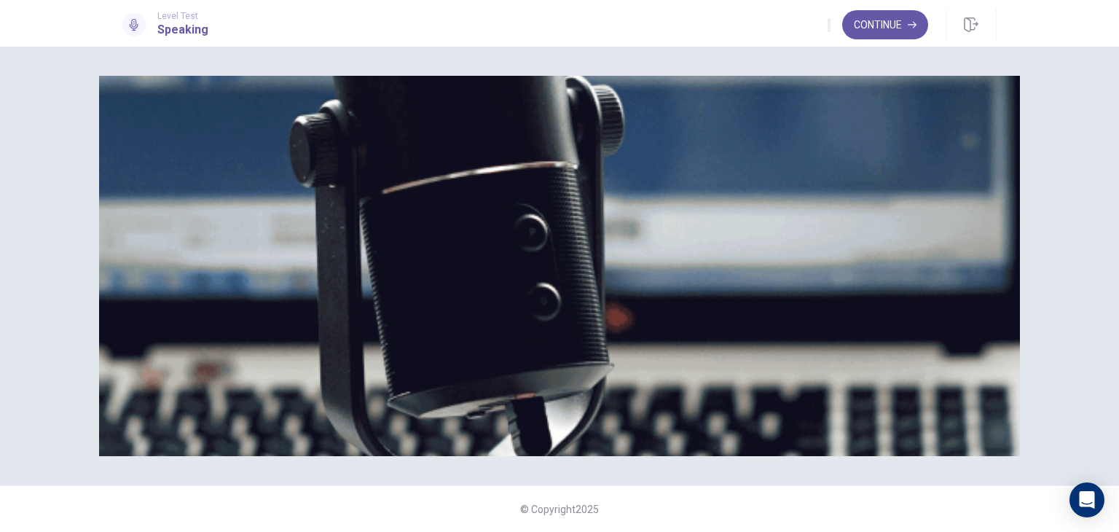
scroll to position [111, 0]
click at [864, 16] on button "Continue" at bounding box center [885, 24] width 86 height 29
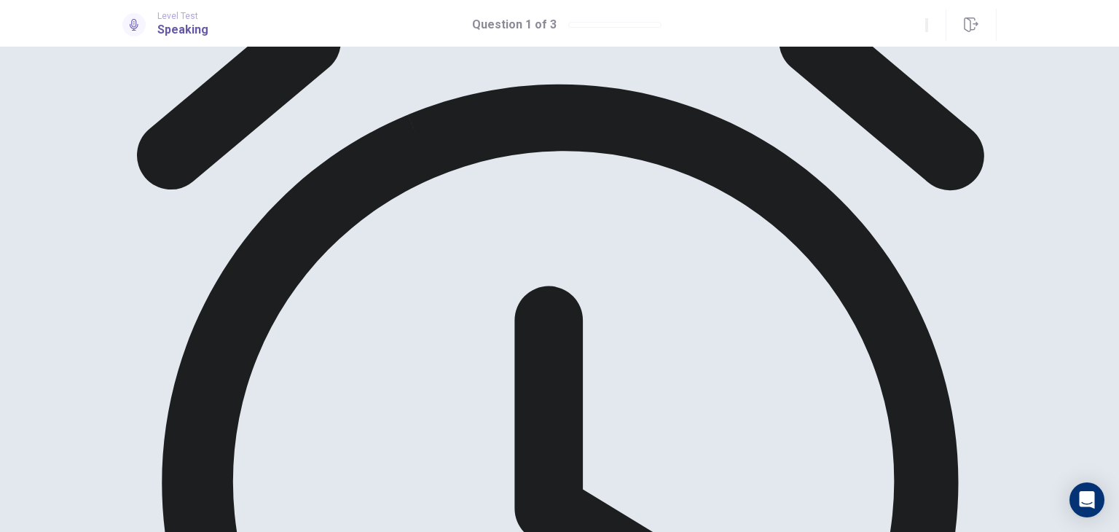
scroll to position [105, 0]
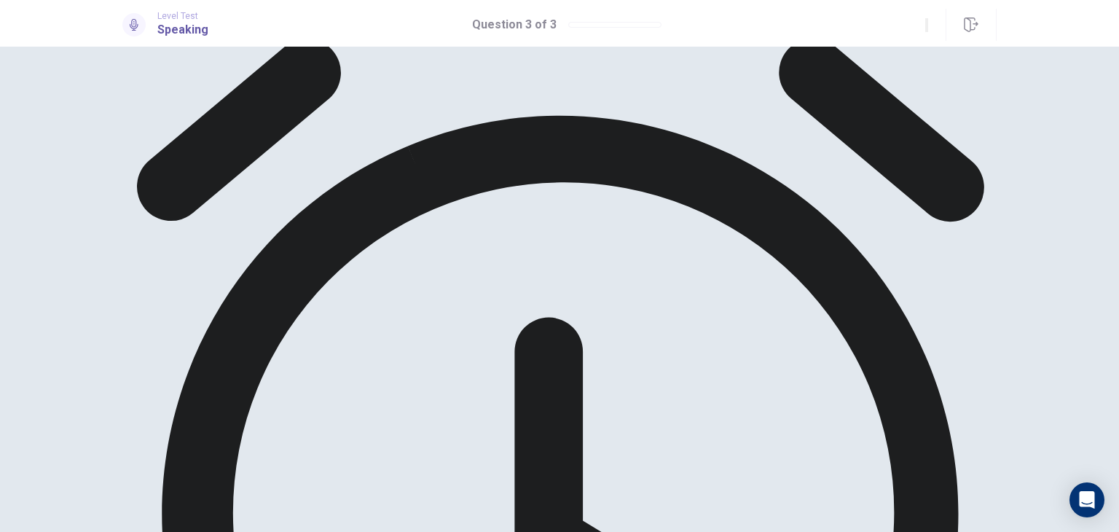
scroll to position [0, 0]
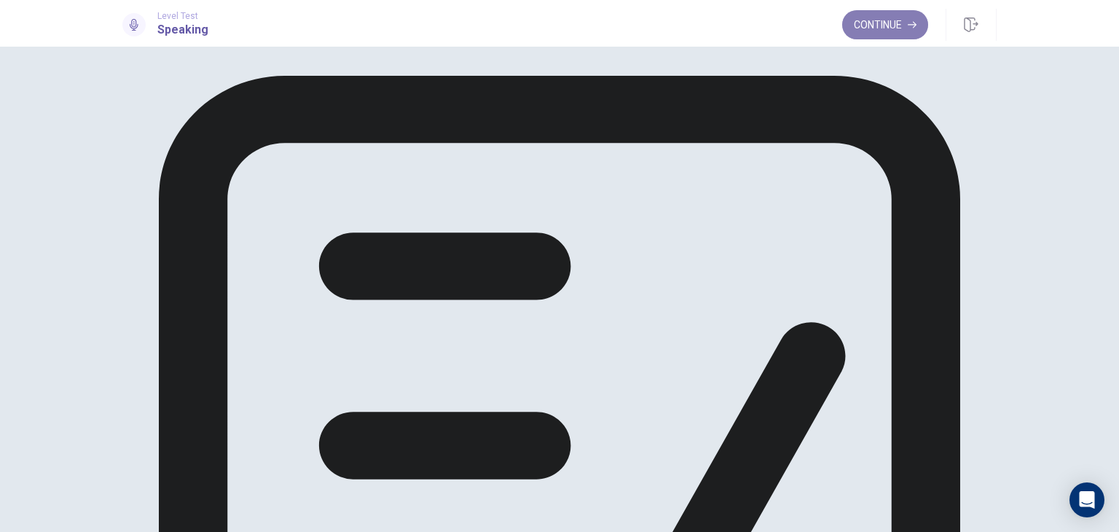
click at [887, 31] on button "Continue" at bounding box center [885, 24] width 86 height 29
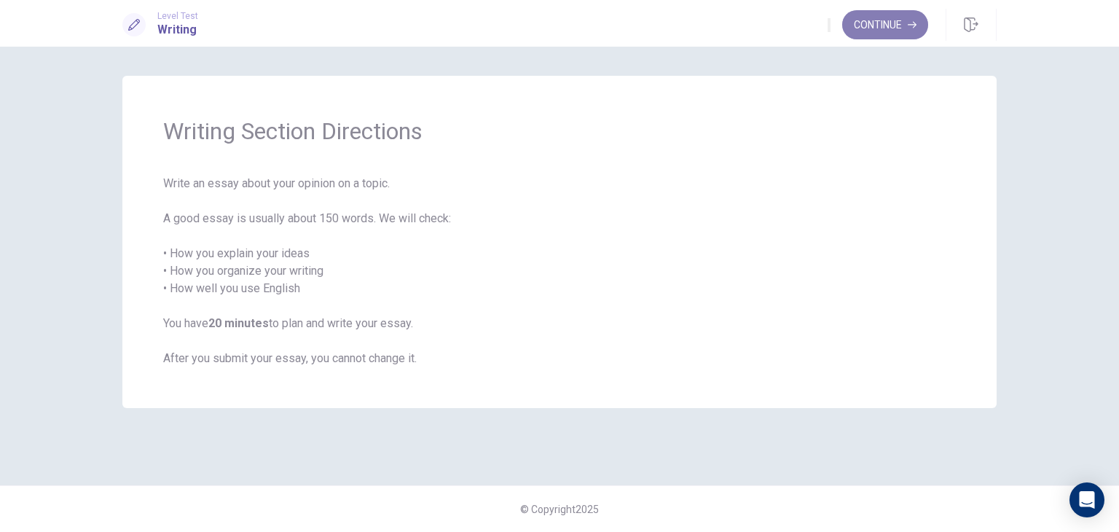
click at [878, 25] on button "Continue" at bounding box center [885, 24] width 86 height 29
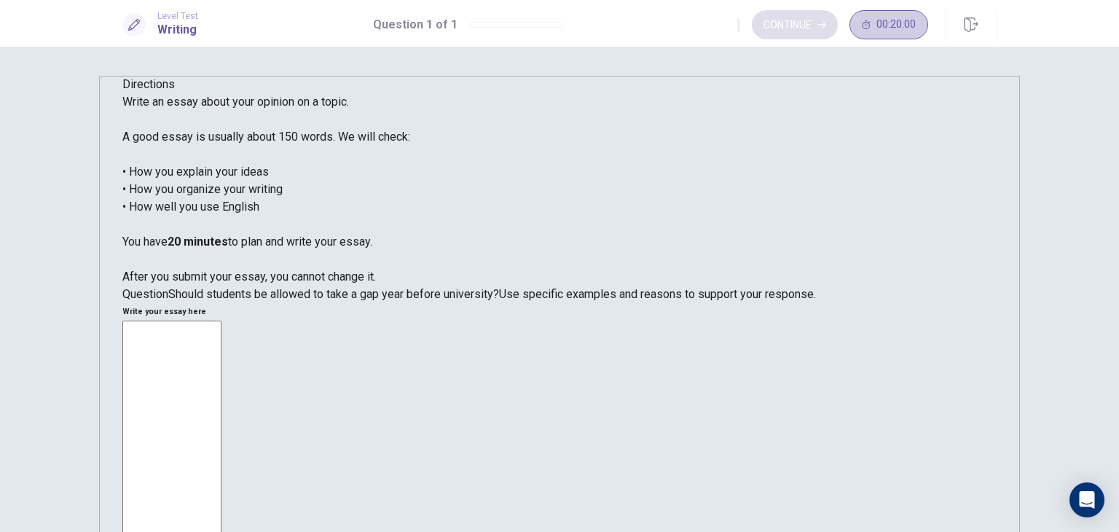
click at [878, 25] on span "00:20:00" at bounding box center [895, 25] width 39 height 12
click at [221, 320] on textarea at bounding box center [171, 521] width 99 height 403
type textarea "*"
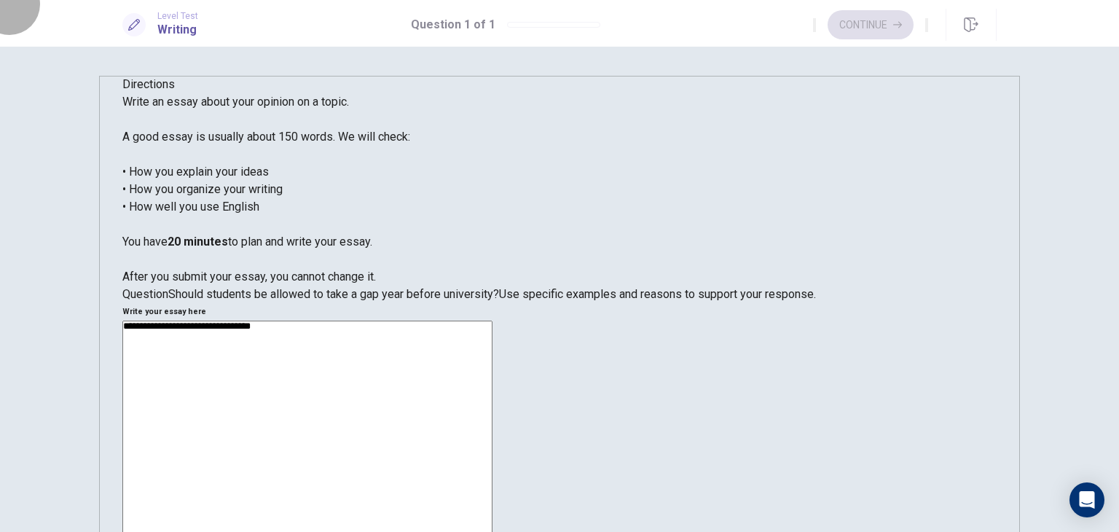
click at [925, 18] on button "button" at bounding box center [926, 25] width 3 height 14
click at [492, 320] on textarea "**********" at bounding box center [307, 509] width 370 height 379
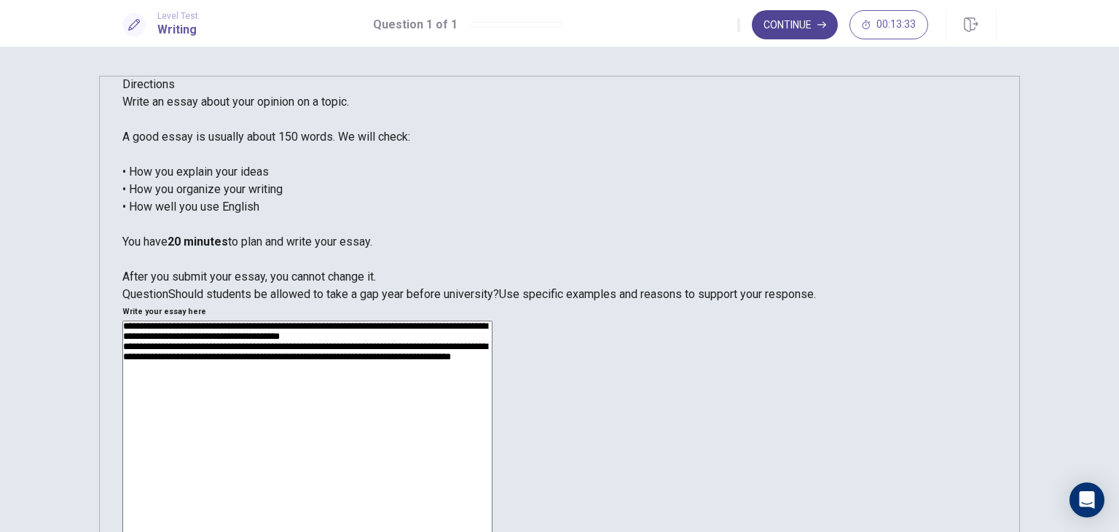
type textarea "**********"
click at [808, 25] on button "Continue" at bounding box center [795, 24] width 86 height 29
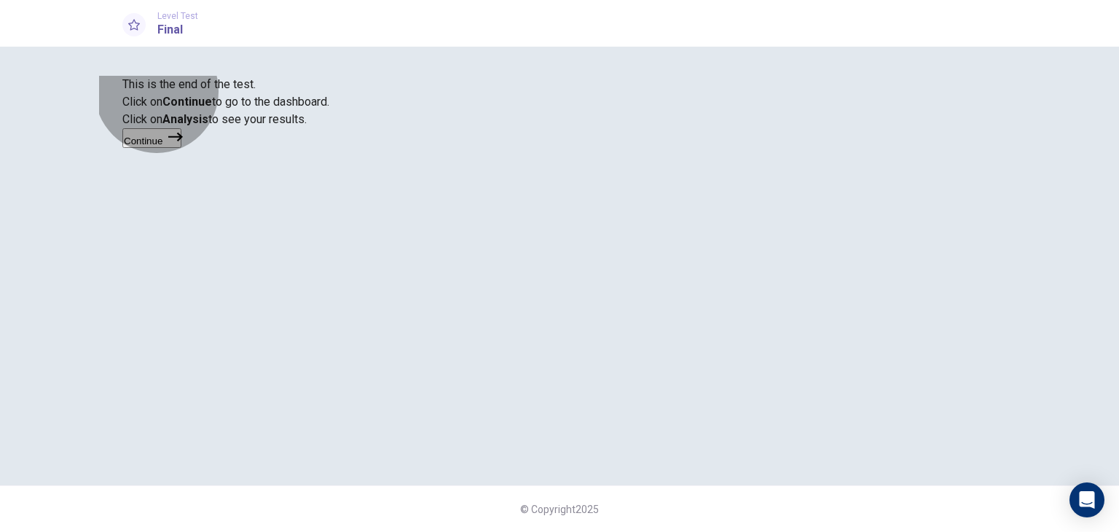
click at [181, 148] on button "Continue" at bounding box center [151, 138] width 59 height 20
